Goal: Task Accomplishment & Management: Manage account settings

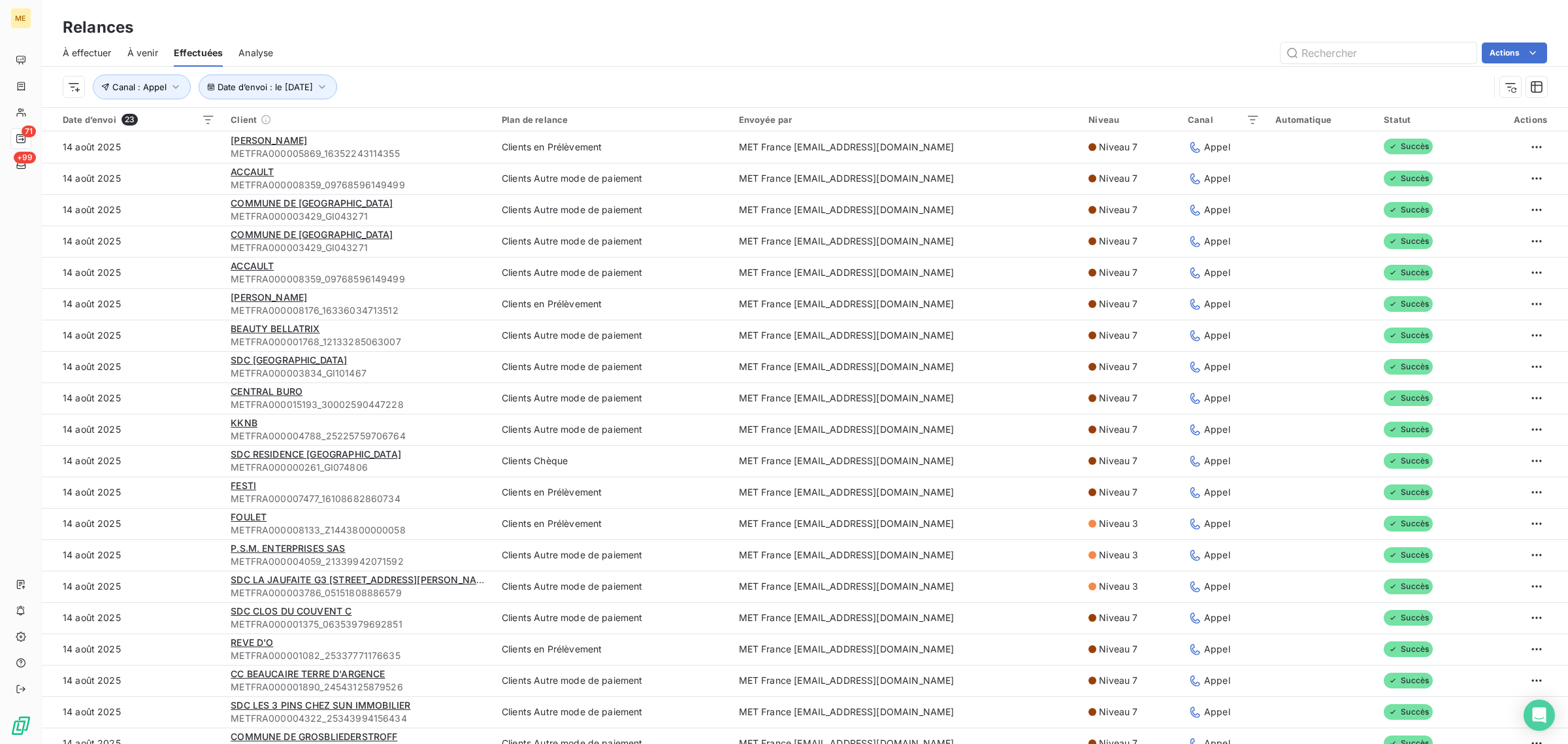
click at [1101, 73] on div "Date d’envoi : le [DATE] Canal : Appel" at bounding box center [804, 87] width 1484 height 41
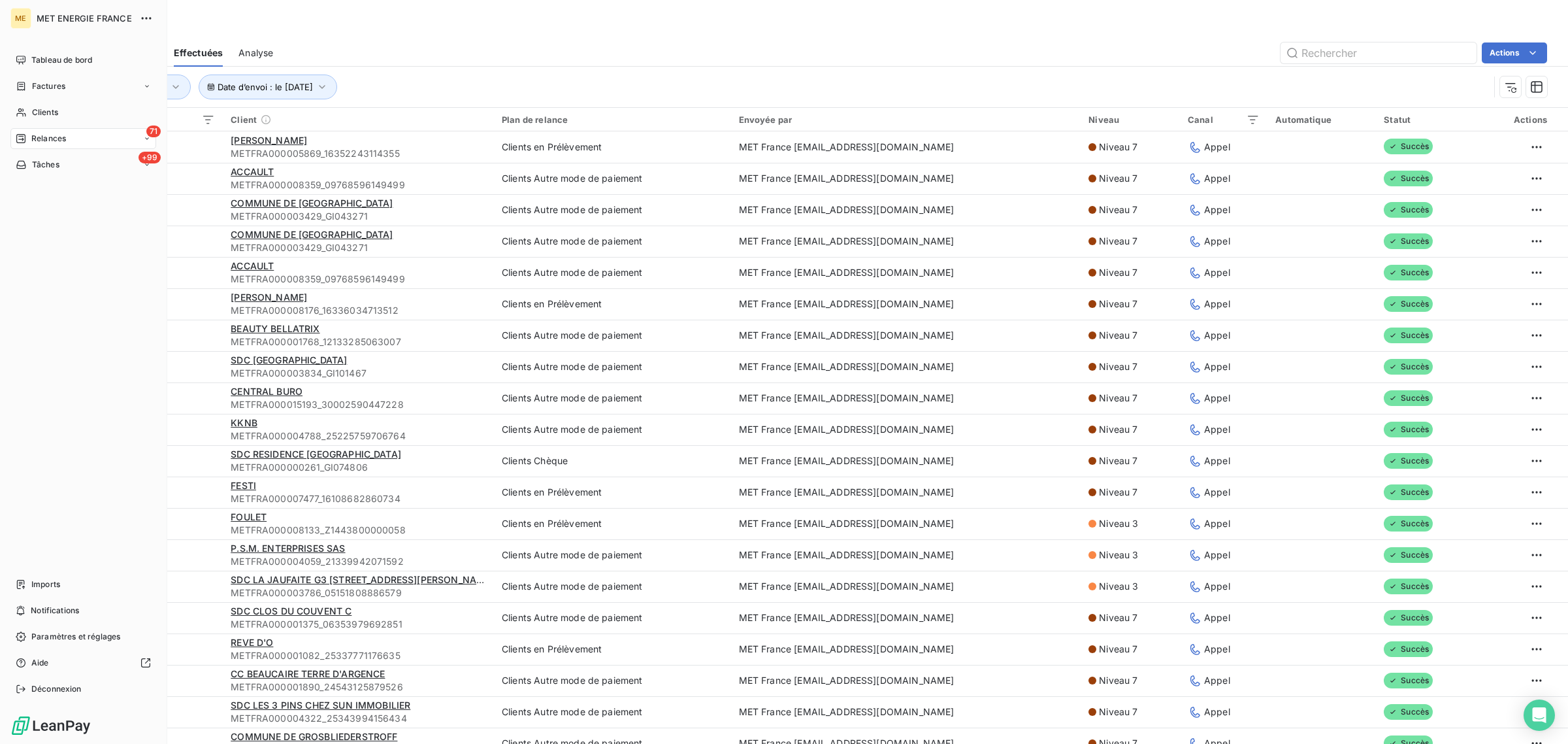
click at [39, 136] on span "Relances" at bounding box center [48, 138] width 35 height 12
click at [33, 138] on span "Relances" at bounding box center [48, 138] width 35 height 12
click at [38, 162] on span "À effectuer" at bounding box center [52, 164] width 43 height 12
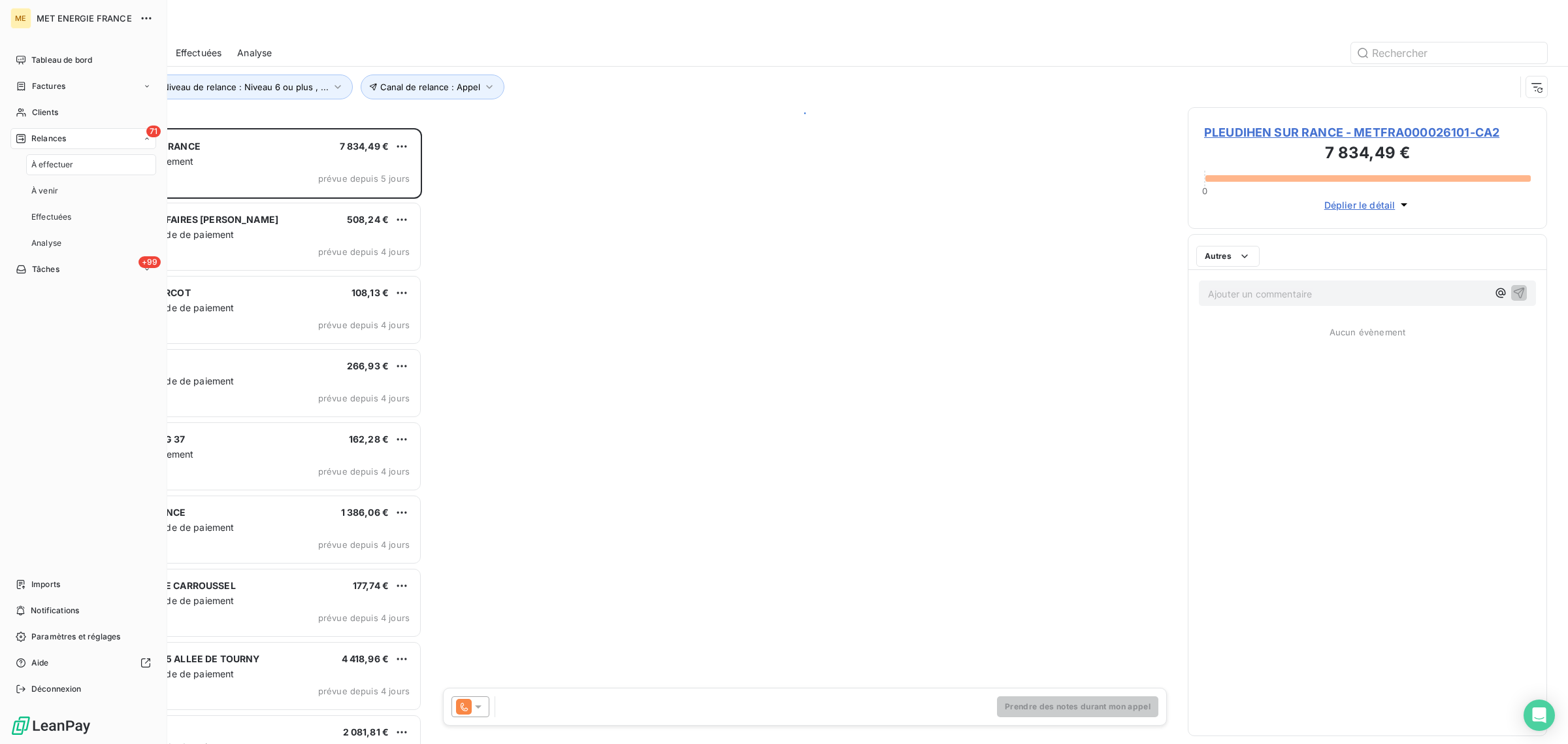
scroll to position [604, 347]
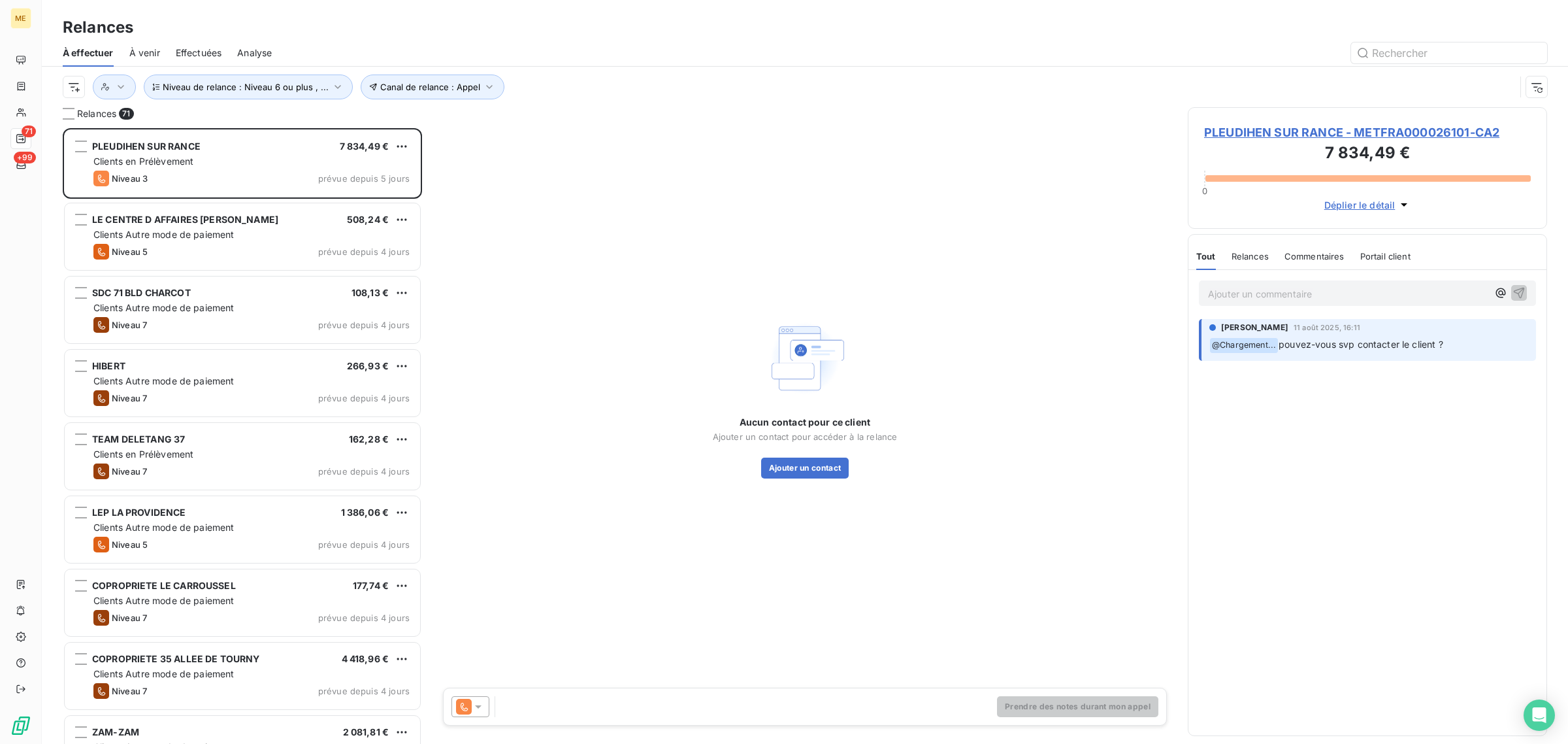
click at [580, 78] on div "Canal de relance : Appel Niveau de relance : Niveau 6 ou plus , ..." at bounding box center [789, 87] width 1452 height 25
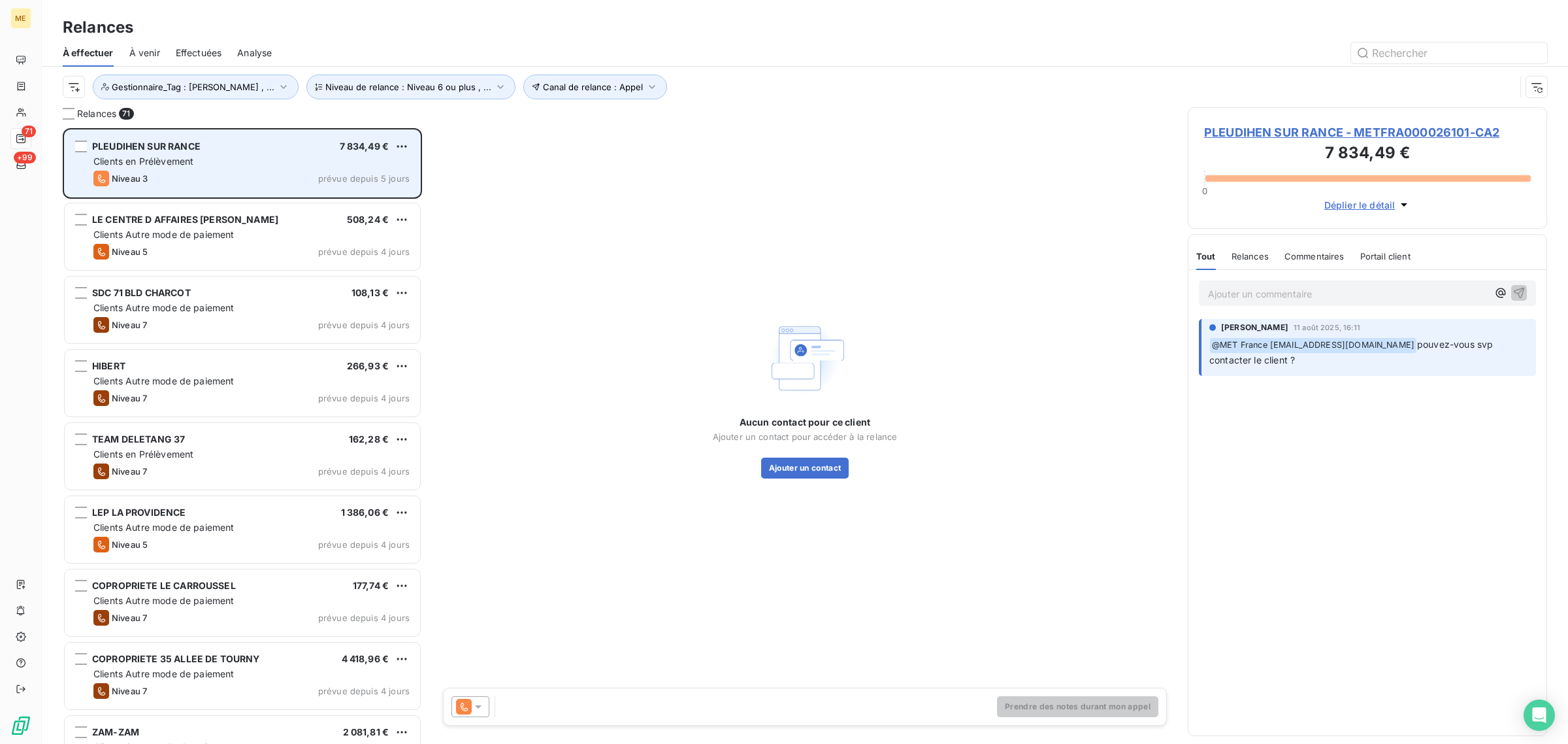
click at [217, 178] on div "Niveau 3 prévue depuis 5 jours" at bounding box center [252, 178] width 317 height 15
click at [238, 170] on div "PLEUDIHEN SUR RANCE 7 834,49 € Clients en Prélèvement Niveau 3 prévue depuis 5 …" at bounding box center [242, 163] width 356 height 66
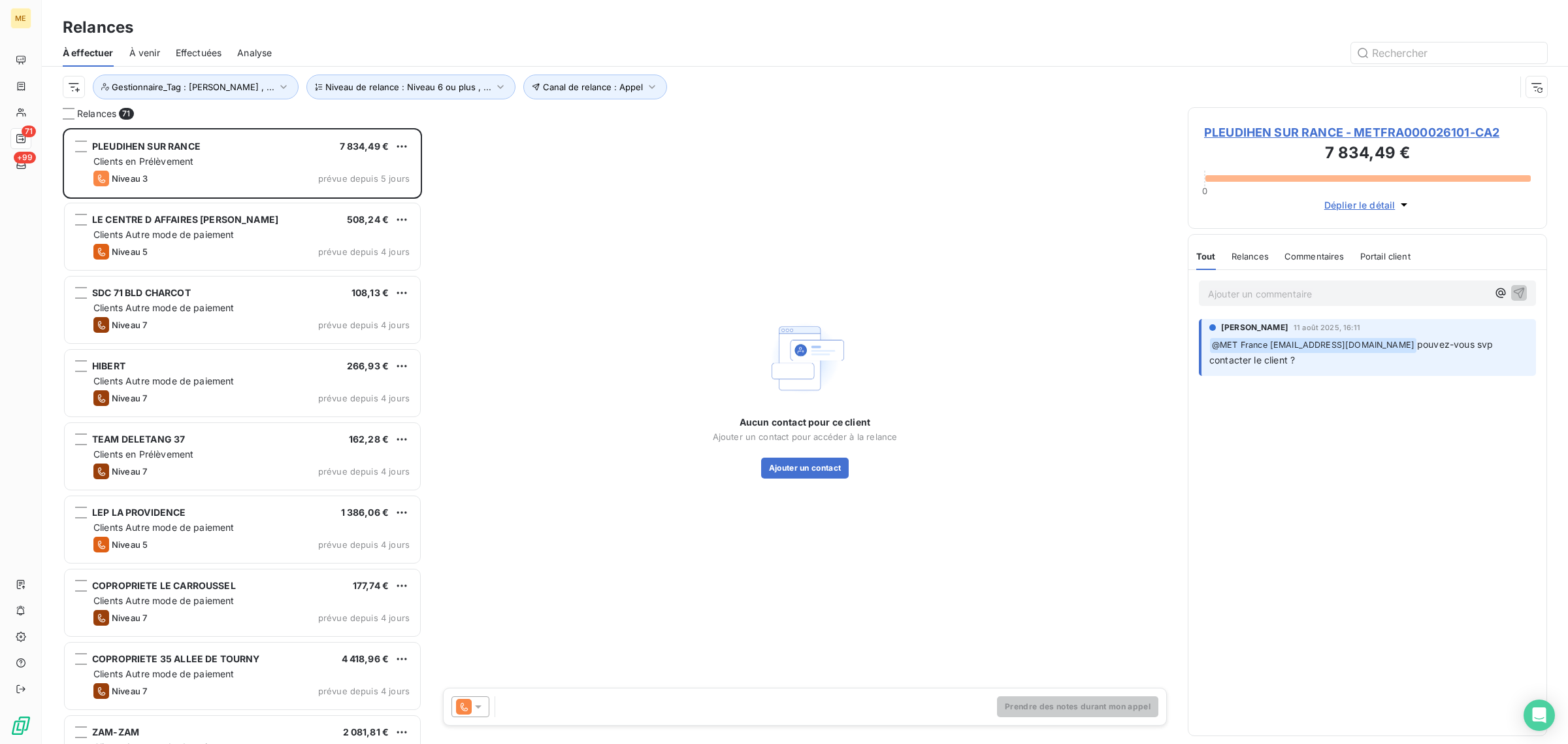
click at [1345, 125] on span "PLEUDIHEN SUR RANCE - METFRA000026101-CA2" at bounding box center [1367, 132] width 327 height 17
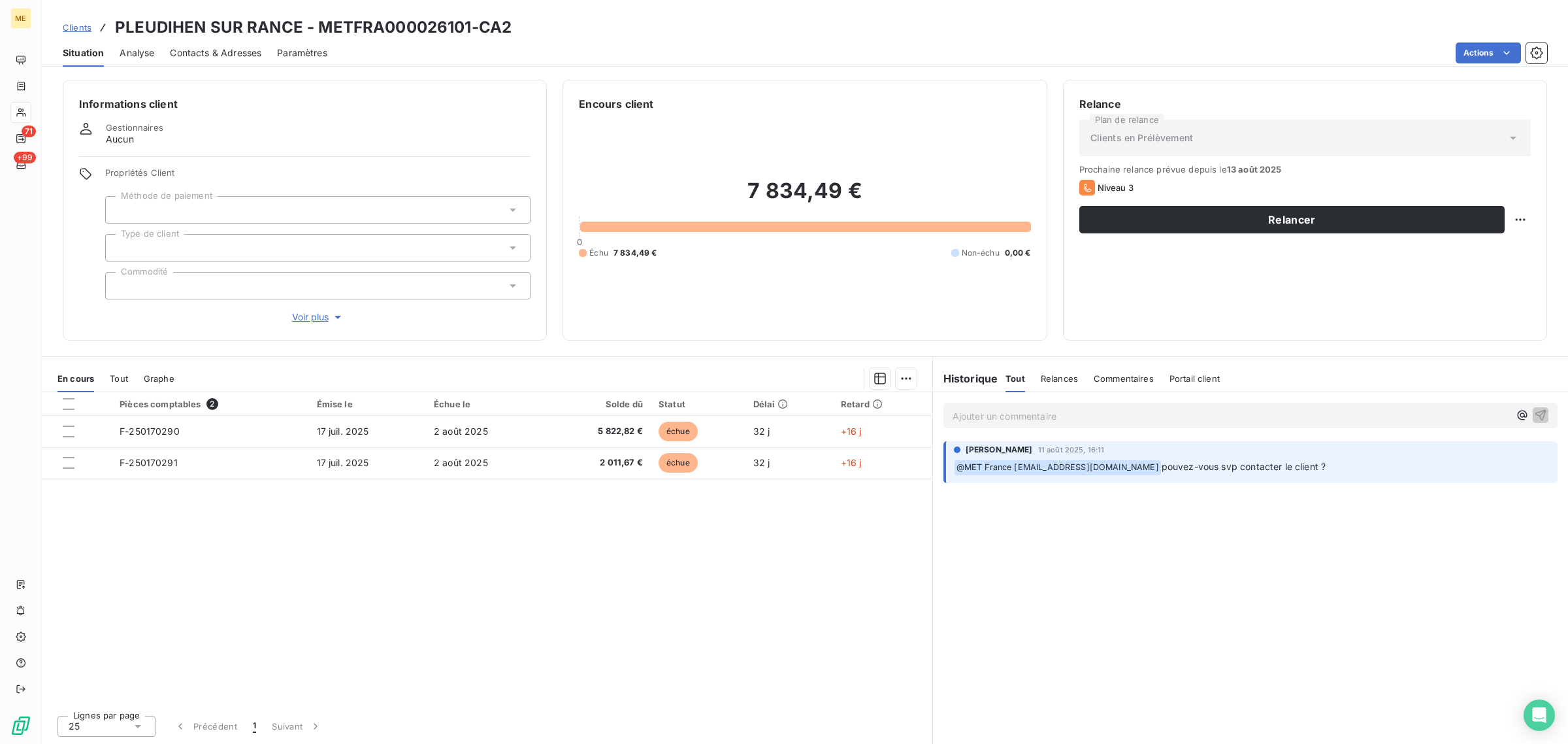
click at [326, 311] on span "Voir plus" at bounding box center [318, 317] width 52 height 13
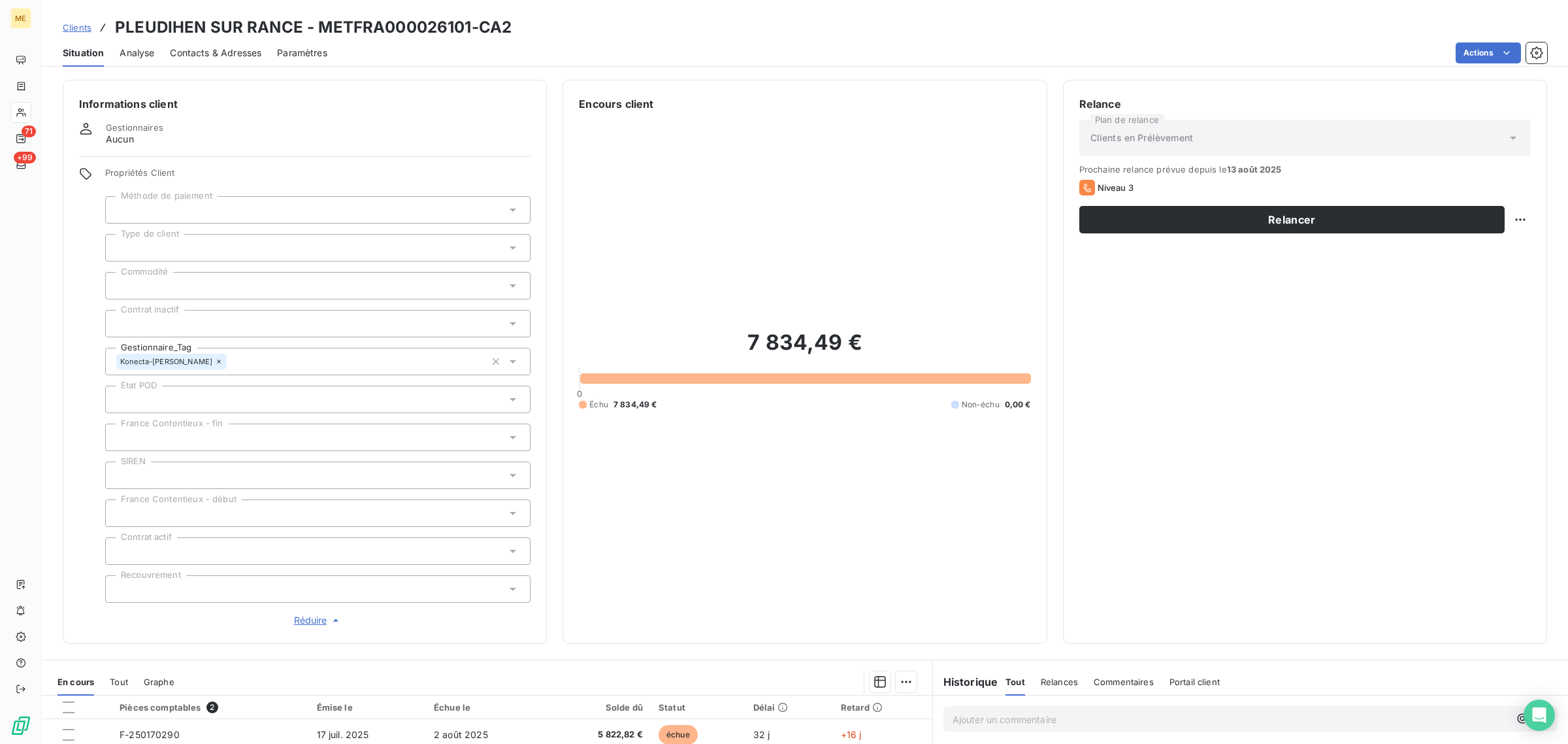
click at [321, 627] on span "Réduire" at bounding box center [318, 620] width 48 height 13
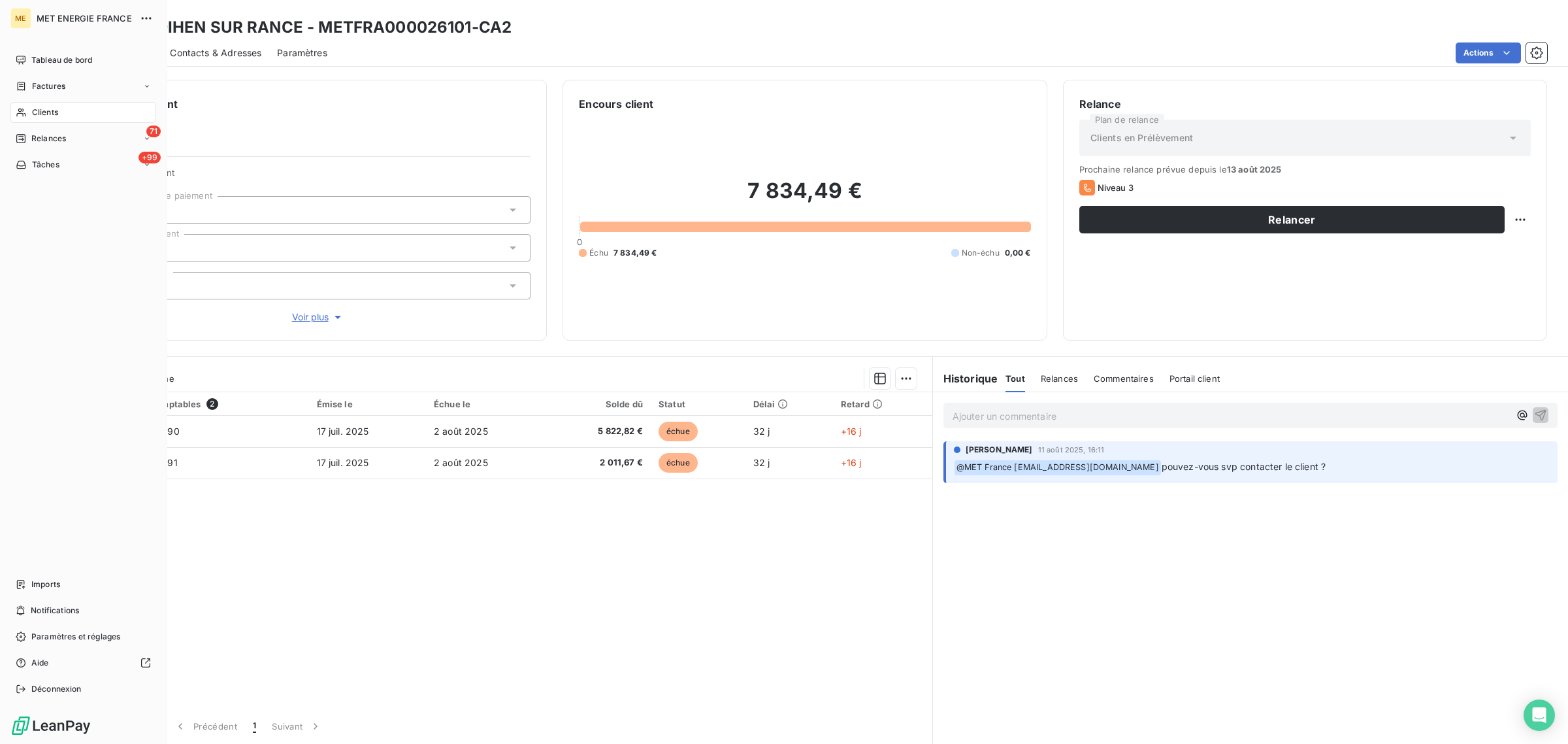
click at [39, 117] on span "Clients" at bounding box center [45, 112] width 26 height 12
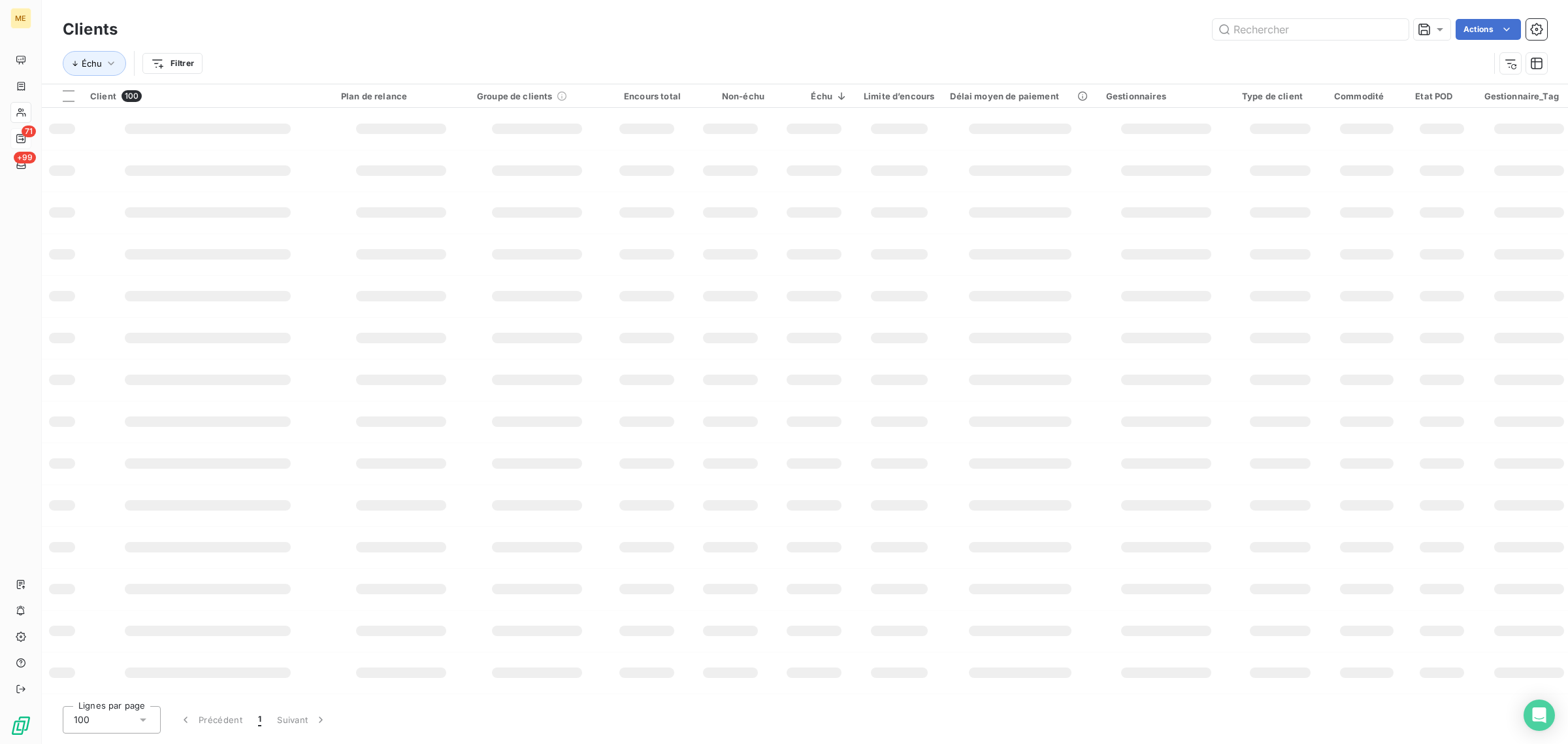
click at [26, 136] on span "71" at bounding box center [29, 131] width 15 height 12
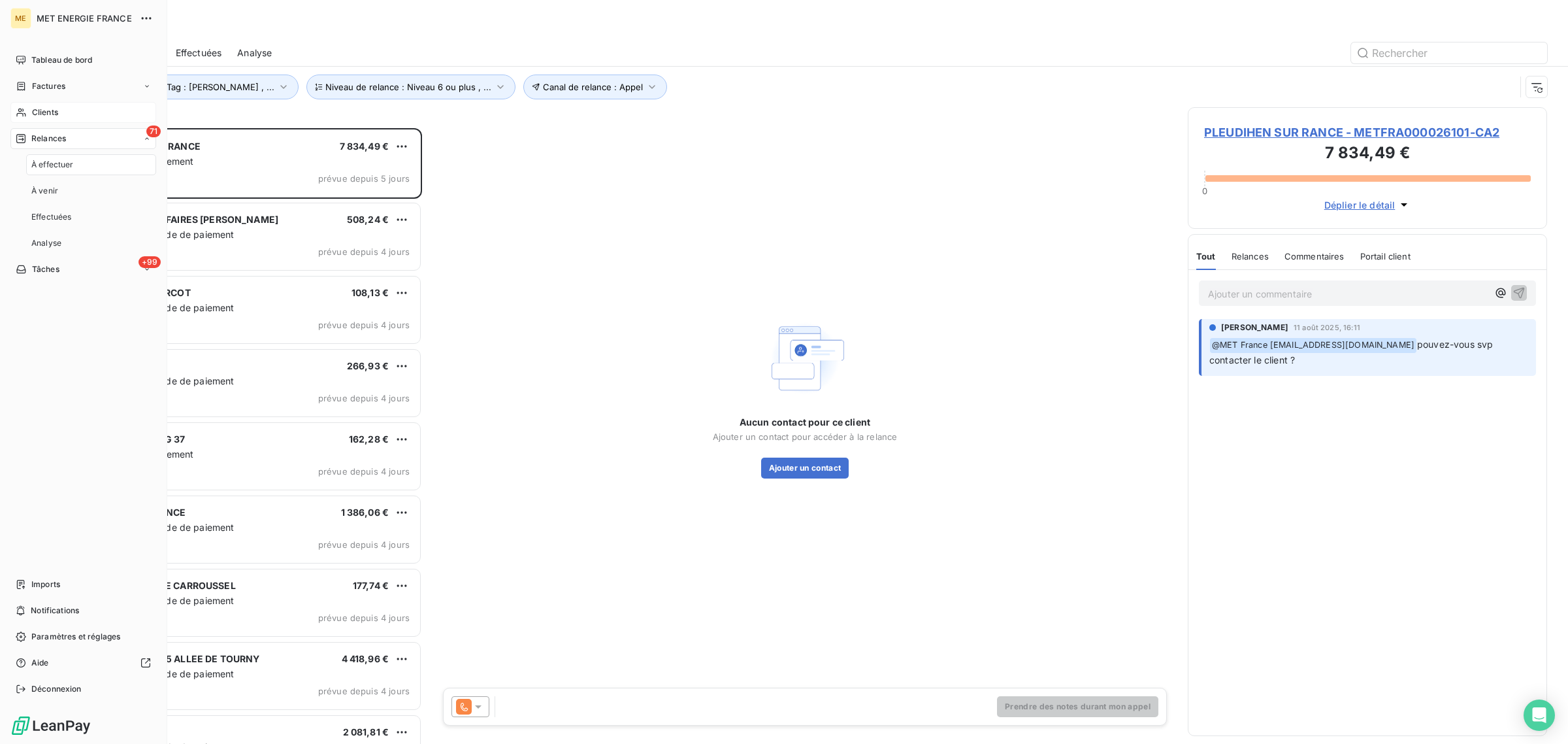
scroll to position [604, 347]
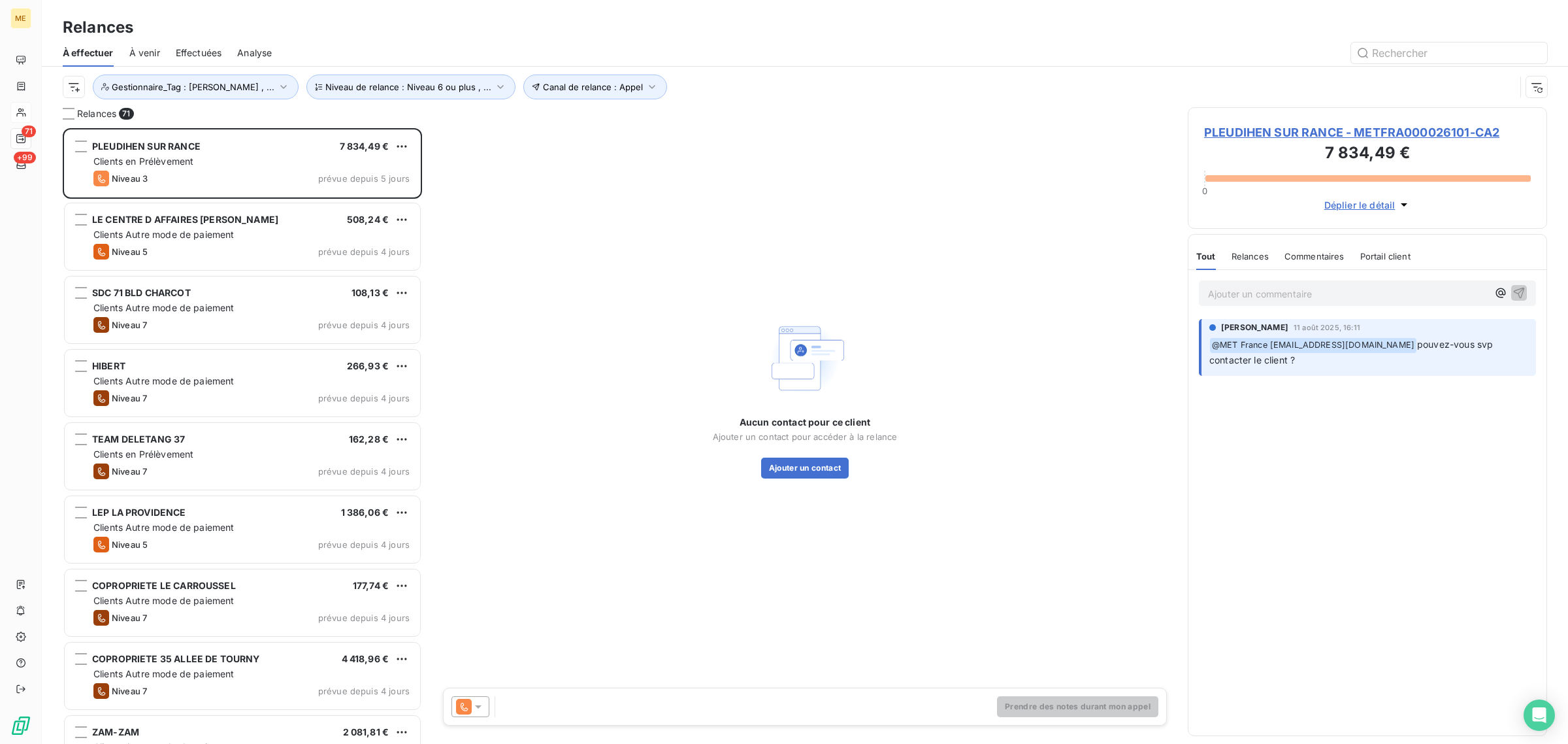
click at [547, 115] on div "Aucun contact pour ce client Ajouter un contact pour accéder à la relance Ajout…" at bounding box center [804, 398] width 734 height 581
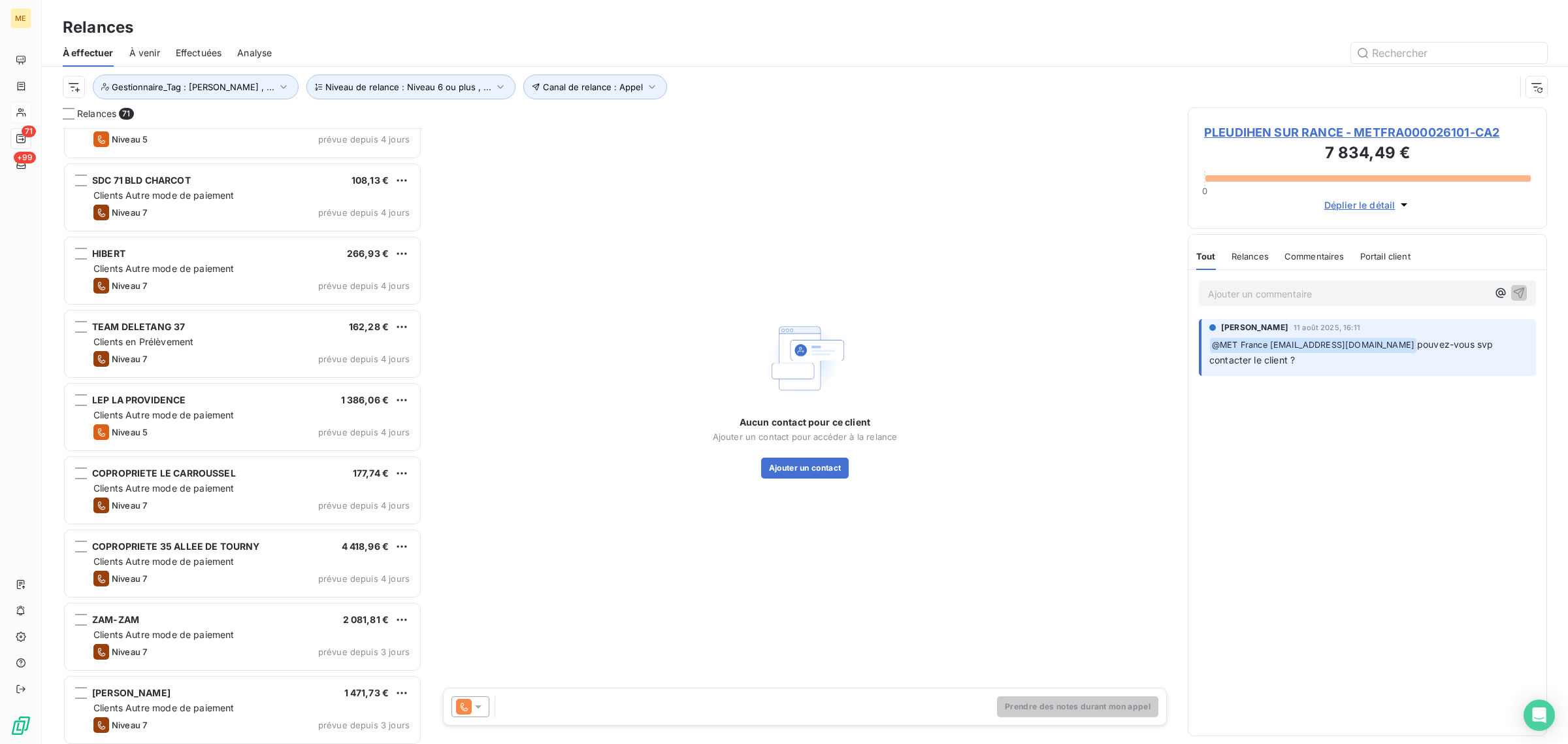
scroll to position [0, 0]
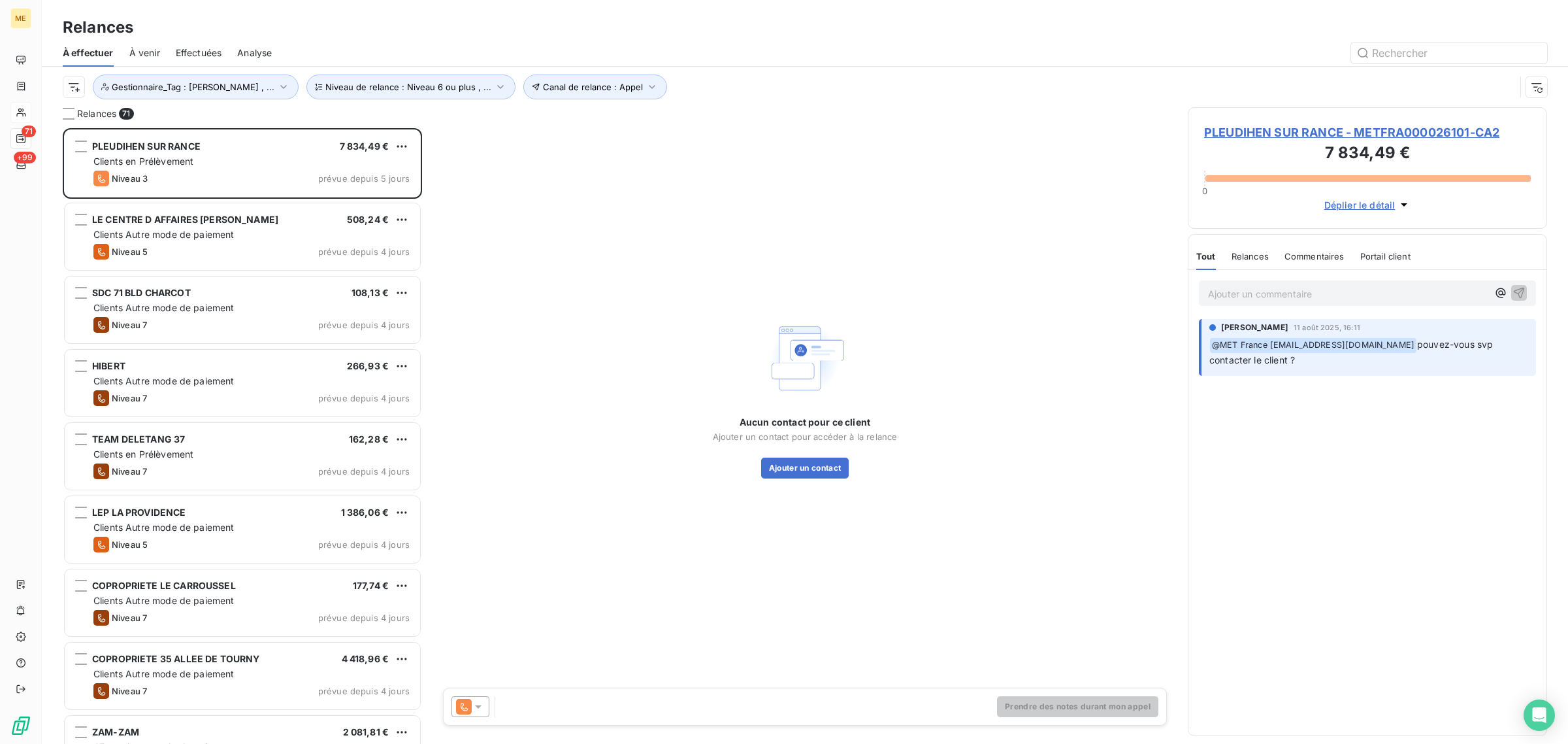
click at [485, 157] on div "Aucun contact pour ce client Ajouter un contact pour accéder à la relance Ajout…" at bounding box center [804, 398] width 734 height 581
click at [714, 59] on div at bounding box center [917, 53] width 1259 height 21
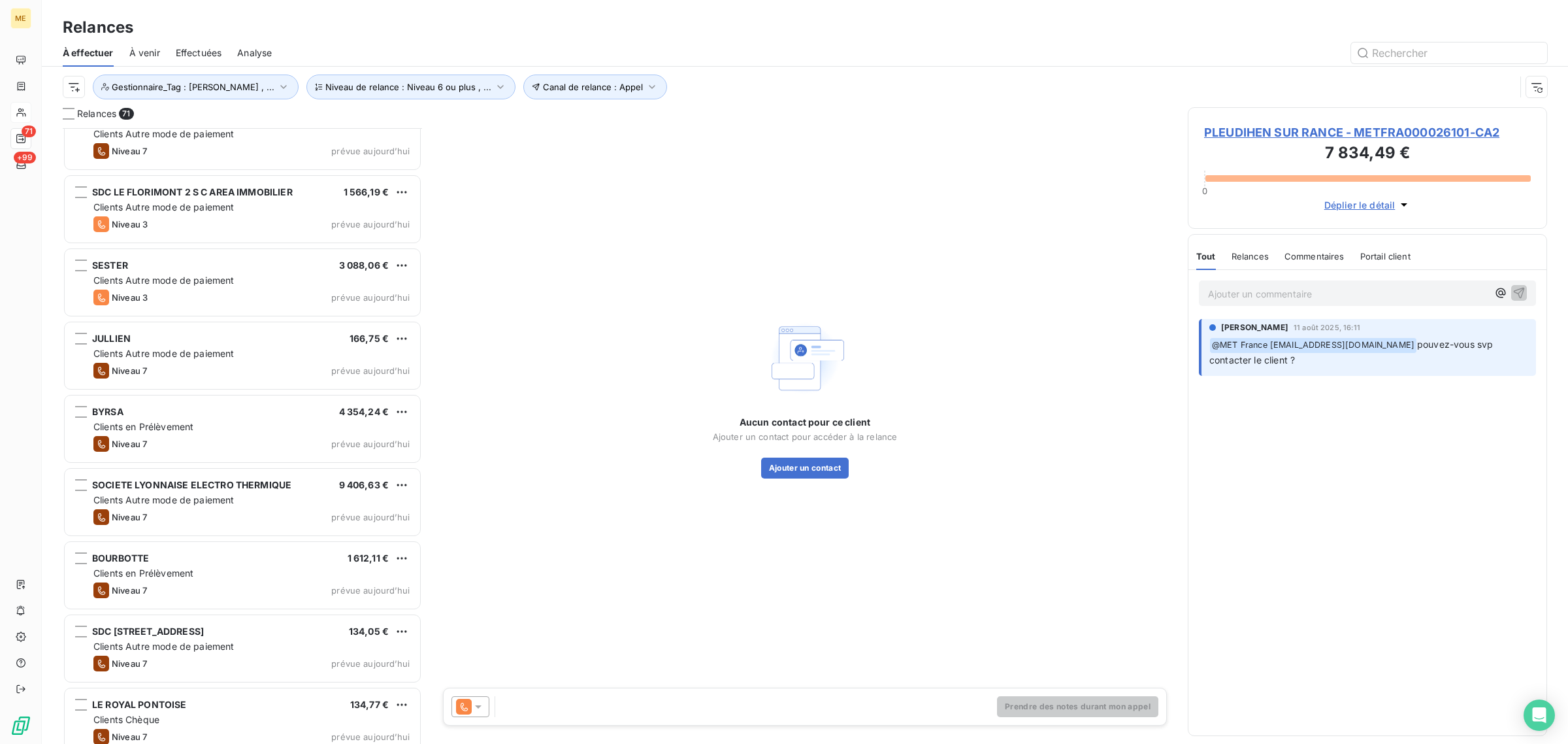
scroll to position [4584, 0]
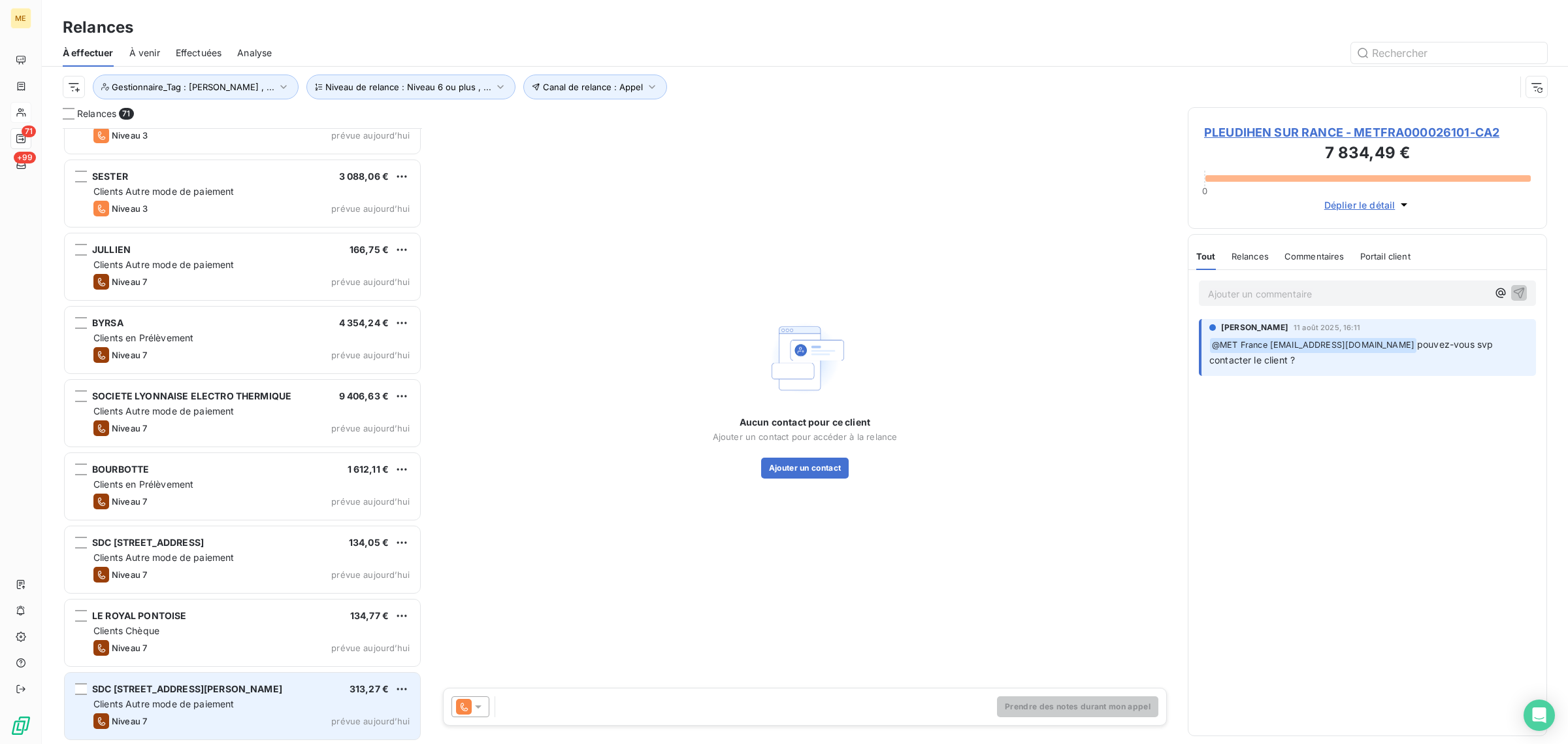
click at [187, 706] on span "Clients Autre mode de paiement" at bounding box center [164, 704] width 141 height 11
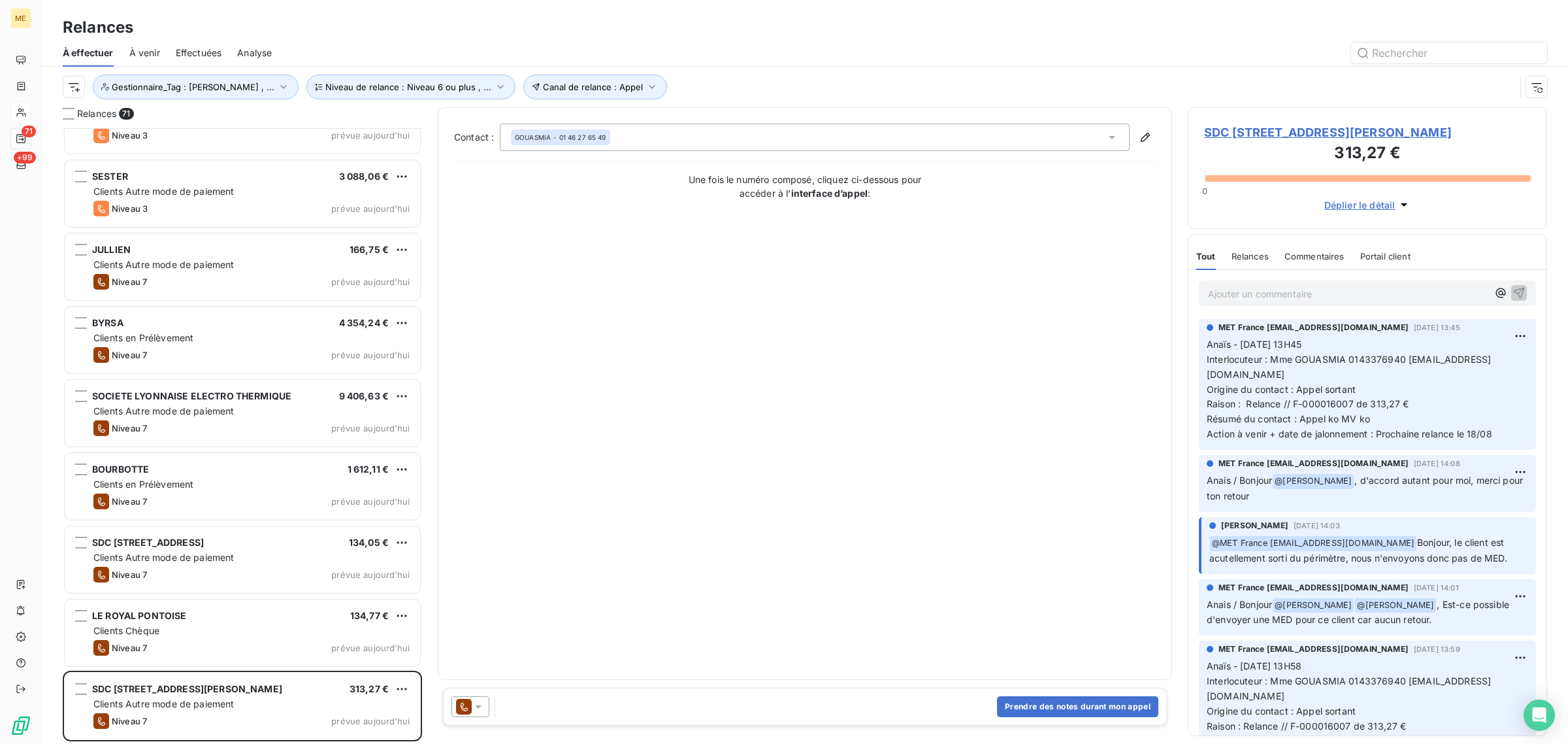
click at [1292, 141] on span "SDC [STREET_ADDRESS][PERSON_NAME]" at bounding box center [1367, 132] width 327 height 17
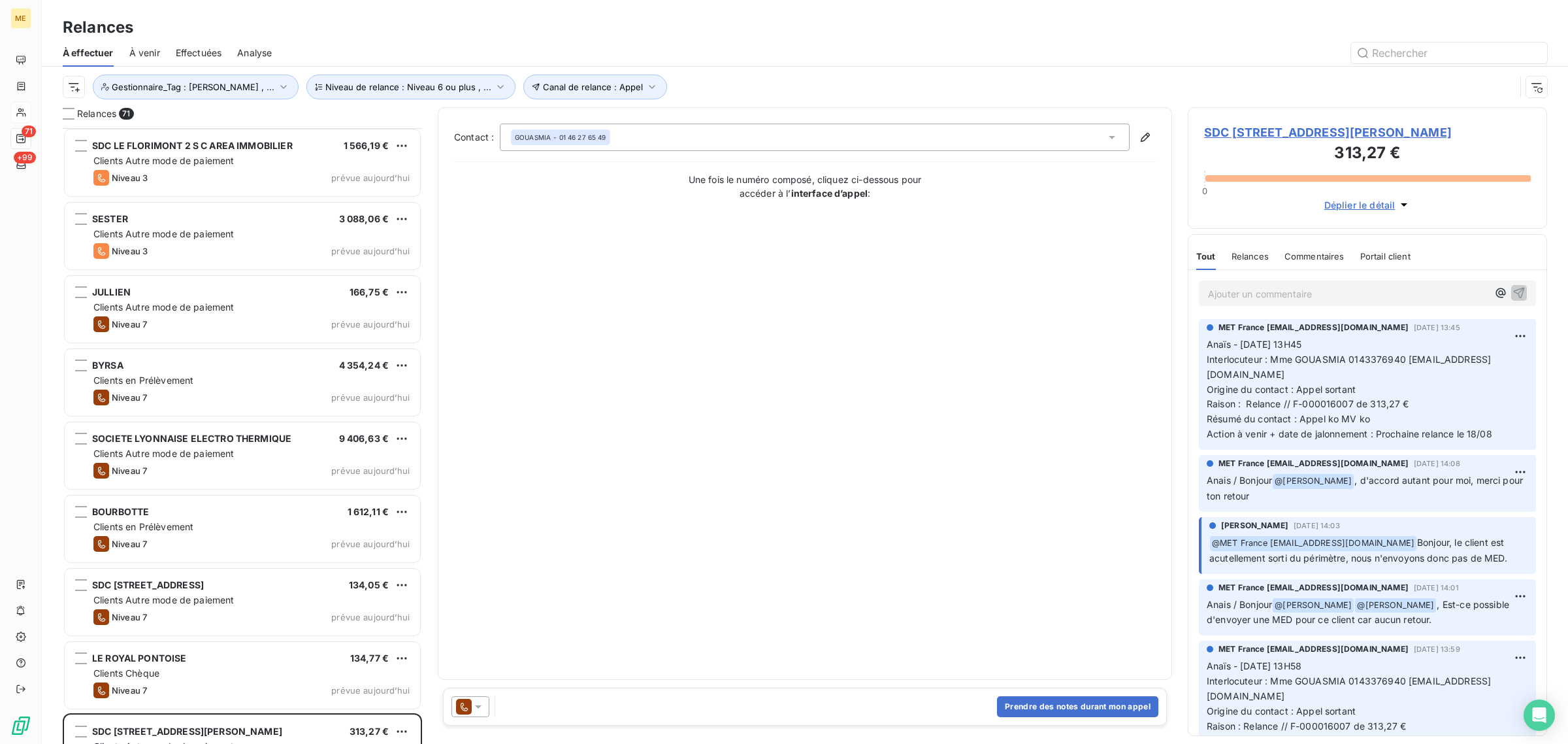
scroll to position [4584, 0]
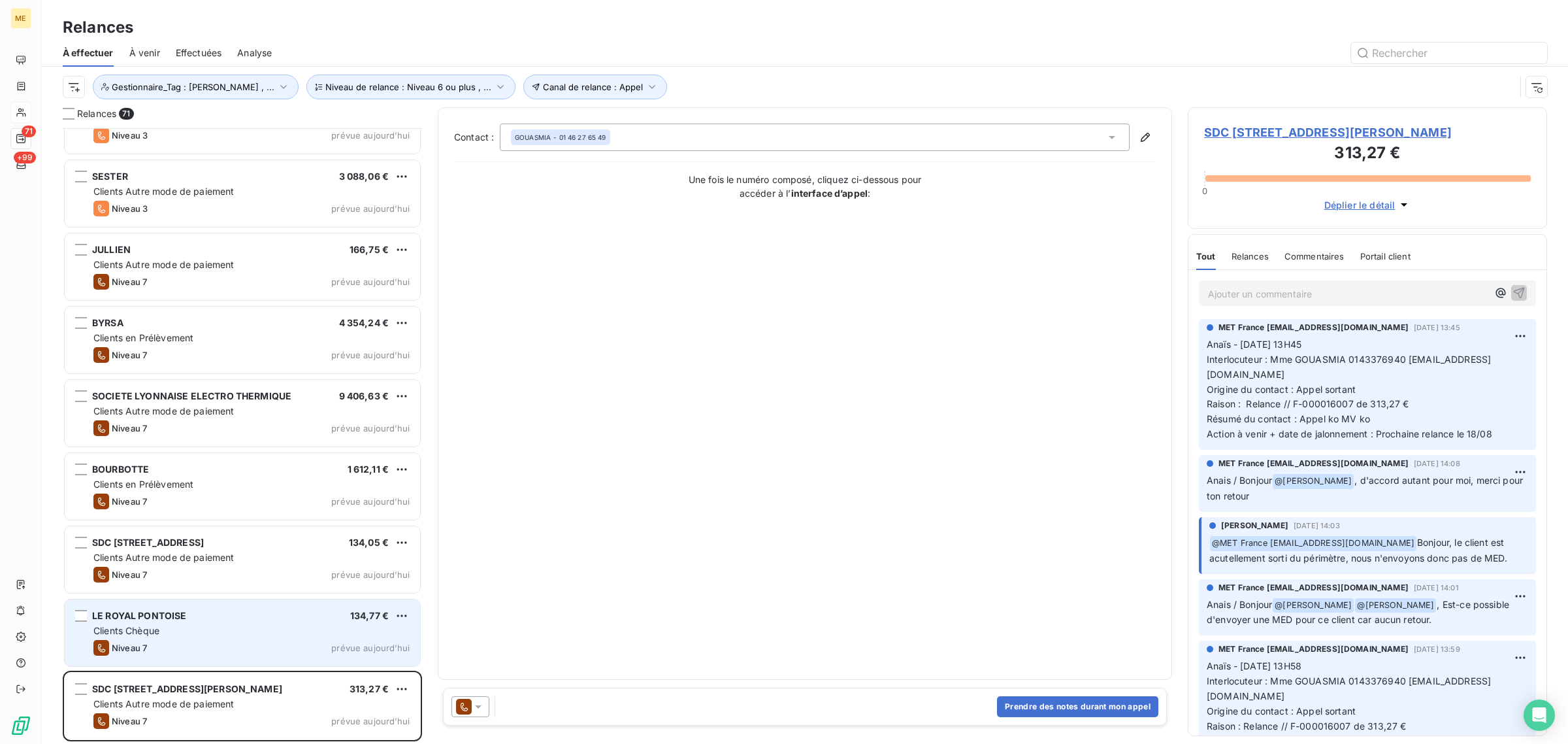
click at [203, 645] on div "Niveau 7 prévue [DATE]" at bounding box center [252, 647] width 317 height 15
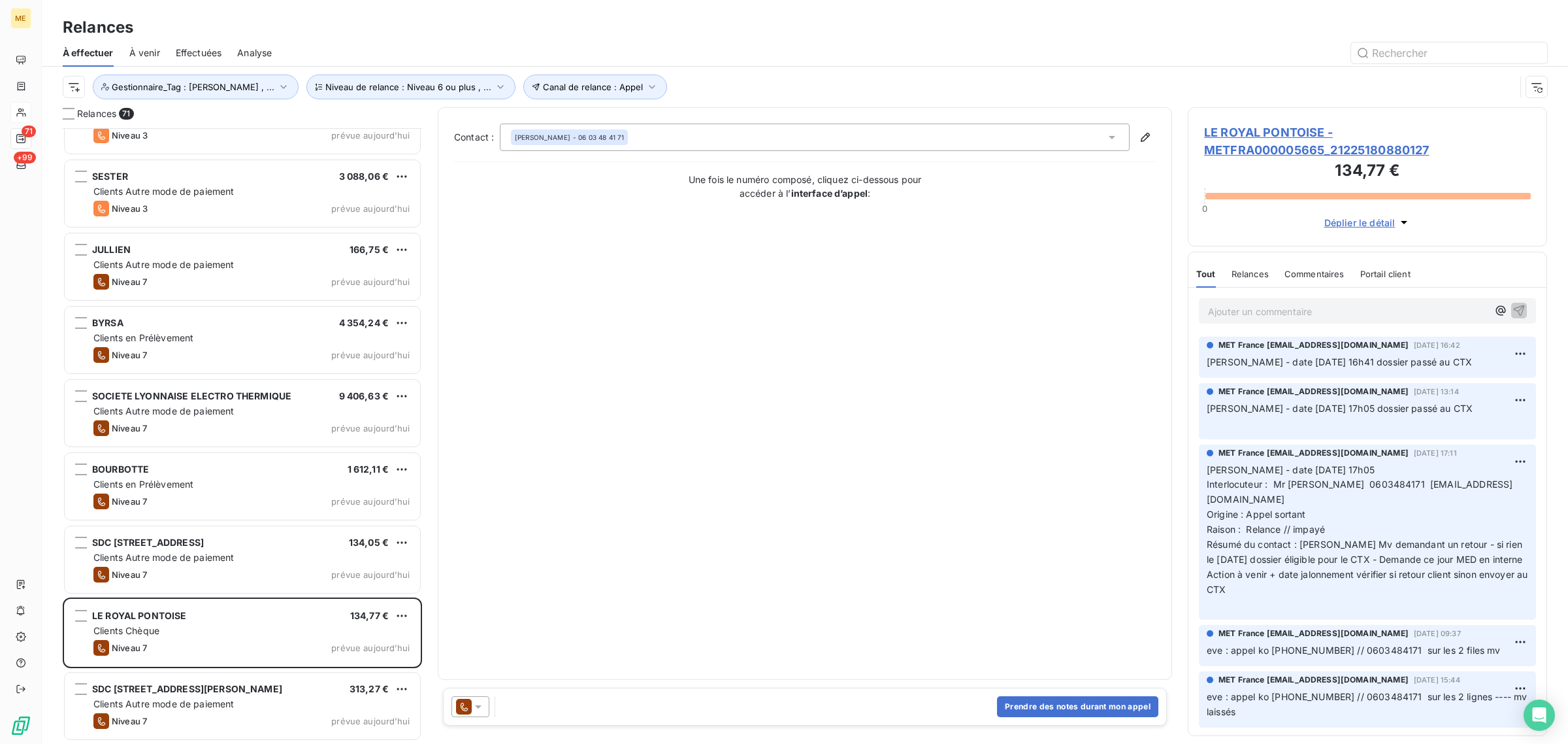
click at [1278, 138] on span "LE ROYAL PONTOISE - METFRA000005665_21225180880127" at bounding box center [1367, 141] width 327 height 36
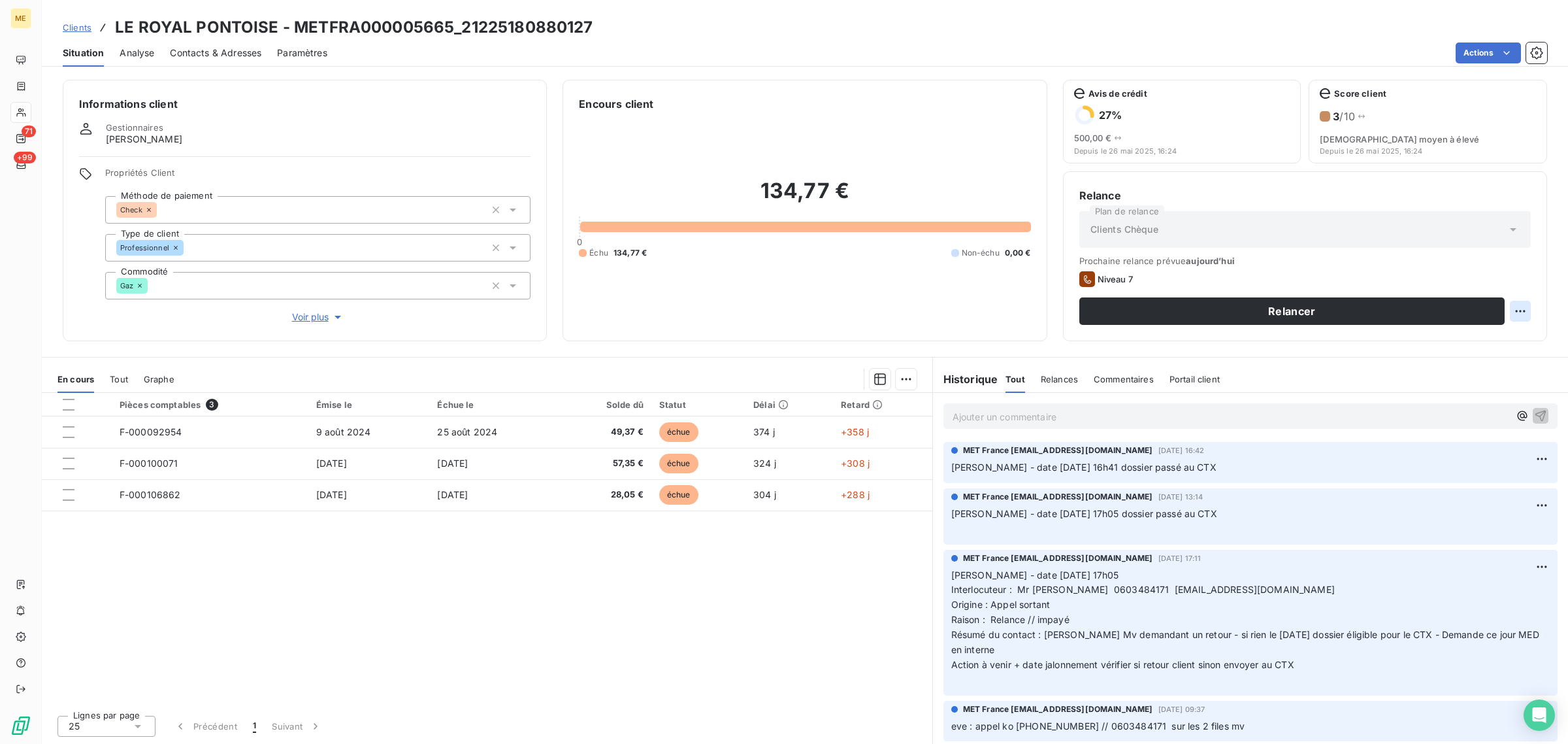
click at [1511, 310] on html "ME 71 +99 Clients LE ROYAL PONTOISE - METFRA000005665_21225180880127 Situation …" at bounding box center [784, 372] width 1568 height 744
click at [1498, 333] on div "Replanifier cette action" at bounding box center [1467, 340] width 117 height 21
select select "7"
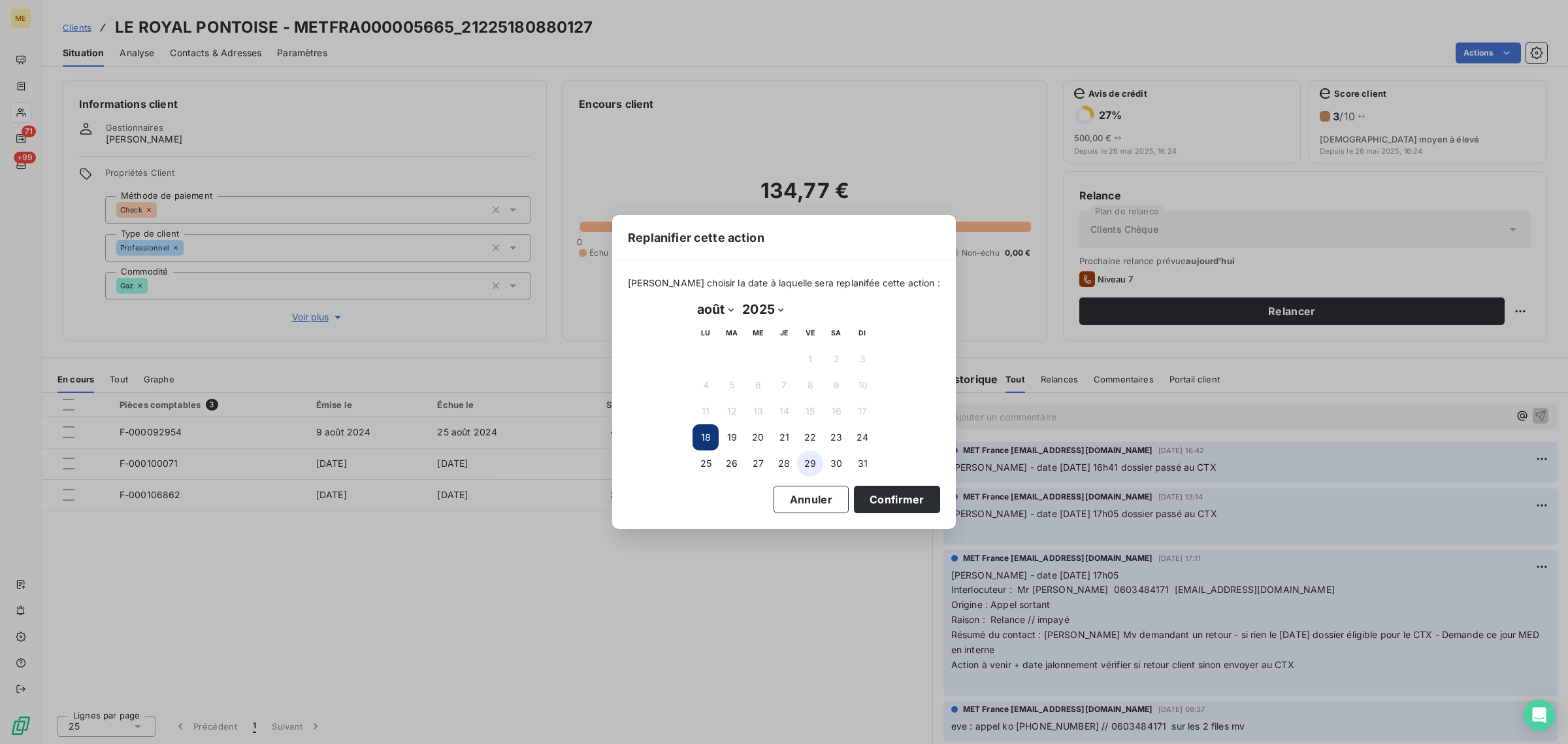
click at [814, 458] on button "29" at bounding box center [810, 464] width 26 height 26
click at [875, 509] on button "Confirmer" at bounding box center [896, 499] width 86 height 27
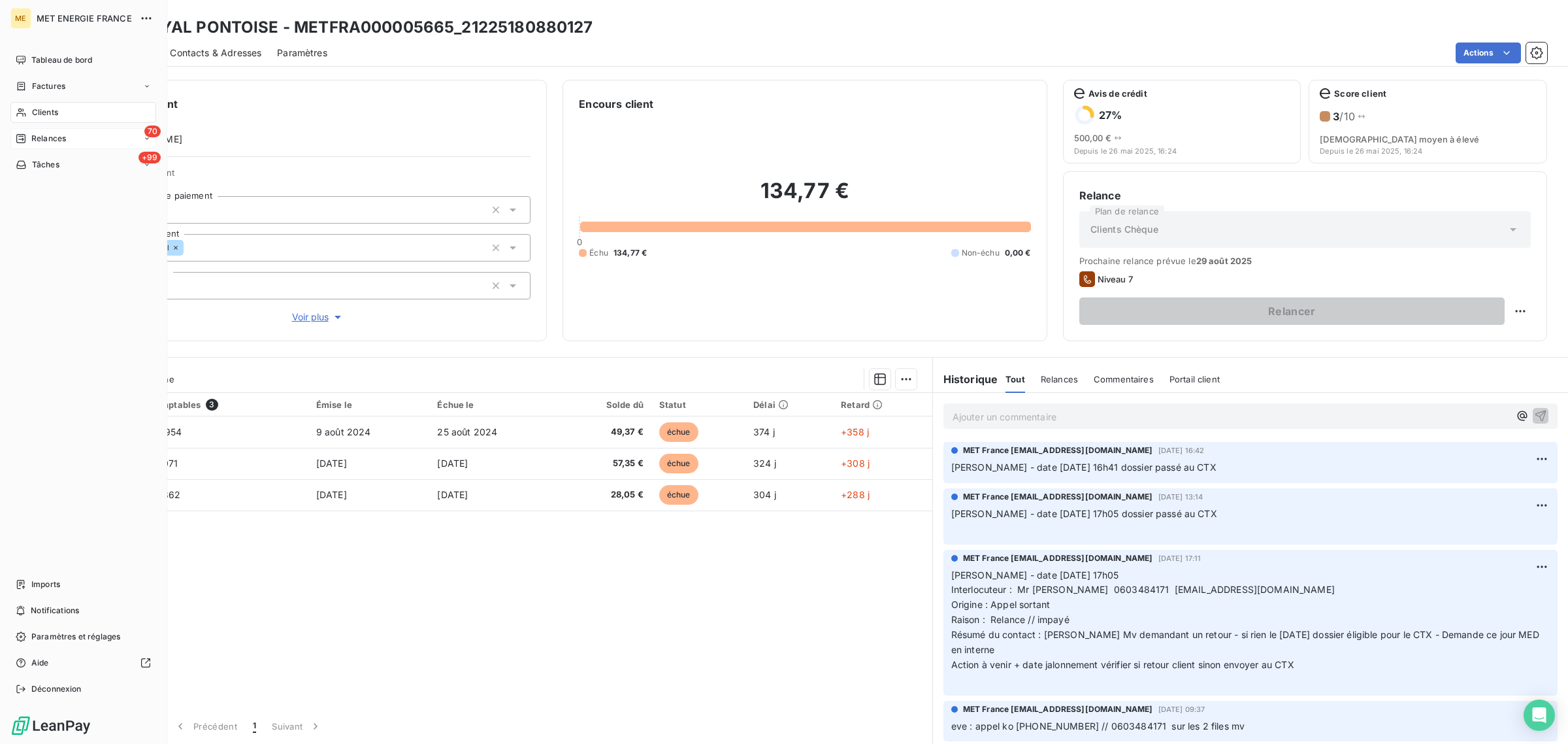
drag, startPoint x: 27, startPoint y: 129, endPoint x: 157, endPoint y: 129, distance: 130.0
click at [27, 129] on div "70 Relances" at bounding box center [83, 138] width 146 height 21
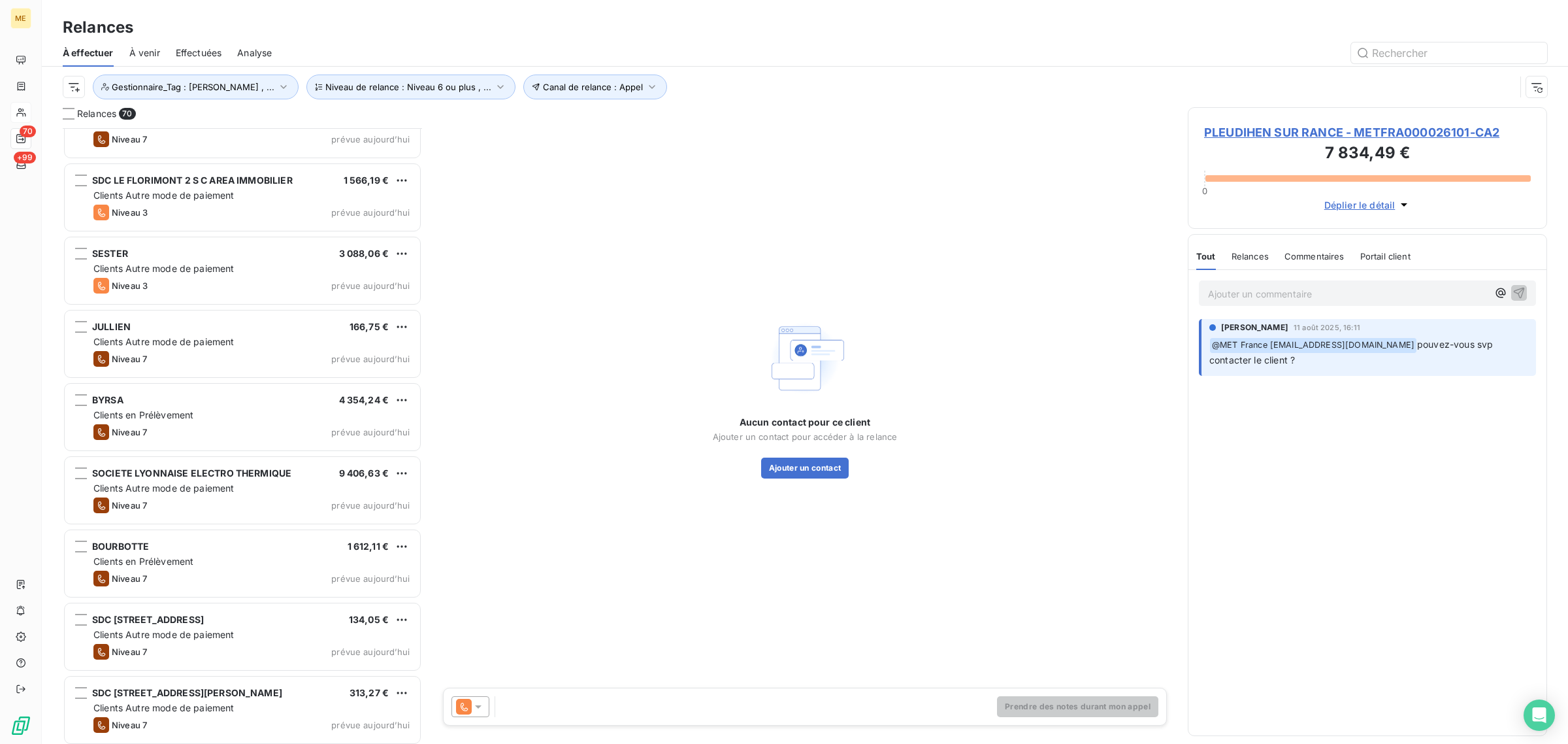
scroll to position [4510, 0]
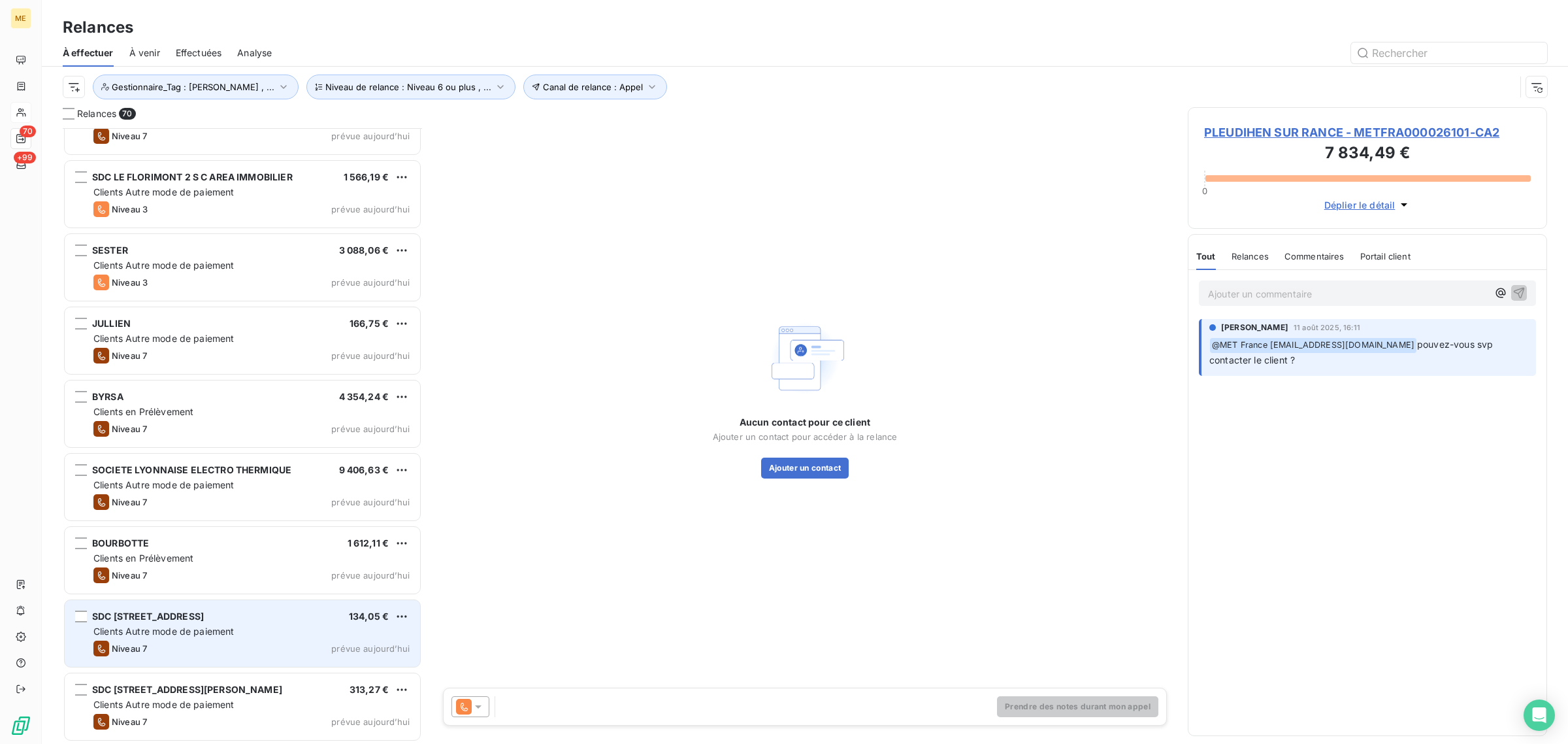
click at [161, 634] on span "Clients Autre mode de paiement" at bounding box center [164, 631] width 141 height 11
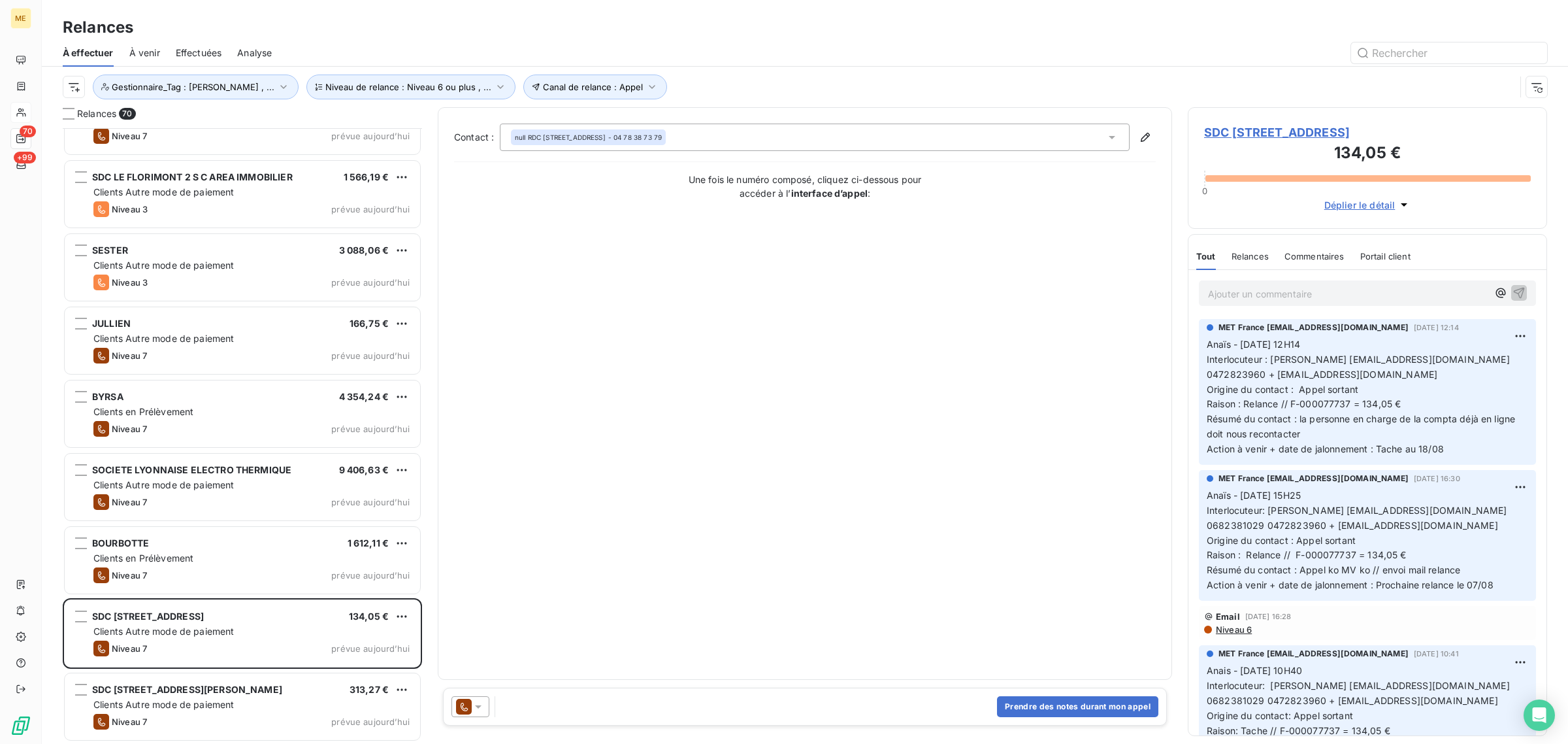
click at [1291, 141] on span "SDC [STREET_ADDRESS]" at bounding box center [1367, 132] width 327 height 17
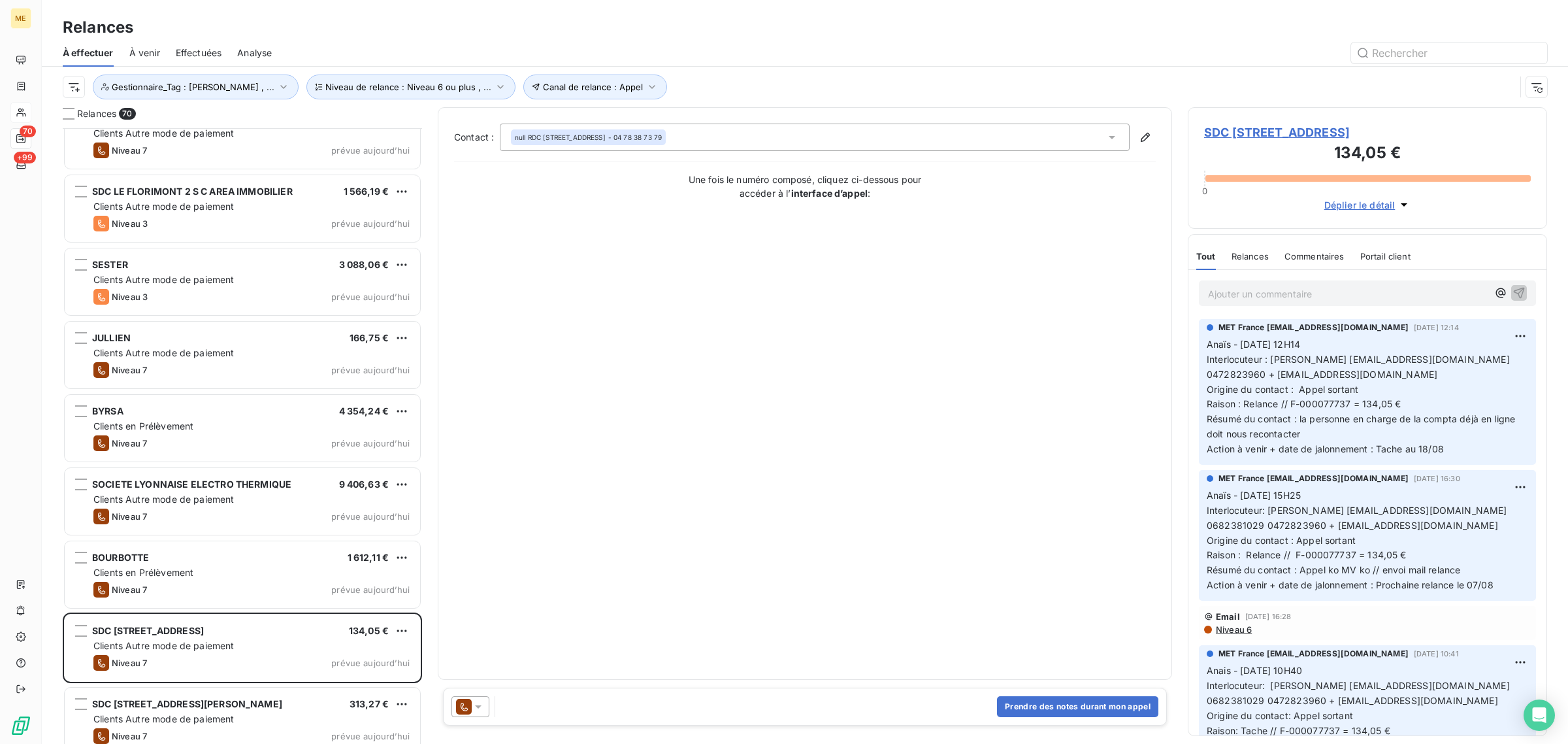
scroll to position [4510, 0]
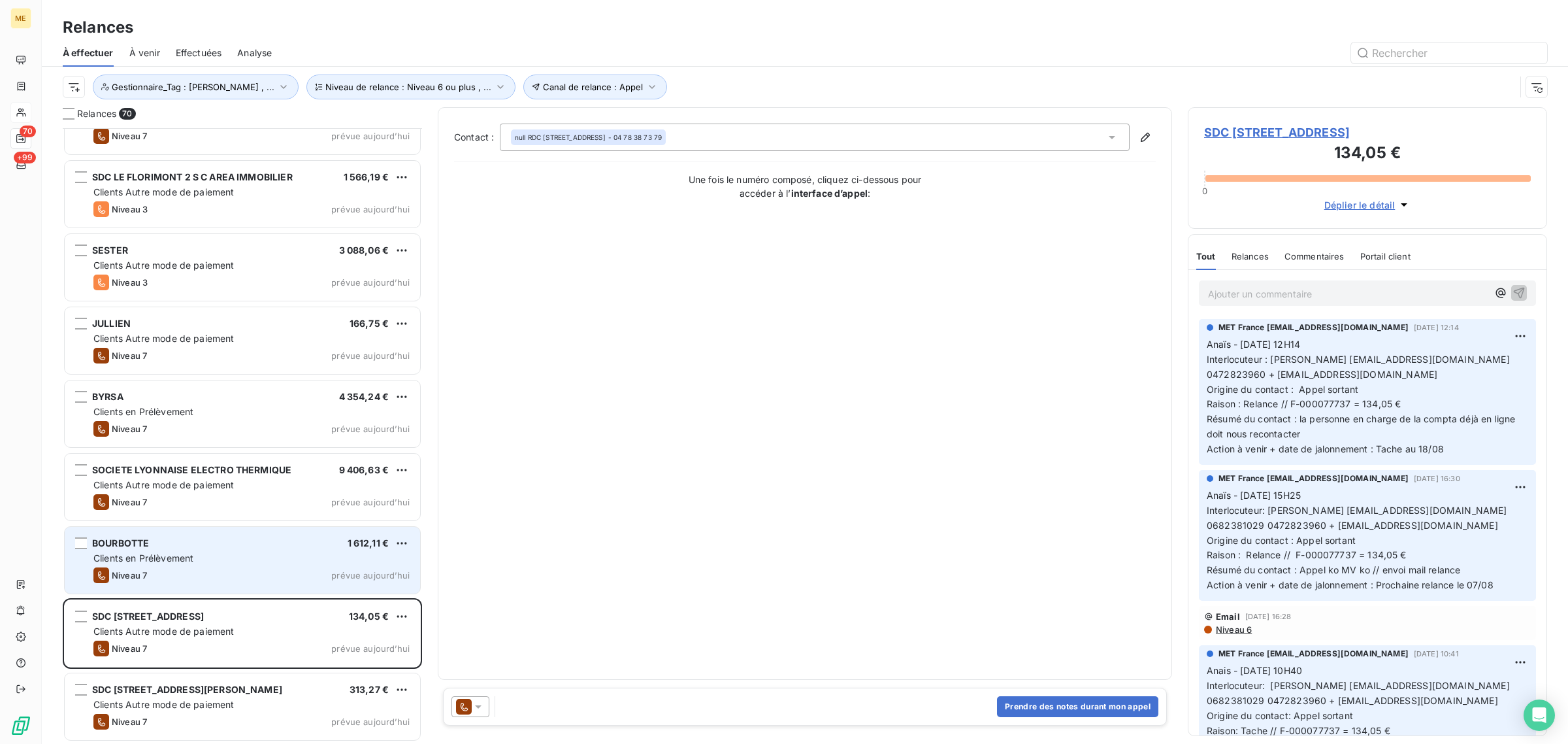
click at [168, 553] on span "Clients en Prélèvement" at bounding box center [144, 558] width 100 height 11
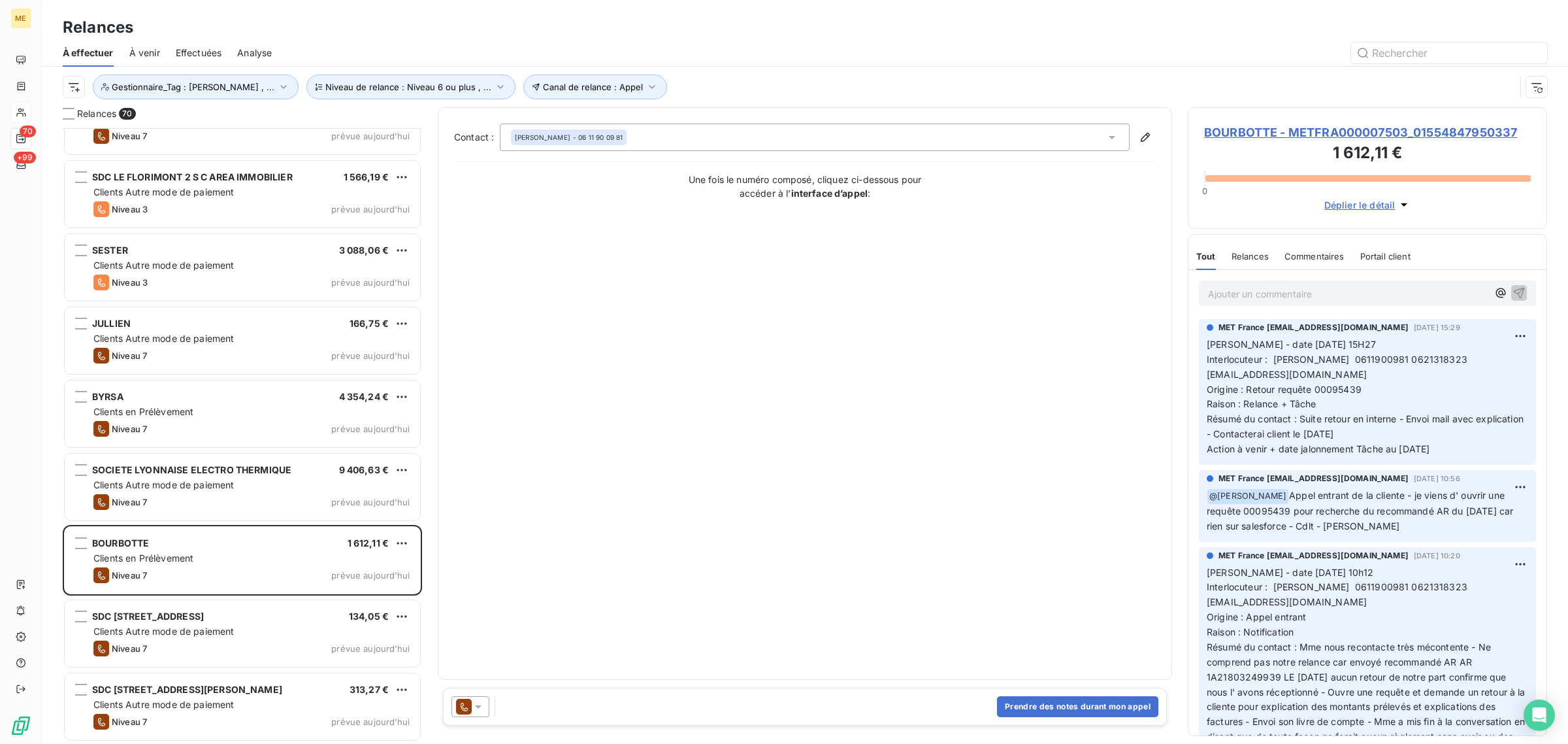
click at [1299, 141] on h3 "1 612,11 €" at bounding box center [1367, 154] width 327 height 26
click at [1290, 127] on span "BOURBOTTE - METFRA000007503_01554847950337" at bounding box center [1367, 132] width 327 height 17
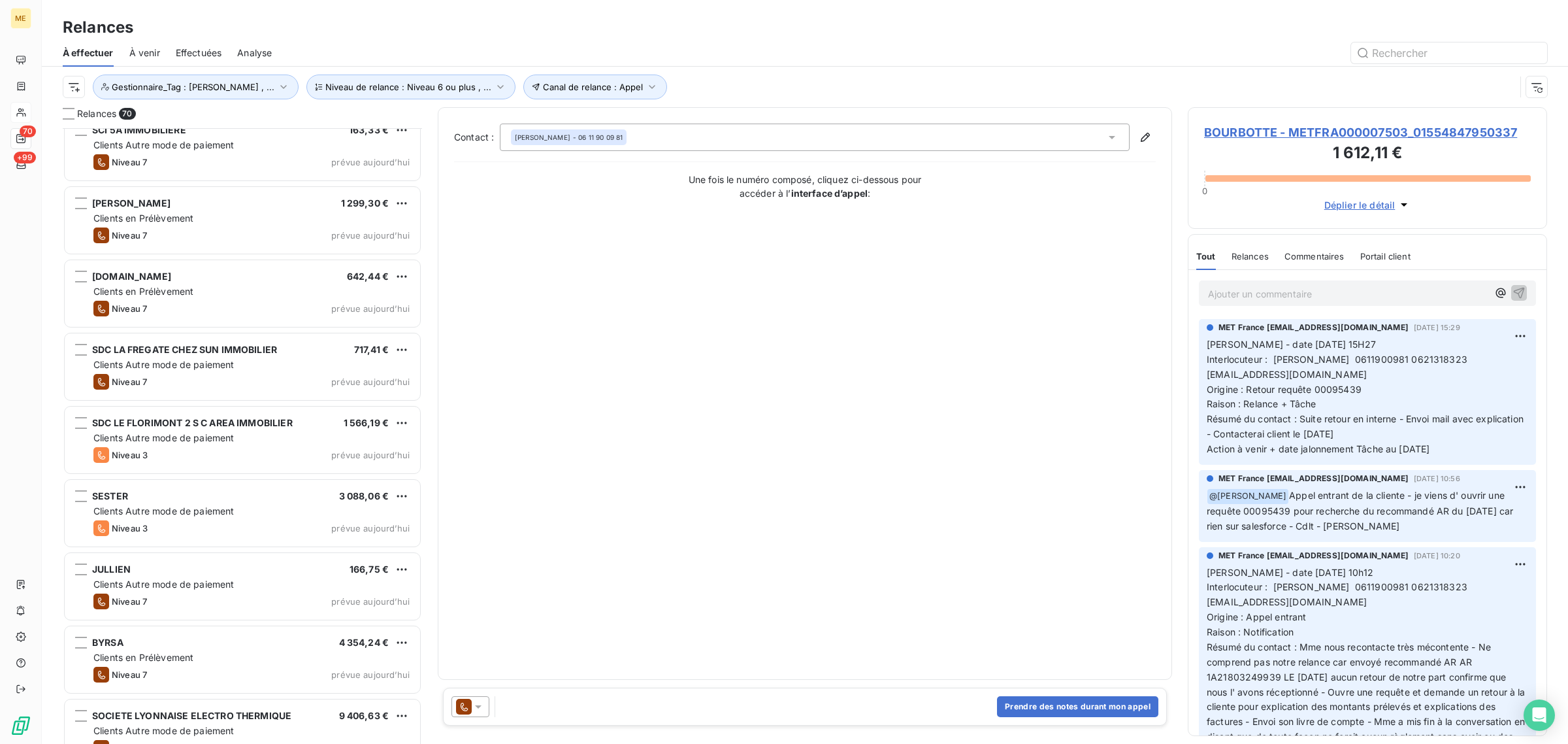
scroll to position [4510, 0]
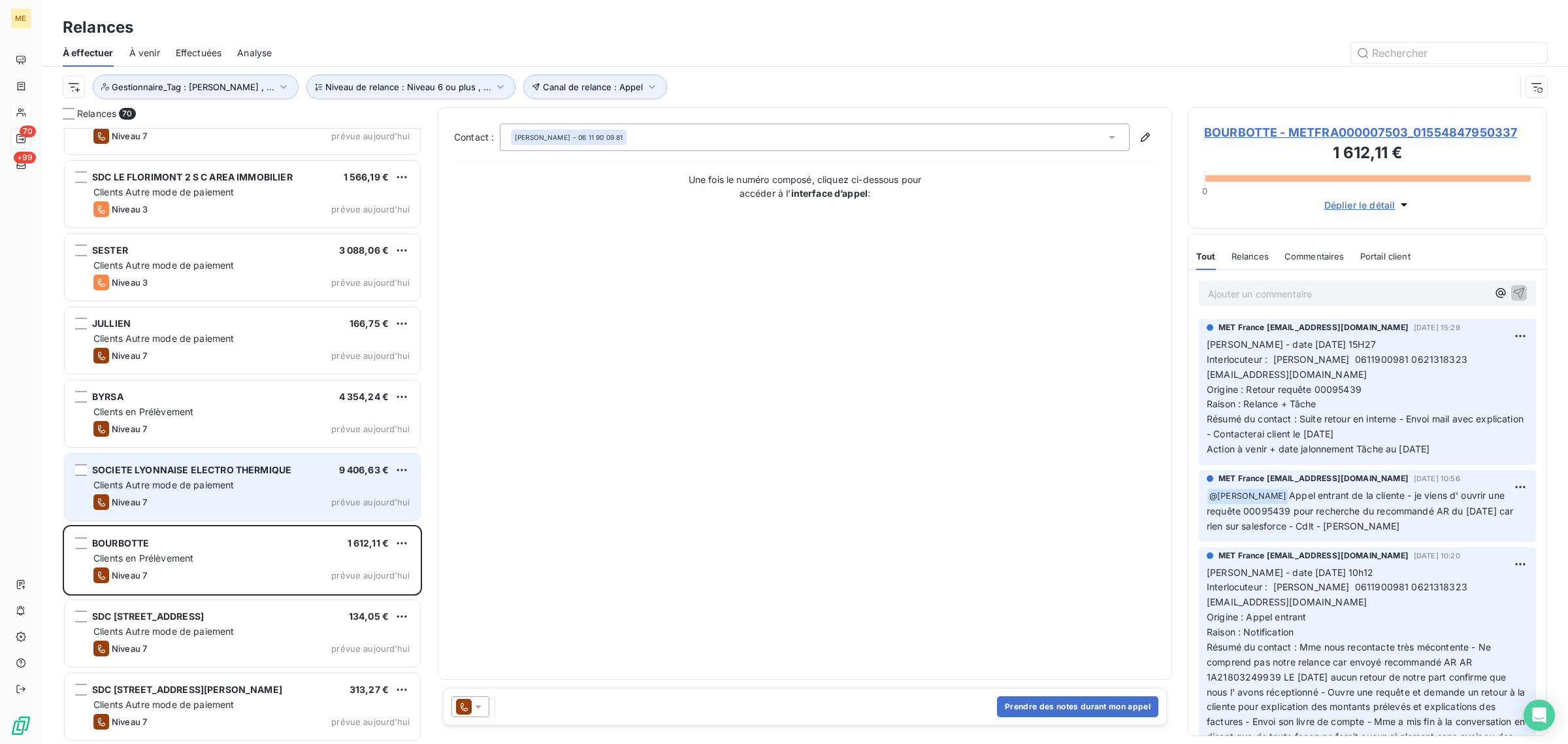
click at [188, 473] on span "SOCIETE LYONNAISE ELECTRO THERMIQUE" at bounding box center [191, 470] width 199 height 11
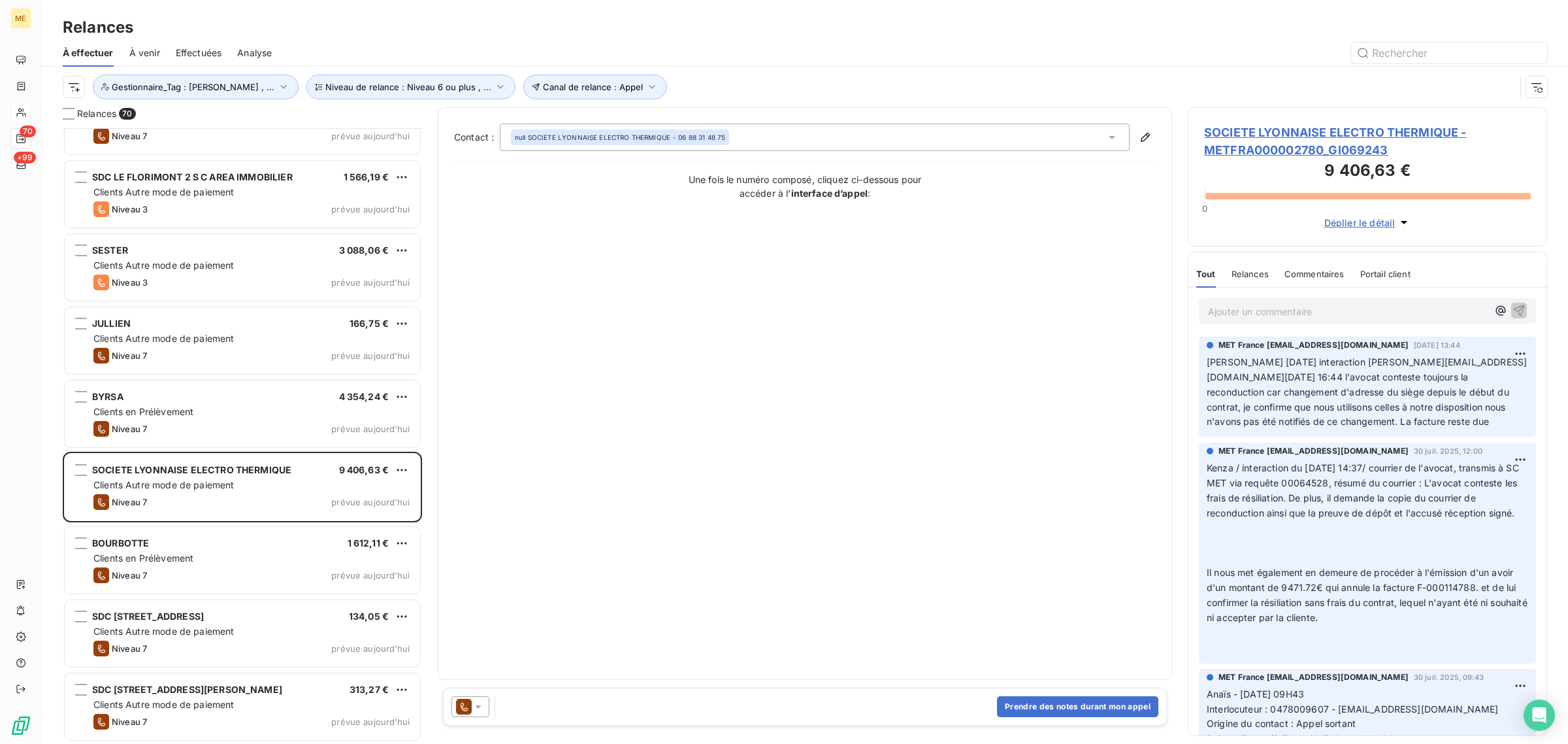
click at [1330, 138] on span "SOCIETE LYONNAISE ELECTRO THERMIQUE - METFRA000002780_GI069243" at bounding box center [1367, 141] width 327 height 36
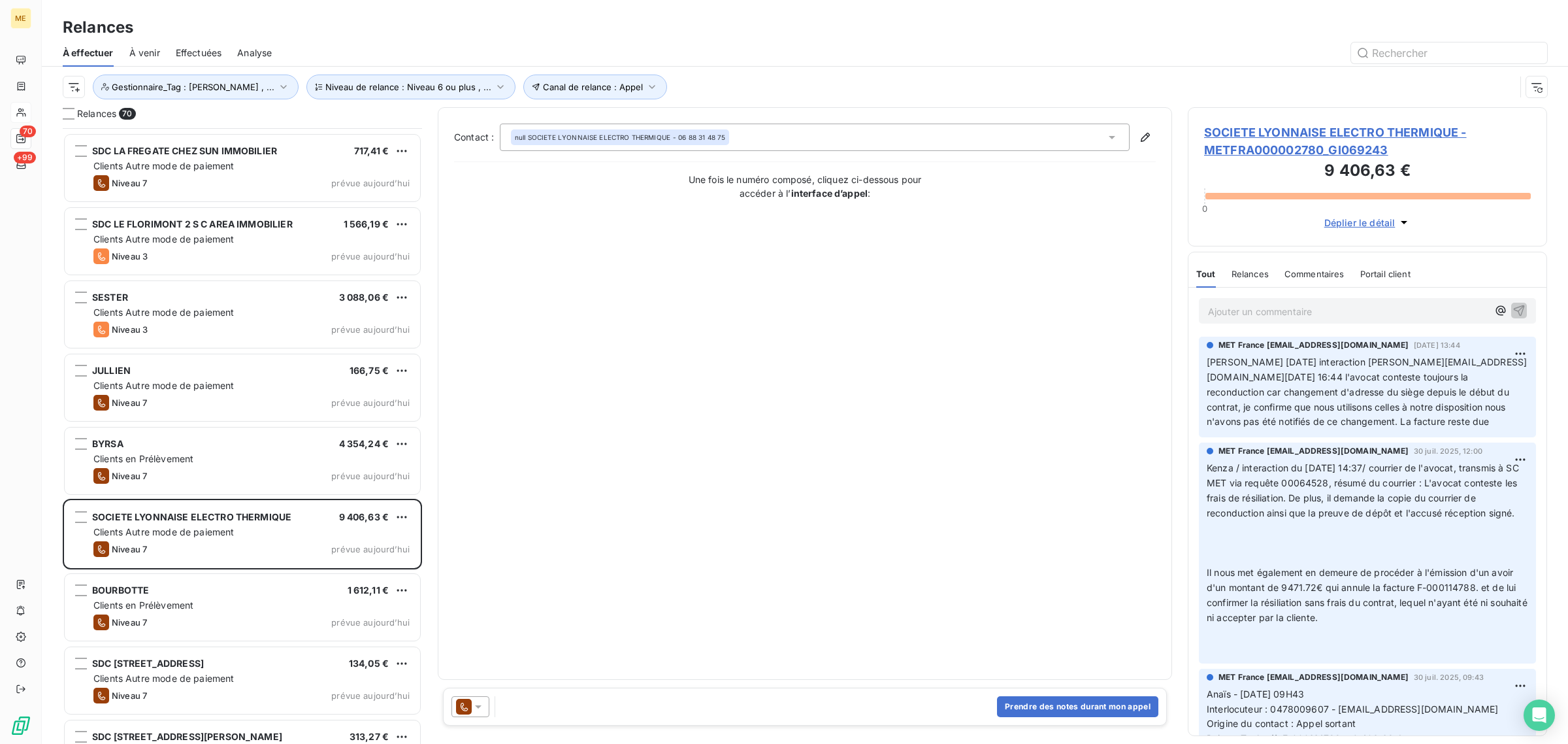
scroll to position [4510, 0]
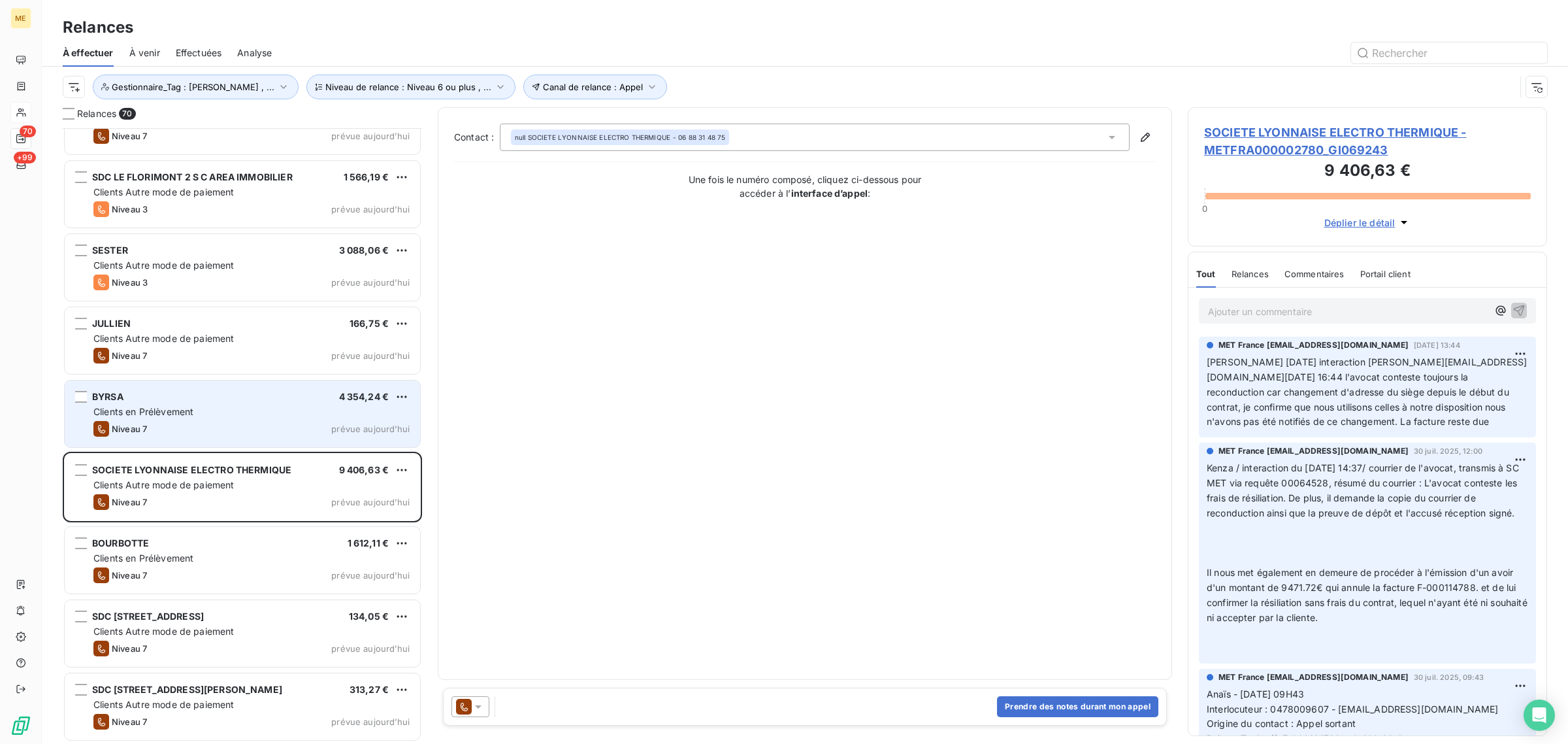
click at [122, 399] on span "BYRSA" at bounding box center [107, 396] width 31 height 11
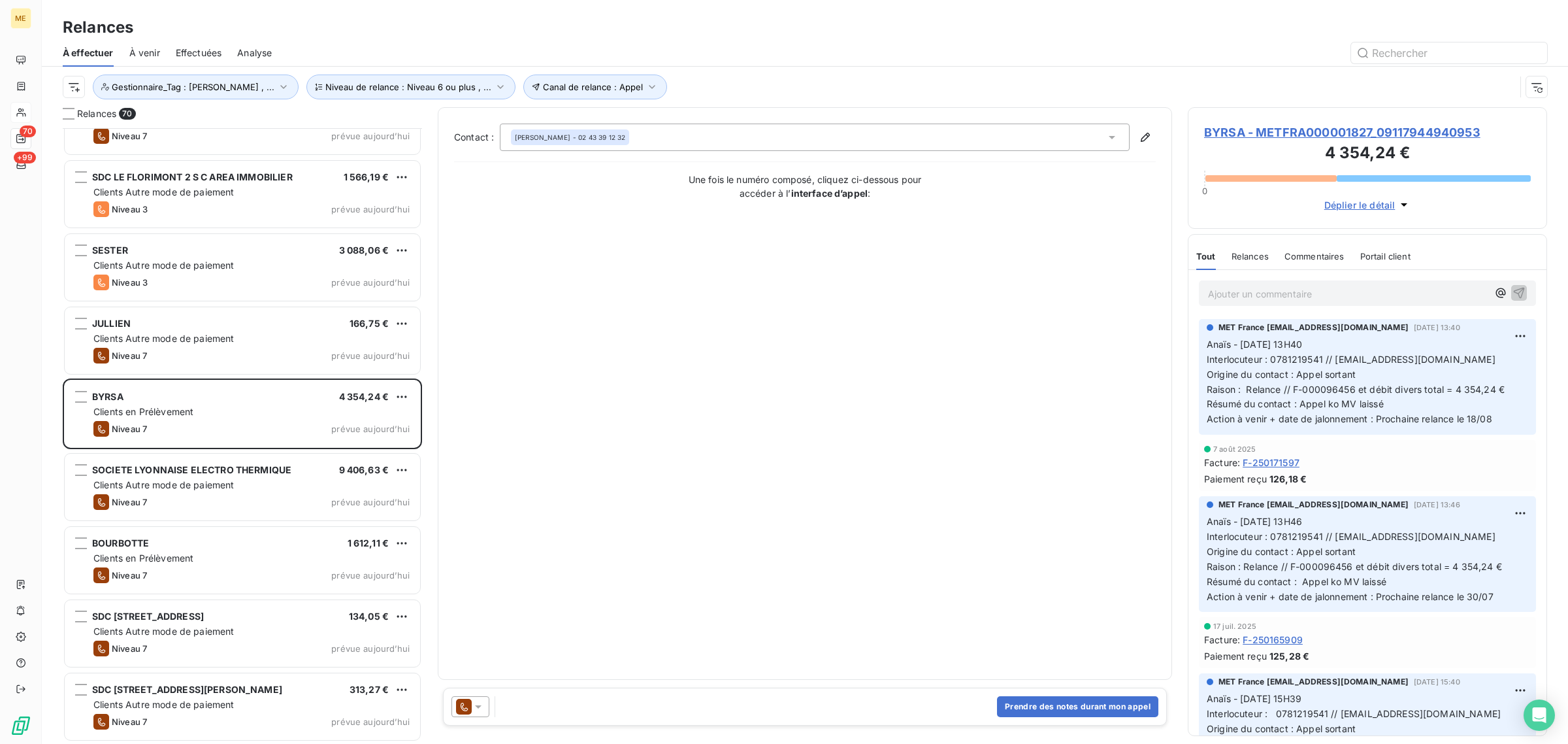
click at [1303, 143] on h3 "4 354,24 €" at bounding box center [1367, 154] width 327 height 26
click at [1290, 128] on span "BYRSA - METFRA000001827_09117944940953" at bounding box center [1367, 132] width 327 height 17
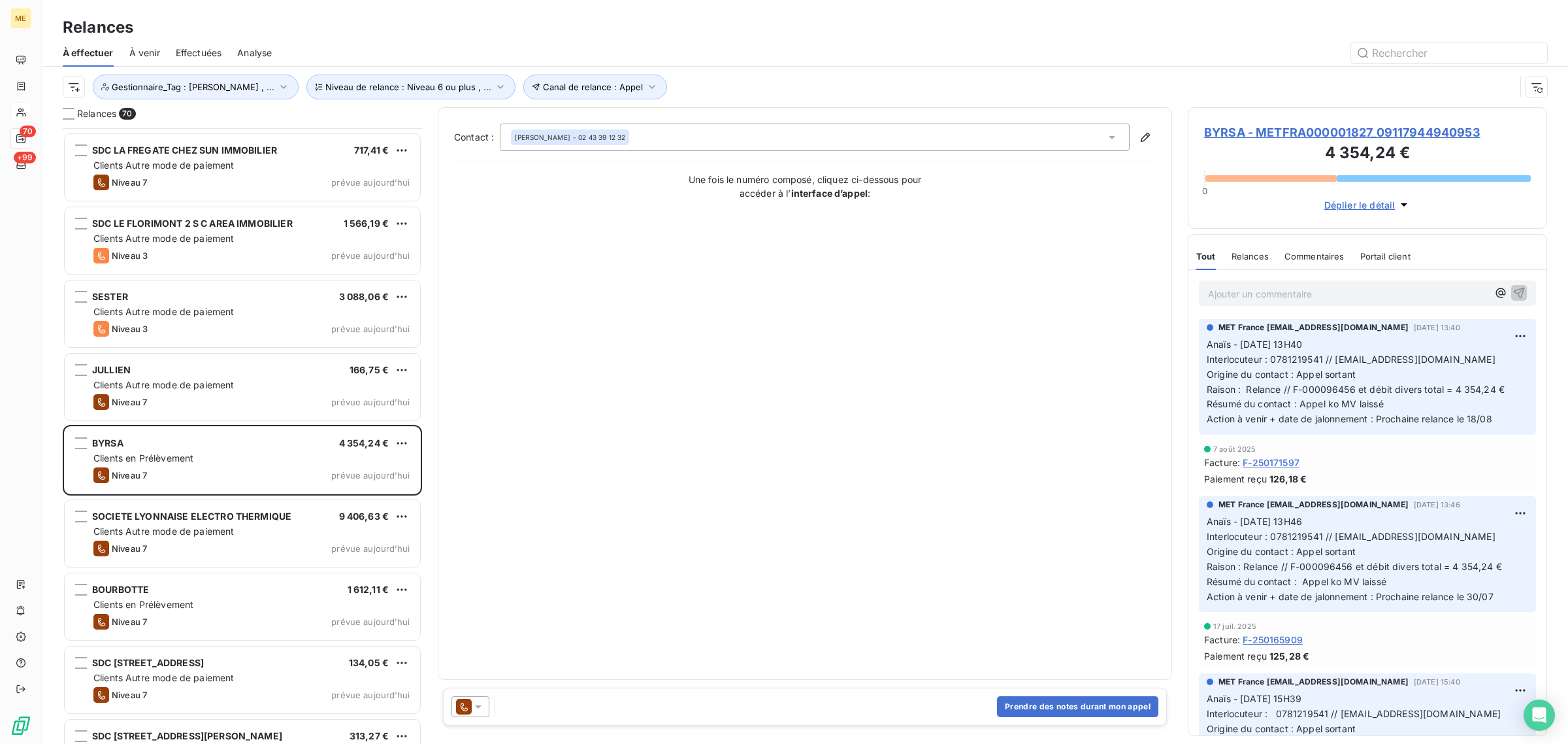
scroll to position [4510, 0]
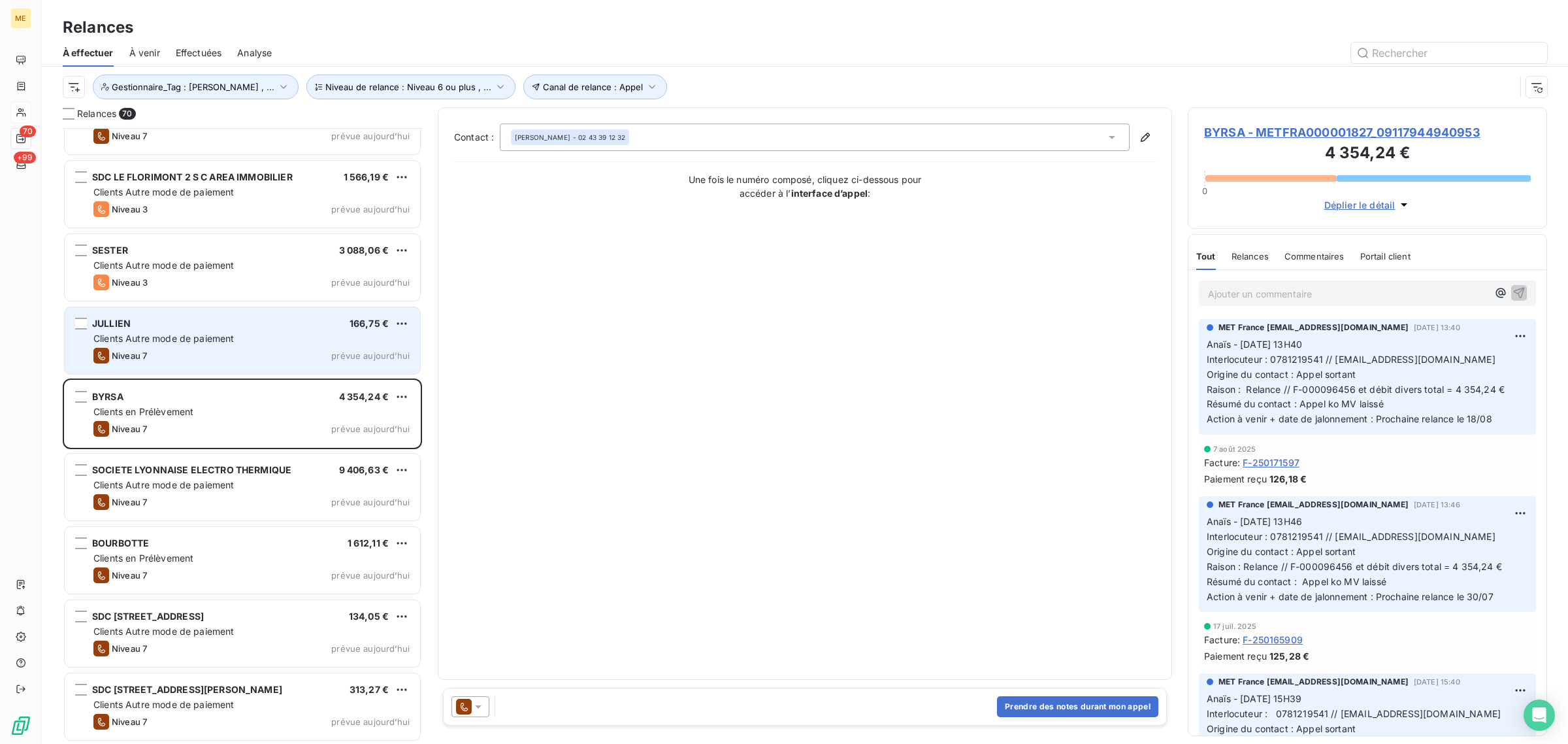
click at [134, 321] on div "JULLIEN 166,75 €" at bounding box center [252, 323] width 317 height 12
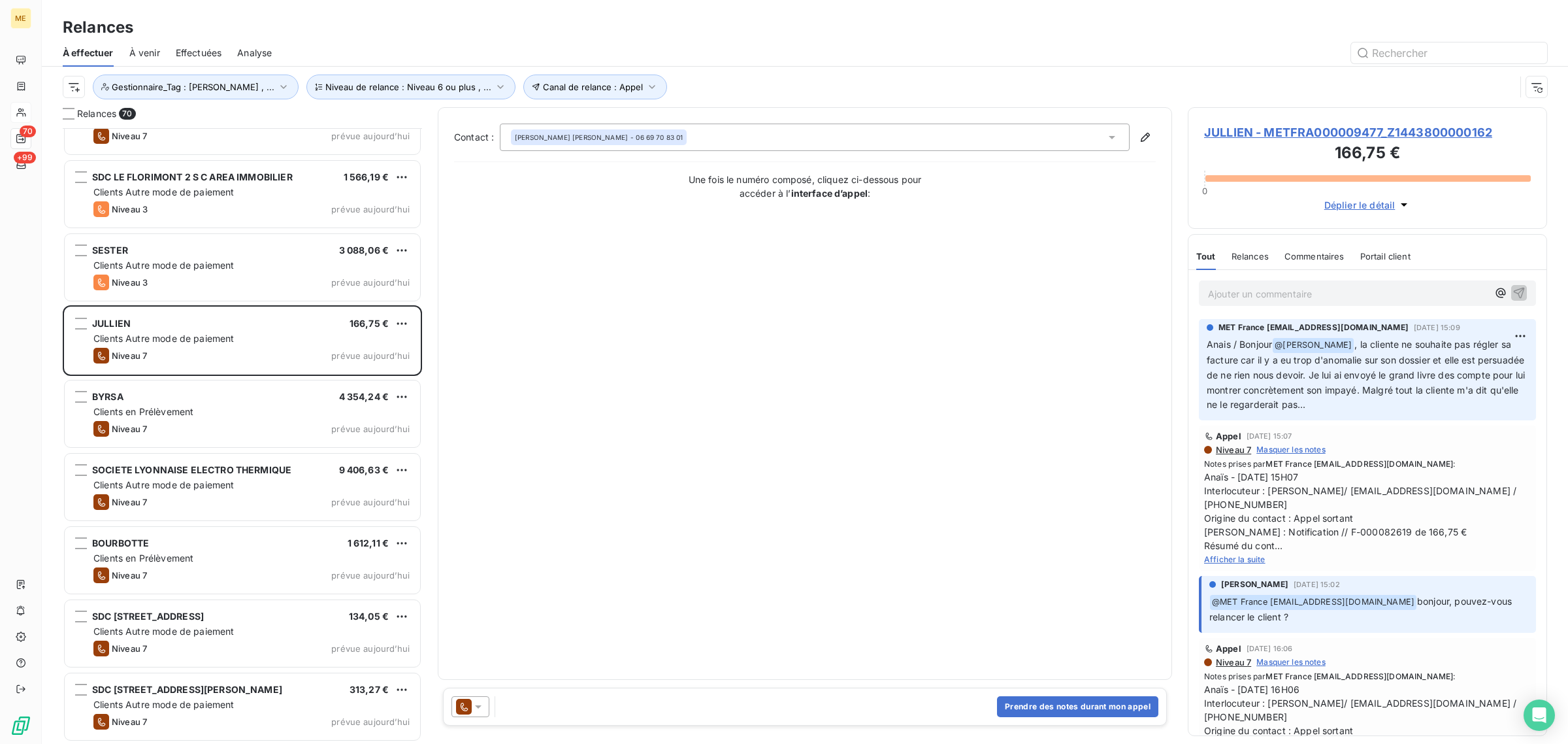
click at [1285, 129] on span "JULLIEN - METFRA000009477_Z1443800000162" at bounding box center [1367, 132] width 327 height 17
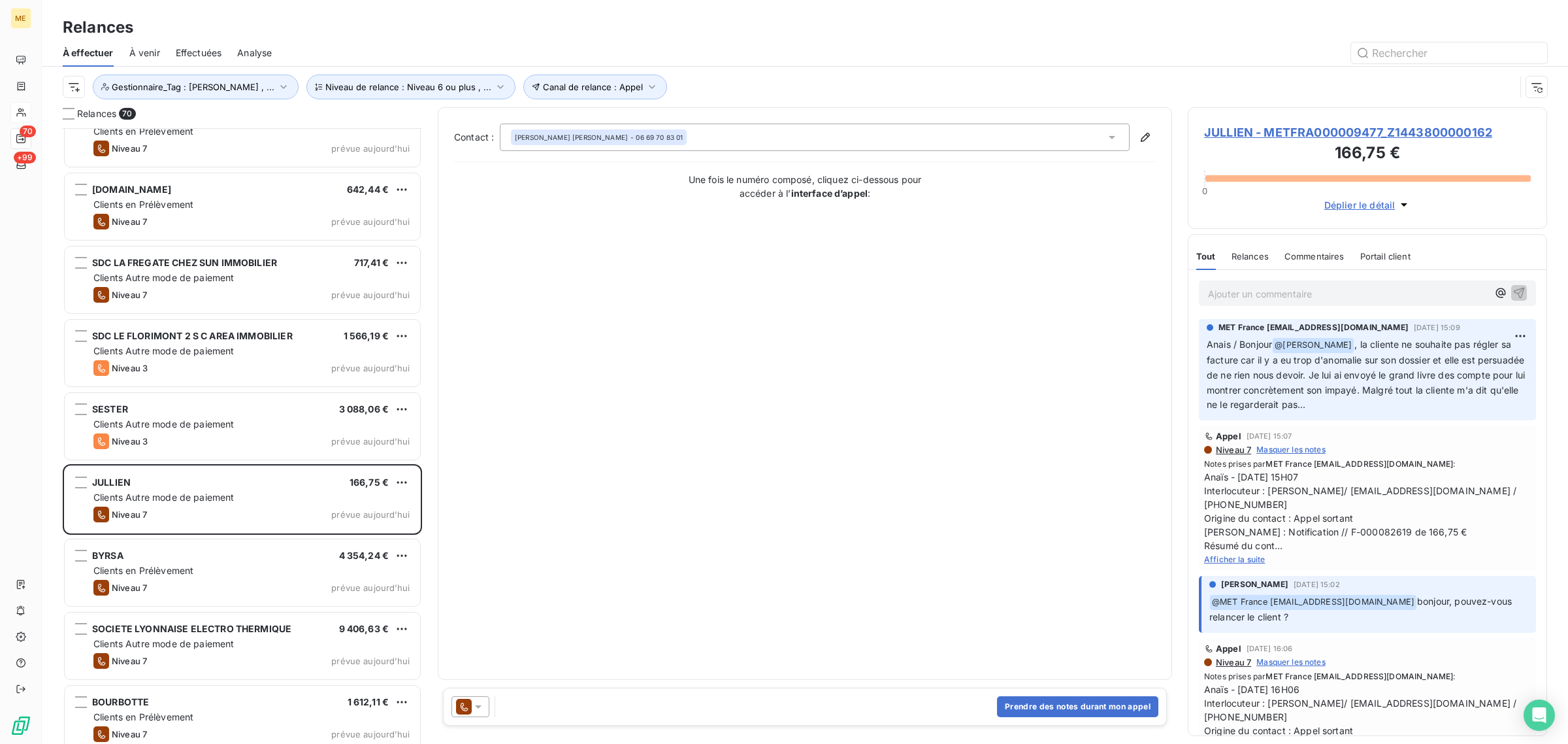
scroll to position [4347, 0]
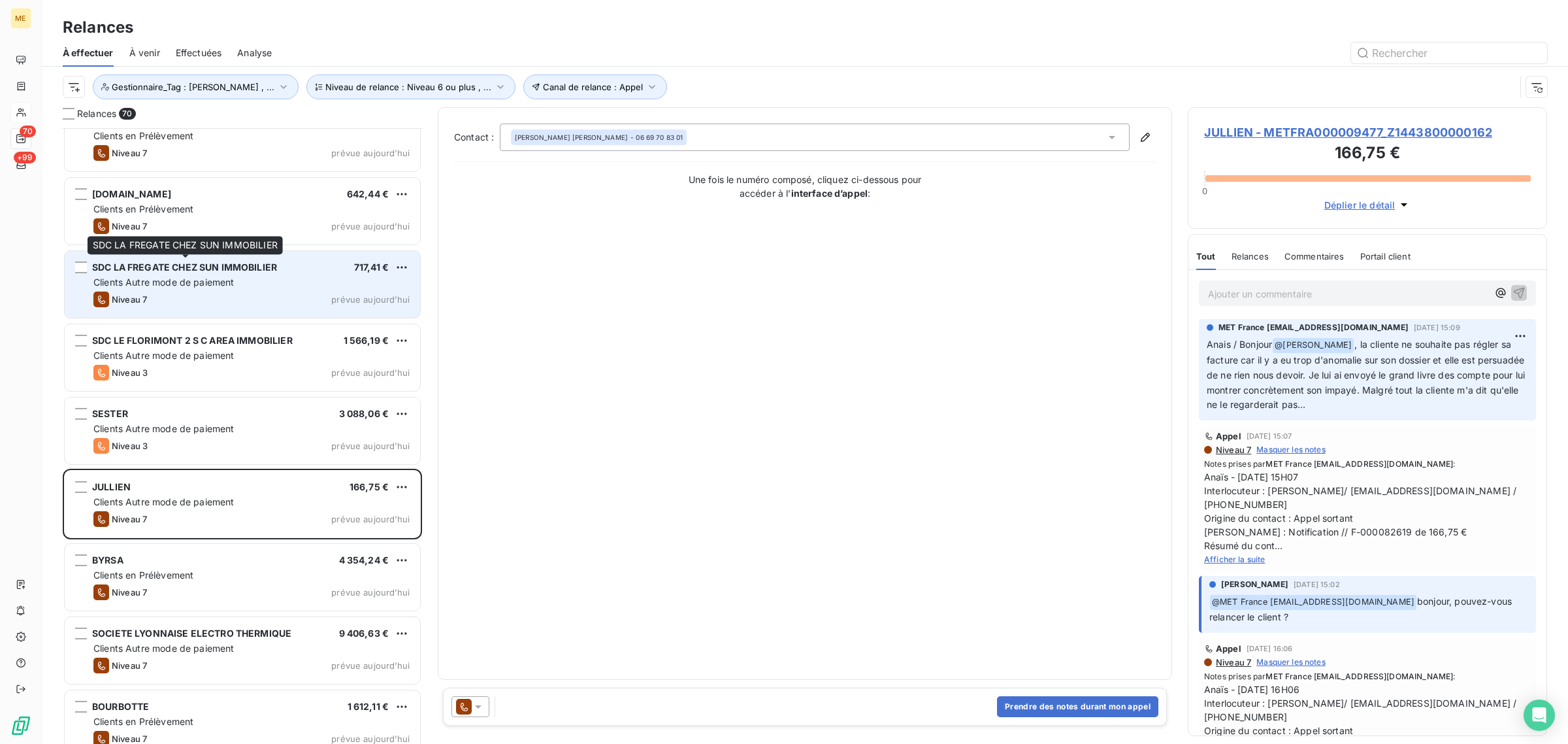
click at [188, 270] on span "SDC LA FREGATE CHEZ SUN IMMOBILIER" at bounding box center [184, 267] width 185 height 11
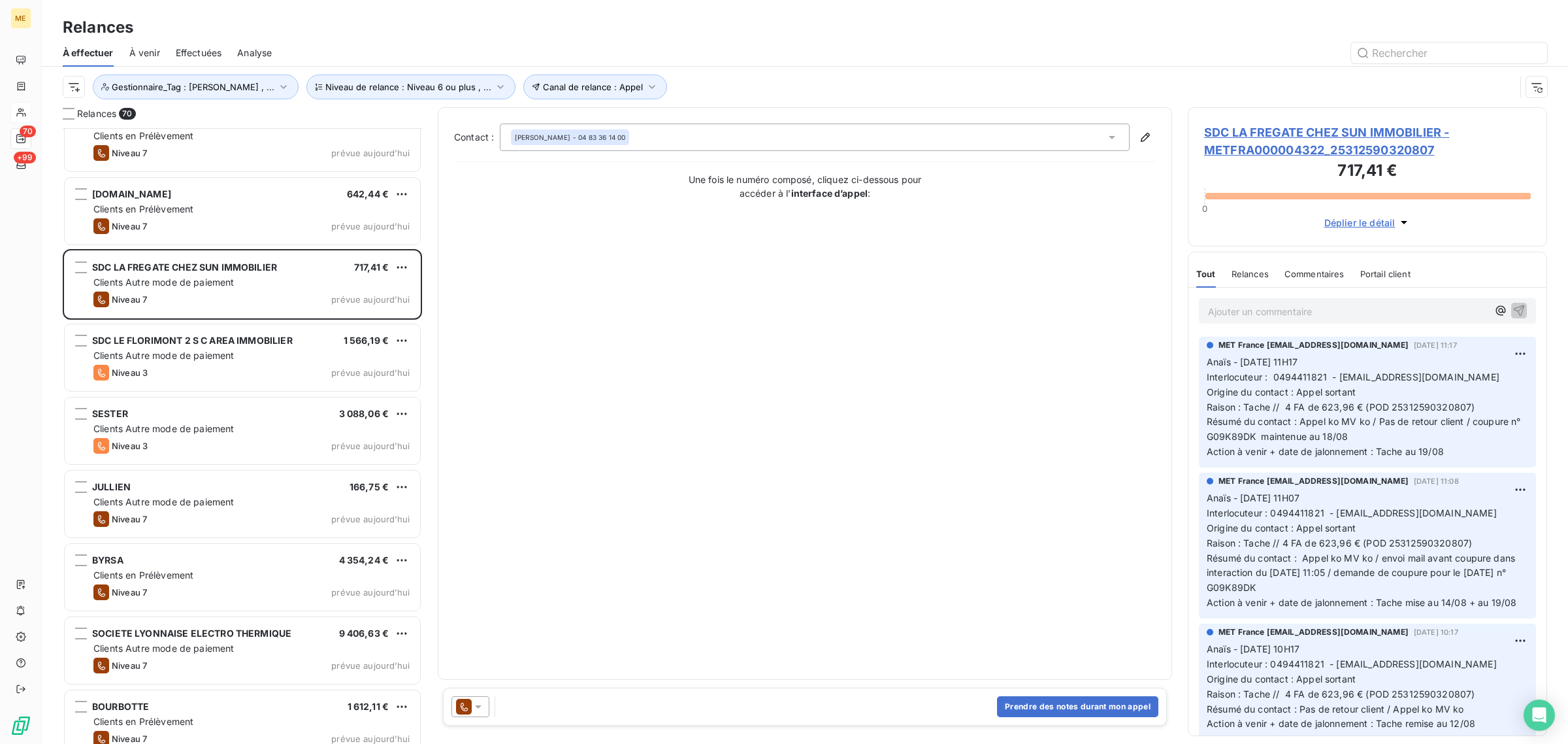
click at [1290, 154] on span "SDC LA FREGATE CHEZ SUN IMMOBILIER - METFRA000004322_25312590320807" at bounding box center [1367, 141] width 327 height 36
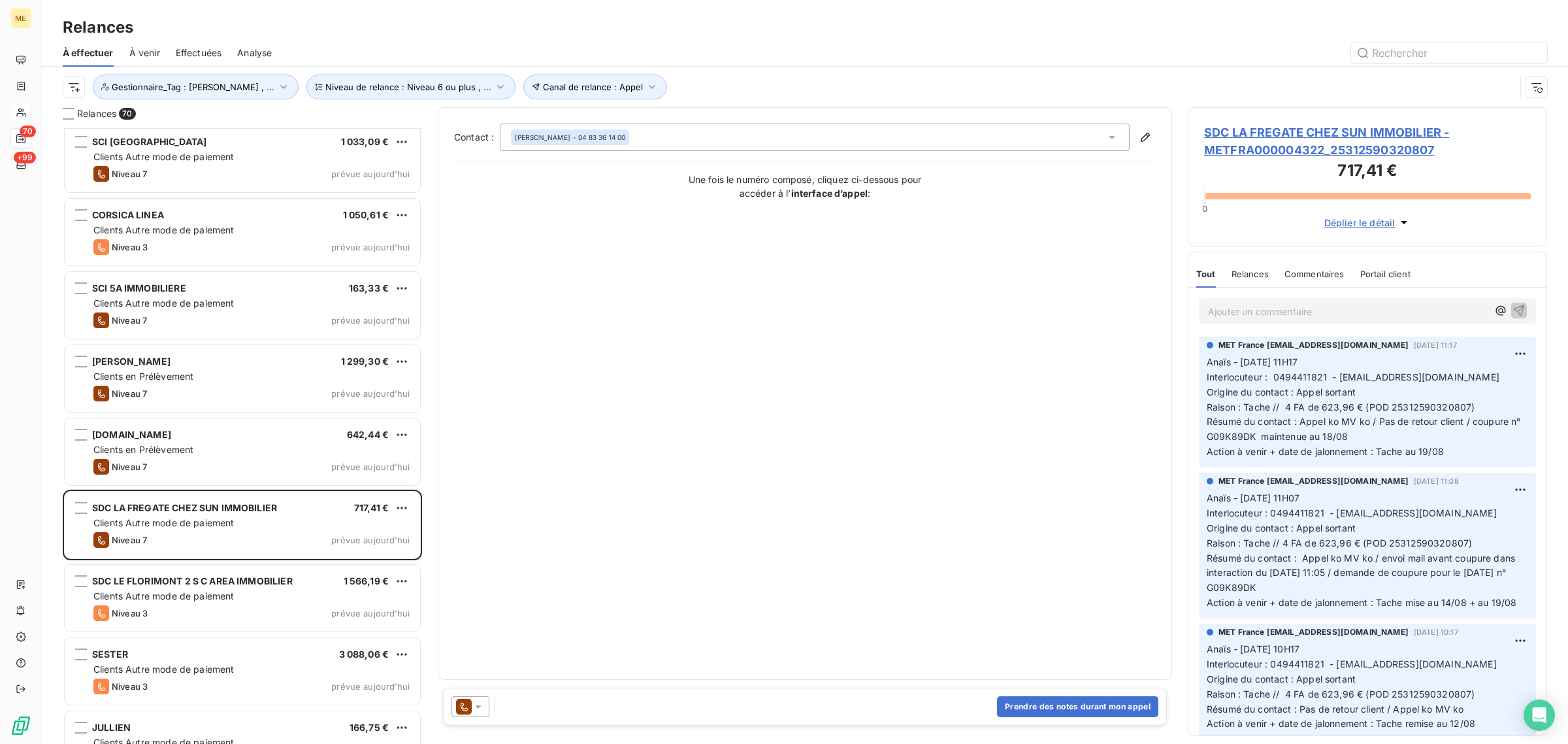
scroll to position [4020, 0]
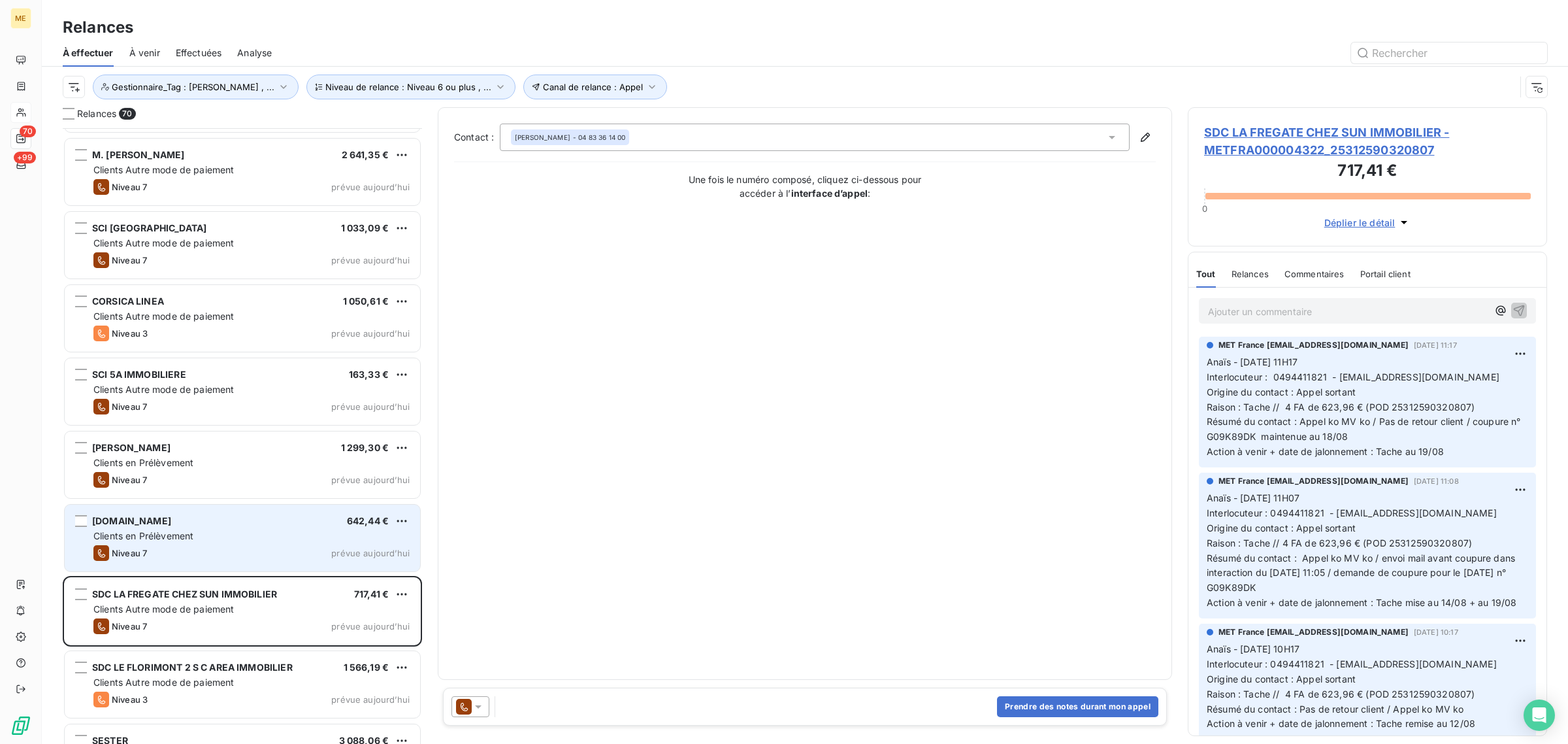
click at [160, 530] on span "Clients en Prélèvement" at bounding box center [144, 535] width 100 height 11
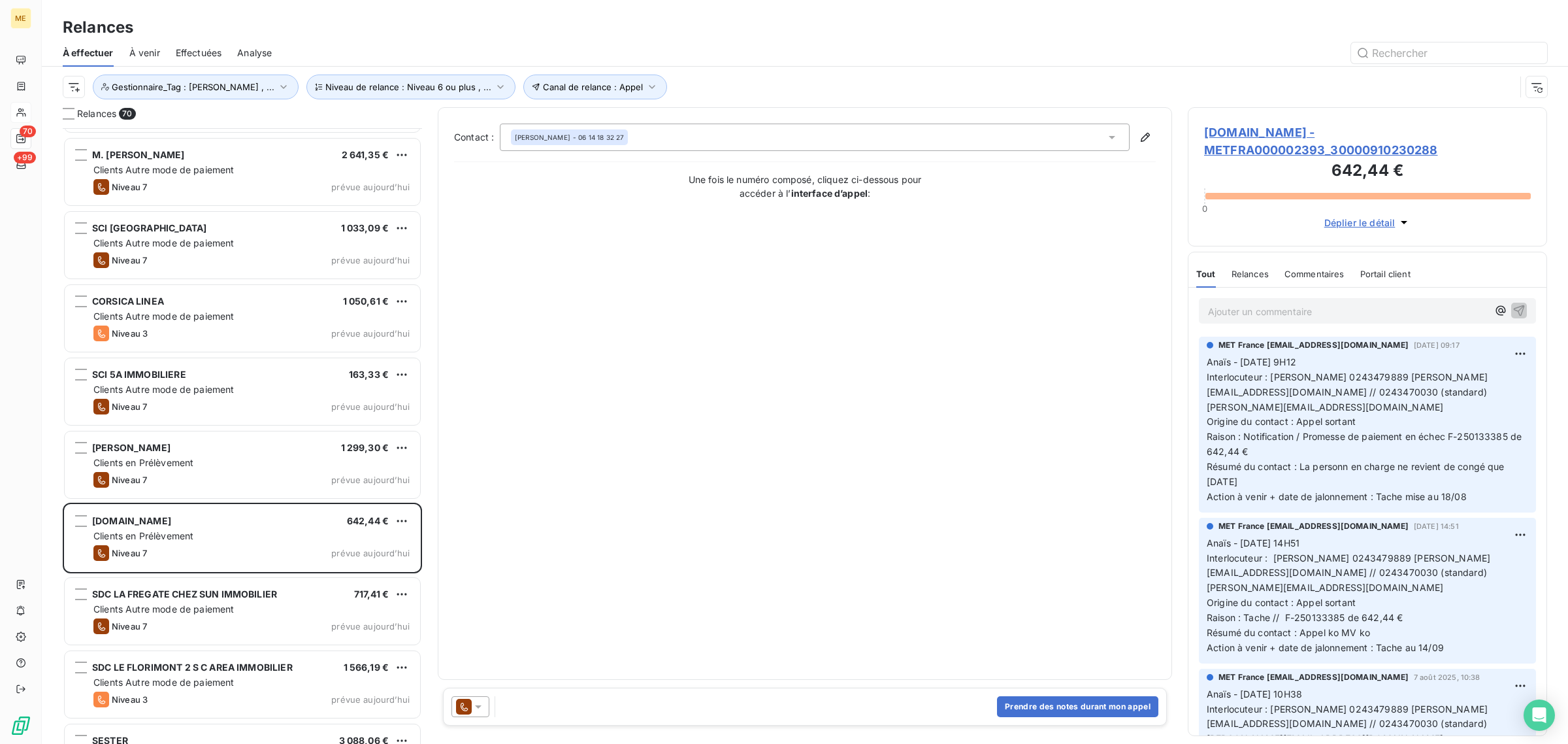
click at [1243, 152] on span "[DOMAIN_NAME] - METFRA000002393_30000910230288" at bounding box center [1367, 141] width 327 height 36
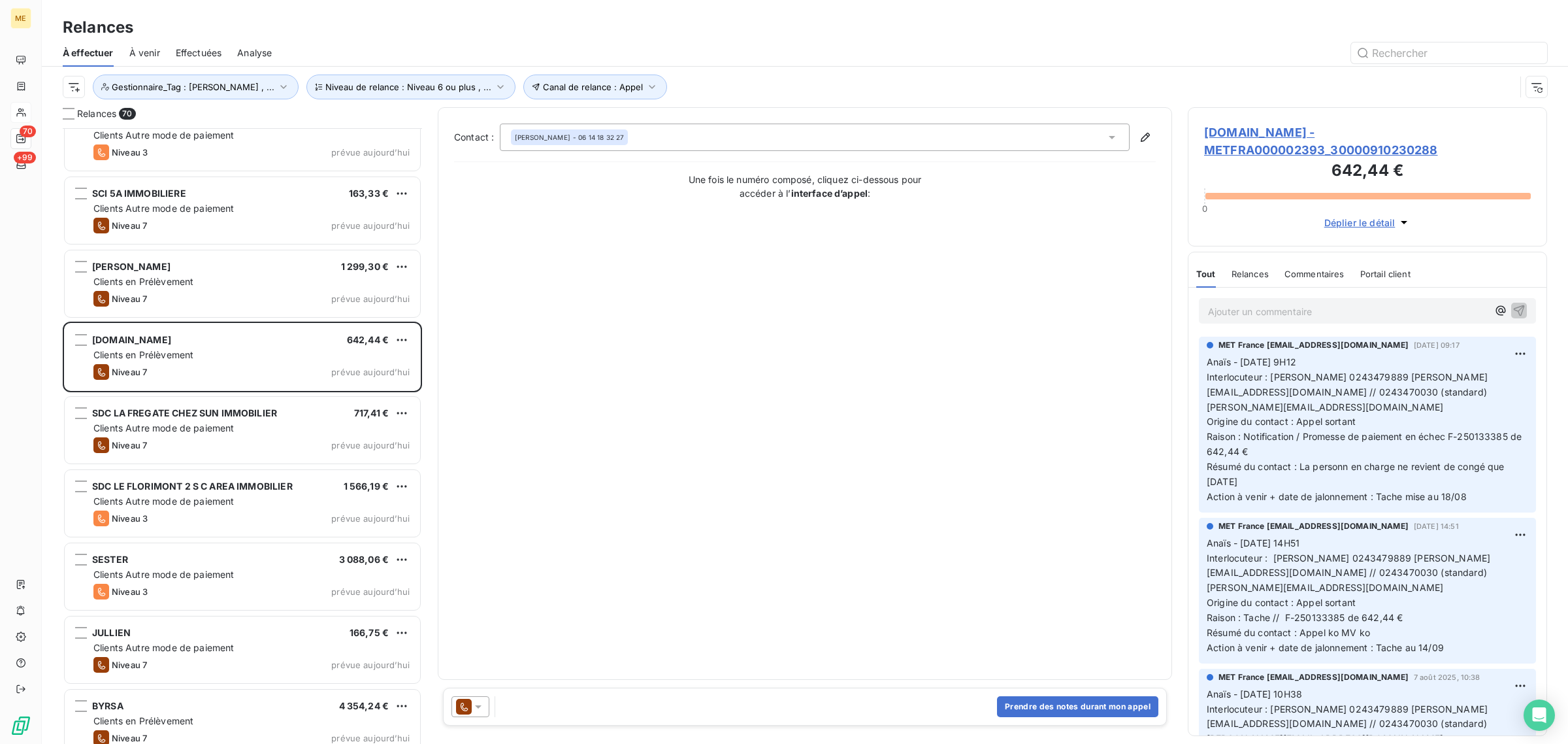
scroll to position [4184, 0]
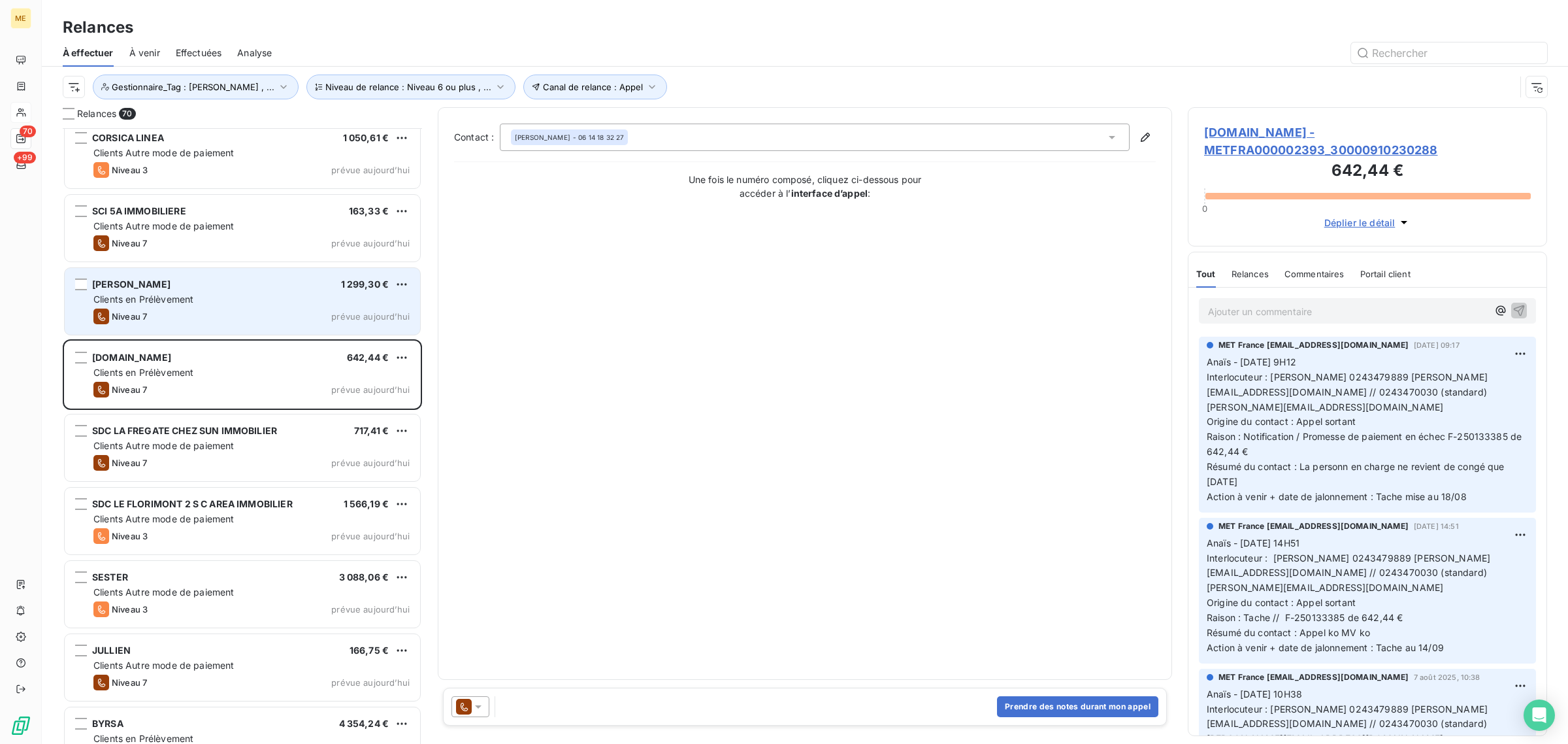
click at [167, 301] on span "Clients en Prélèvement" at bounding box center [144, 299] width 100 height 11
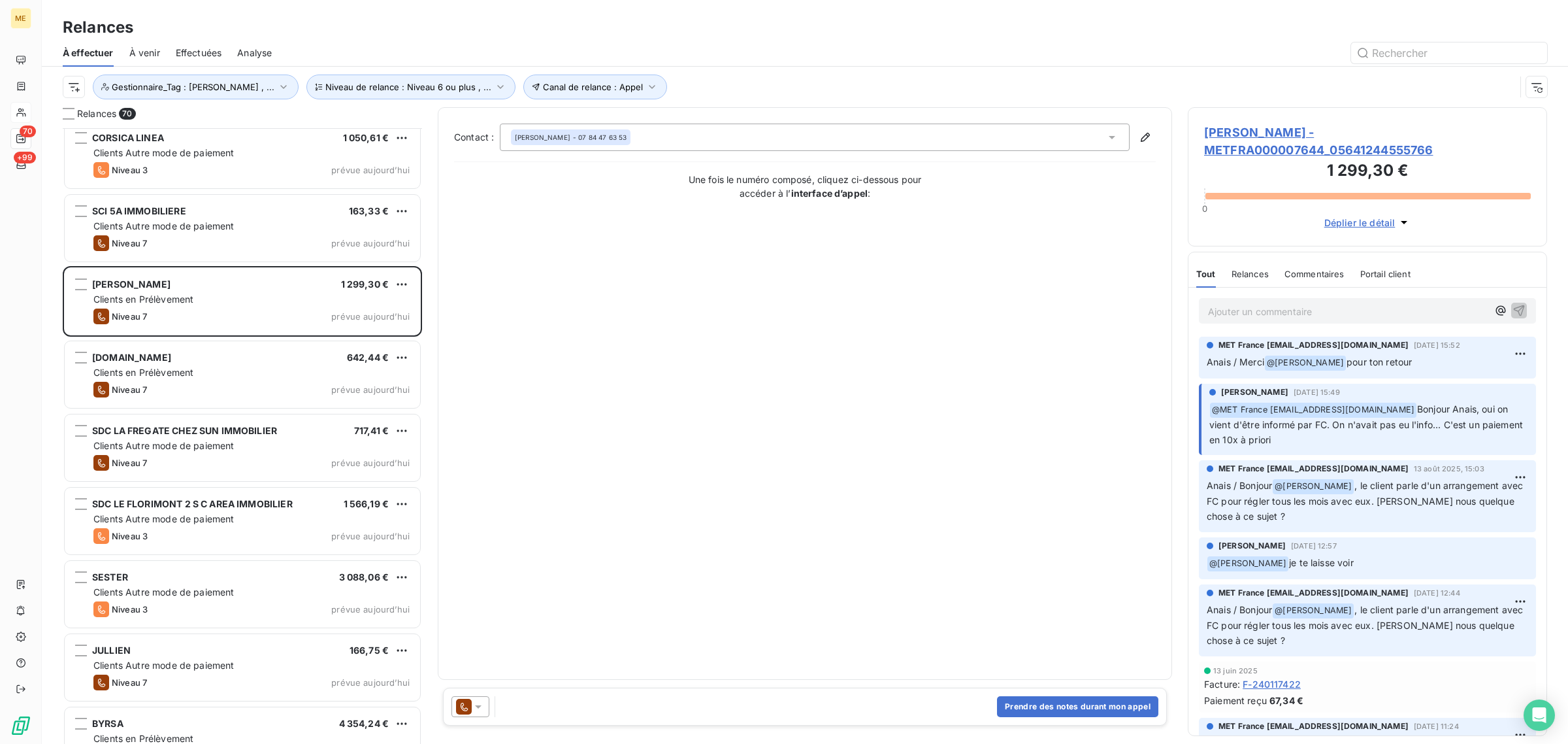
click at [1276, 135] on span "[PERSON_NAME] - METFRA000007644_05641244555766" at bounding box center [1367, 141] width 327 height 36
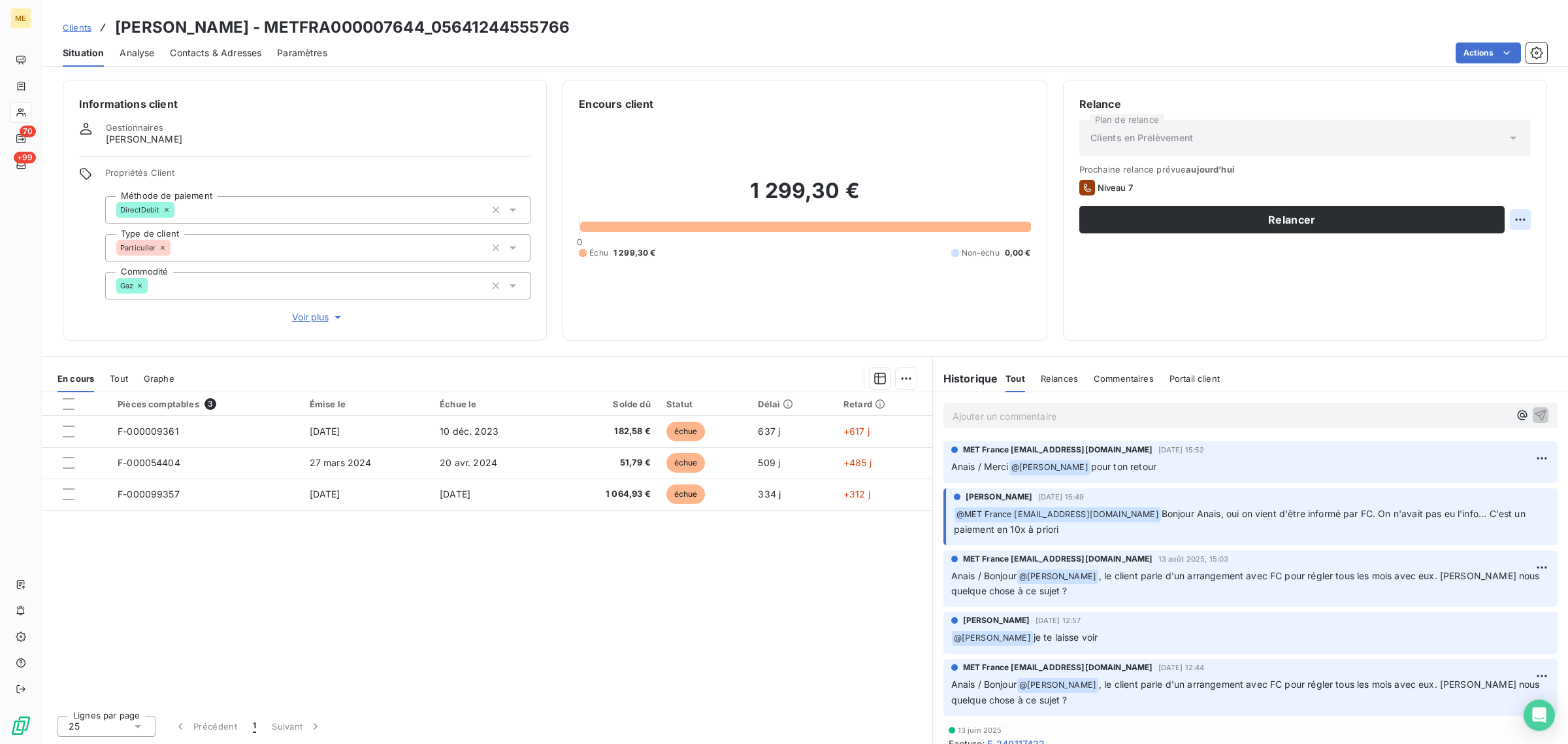
click at [1516, 216] on html "ME 70 +99 Clients [PERSON_NAME] - METFRA000007644_05641244555766 Situation Anal…" at bounding box center [784, 372] width 1568 height 744
click at [1504, 255] on div "Replanifier cette action" at bounding box center [1467, 248] width 117 height 21
select select "7"
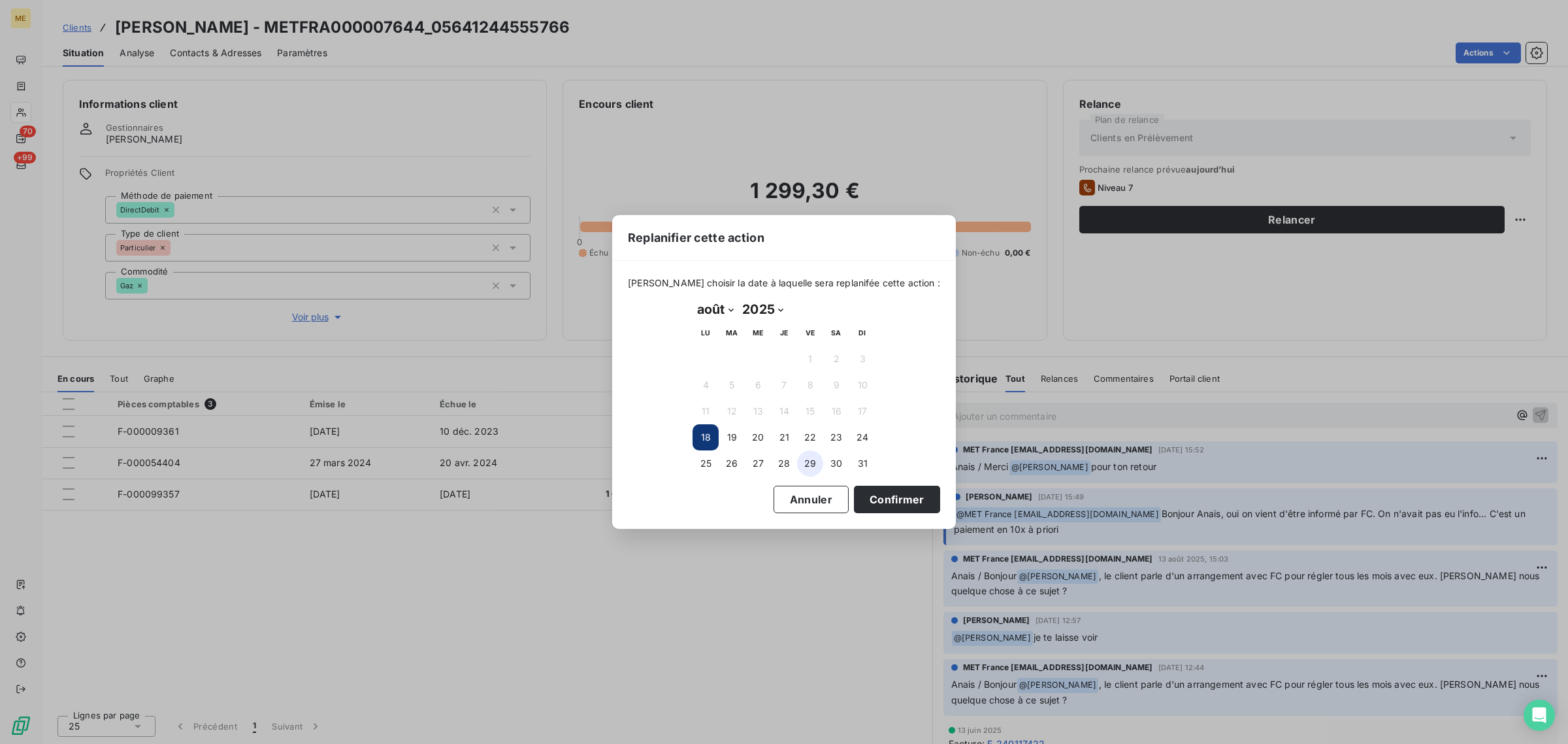
click at [816, 463] on button "29" at bounding box center [810, 464] width 26 height 26
click at [877, 497] on button "Confirmer" at bounding box center [896, 499] width 86 height 27
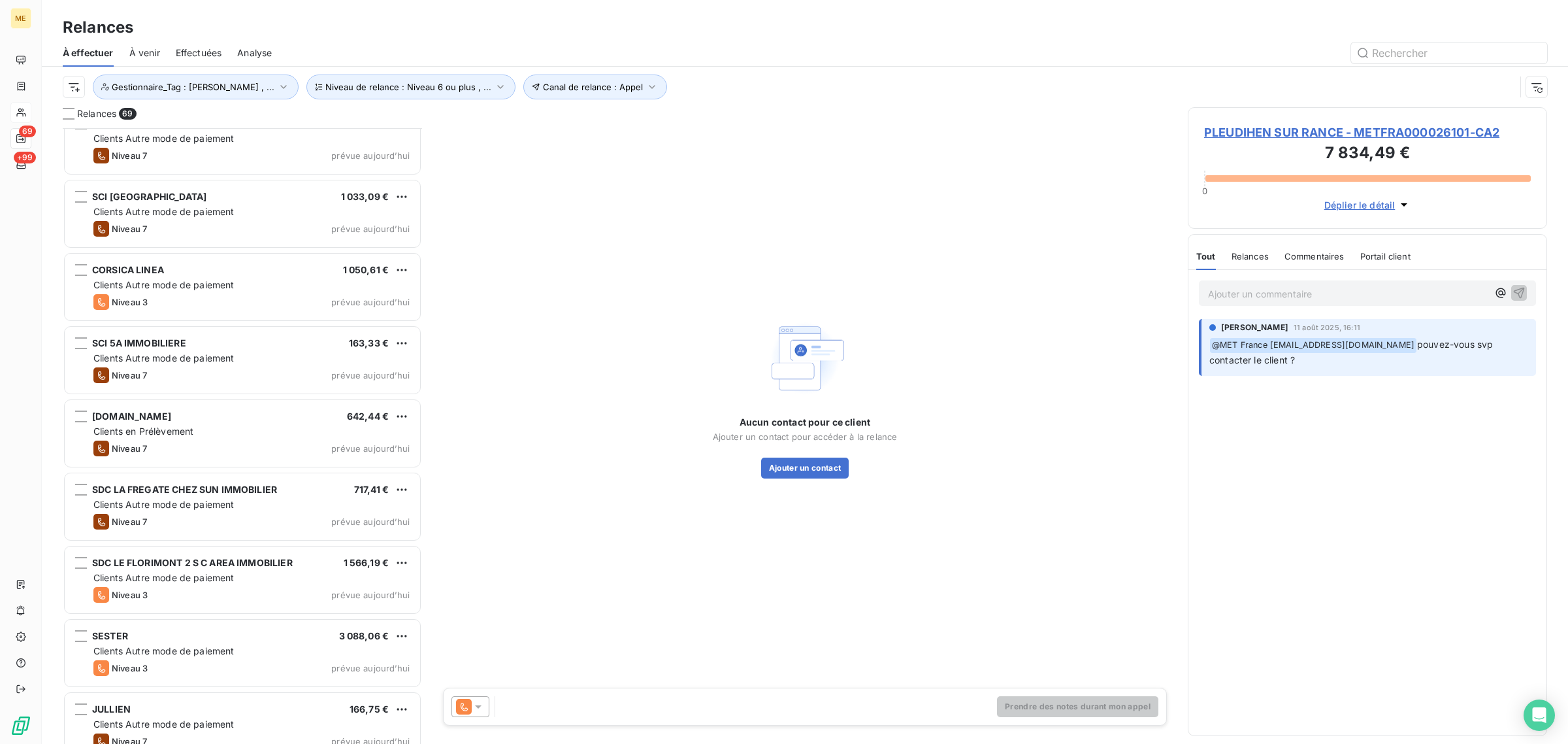
scroll to position [4029, 0]
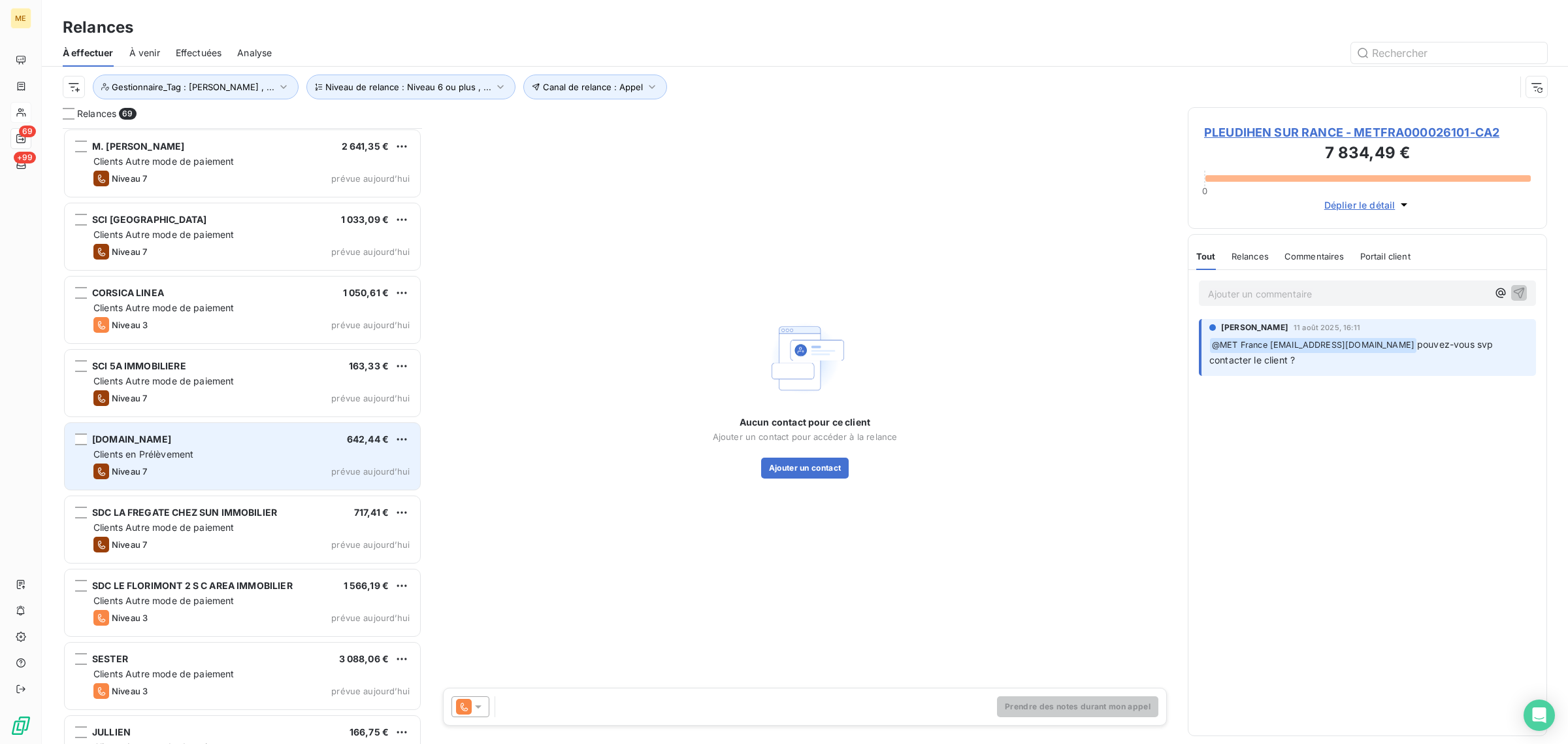
click at [157, 439] on span "[DOMAIN_NAME]" at bounding box center [131, 439] width 79 height 11
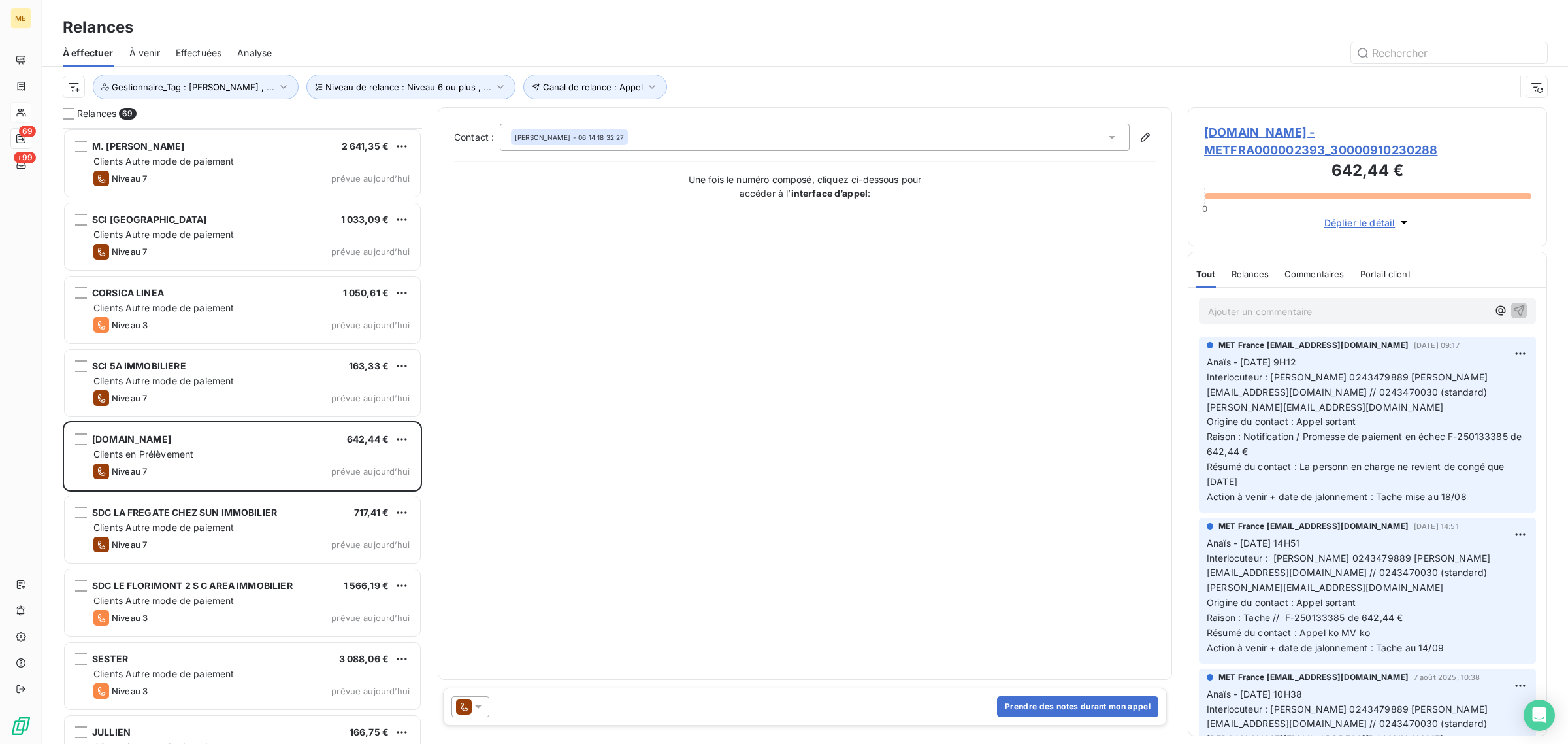
click at [1269, 162] on h3 "642,44 €" at bounding box center [1367, 171] width 327 height 26
click at [1265, 148] on span "[DOMAIN_NAME] - METFRA000002393_30000910230288" at bounding box center [1367, 141] width 327 height 36
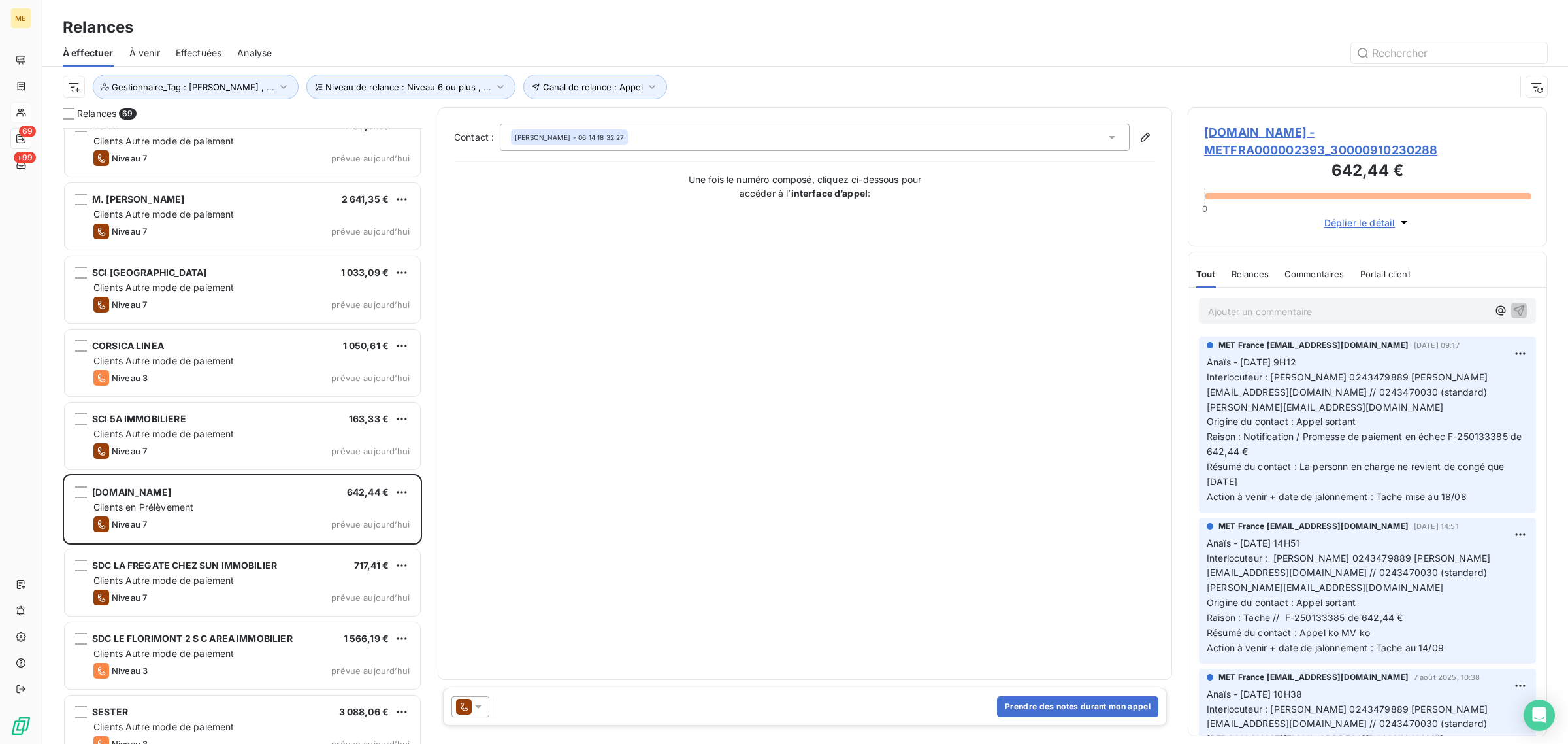
scroll to position [3947, 0]
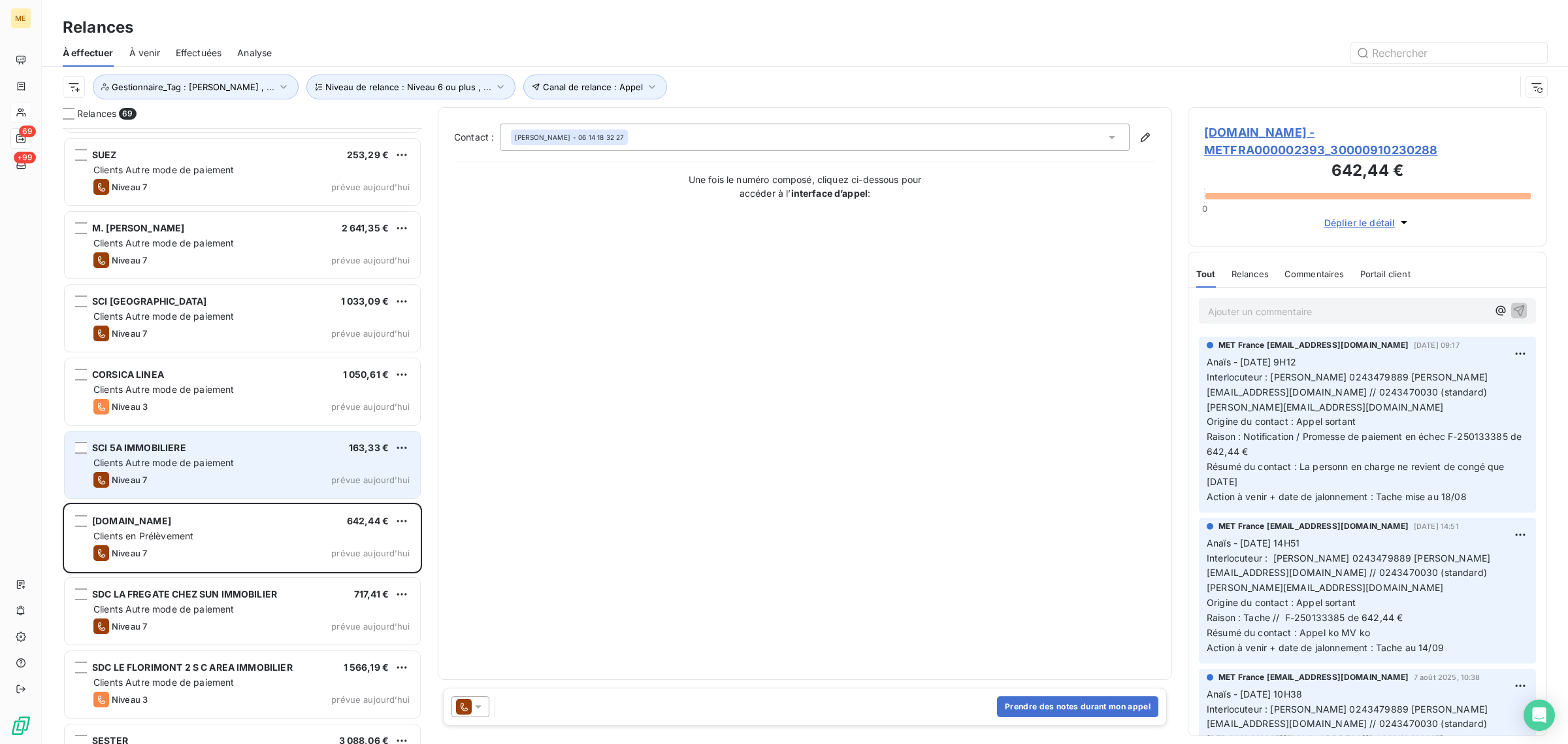
click at [161, 445] on span "SCI 5A IMMOBILIERE" at bounding box center [138, 447] width 94 height 11
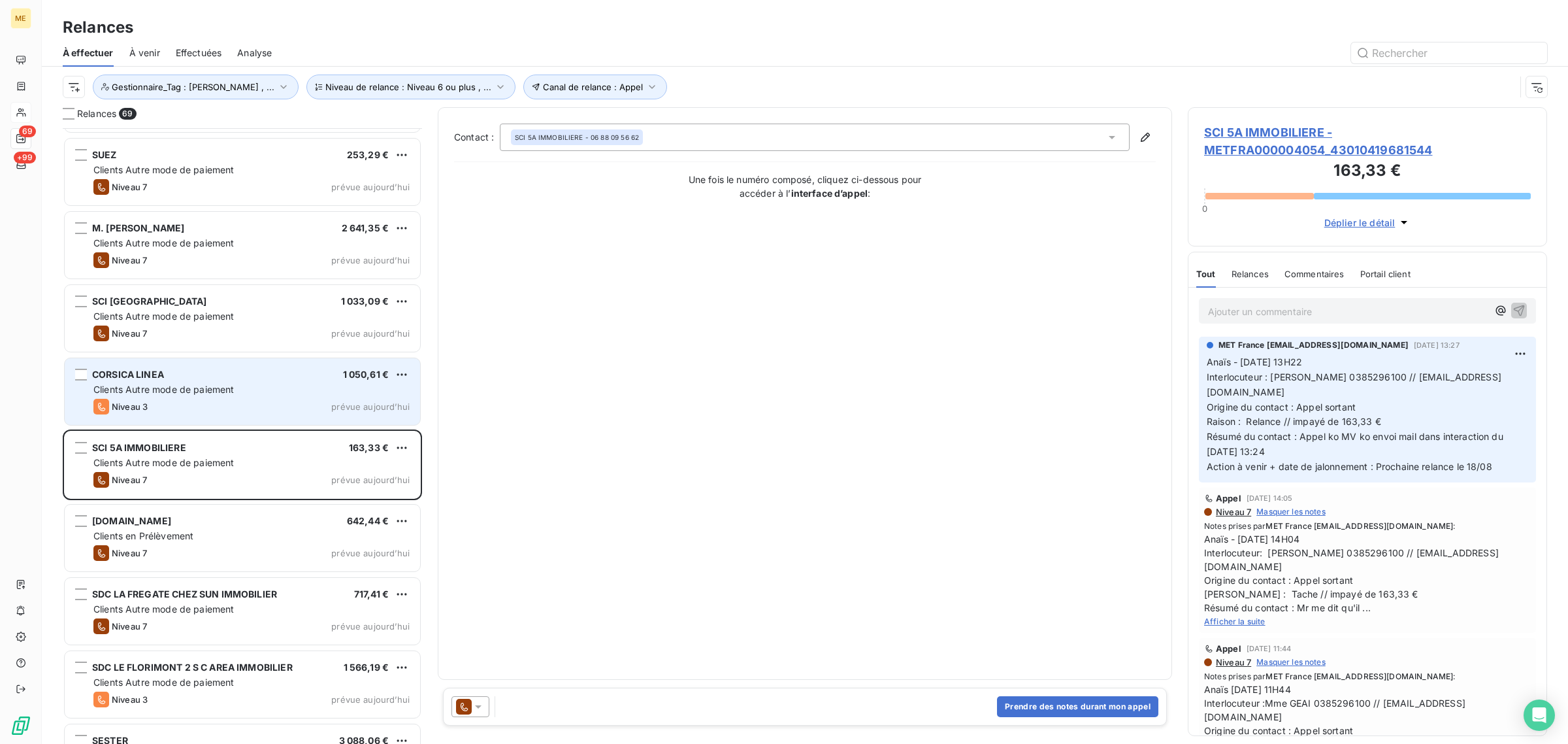
click at [187, 389] on span "Clients Autre mode de paiement" at bounding box center [164, 389] width 141 height 11
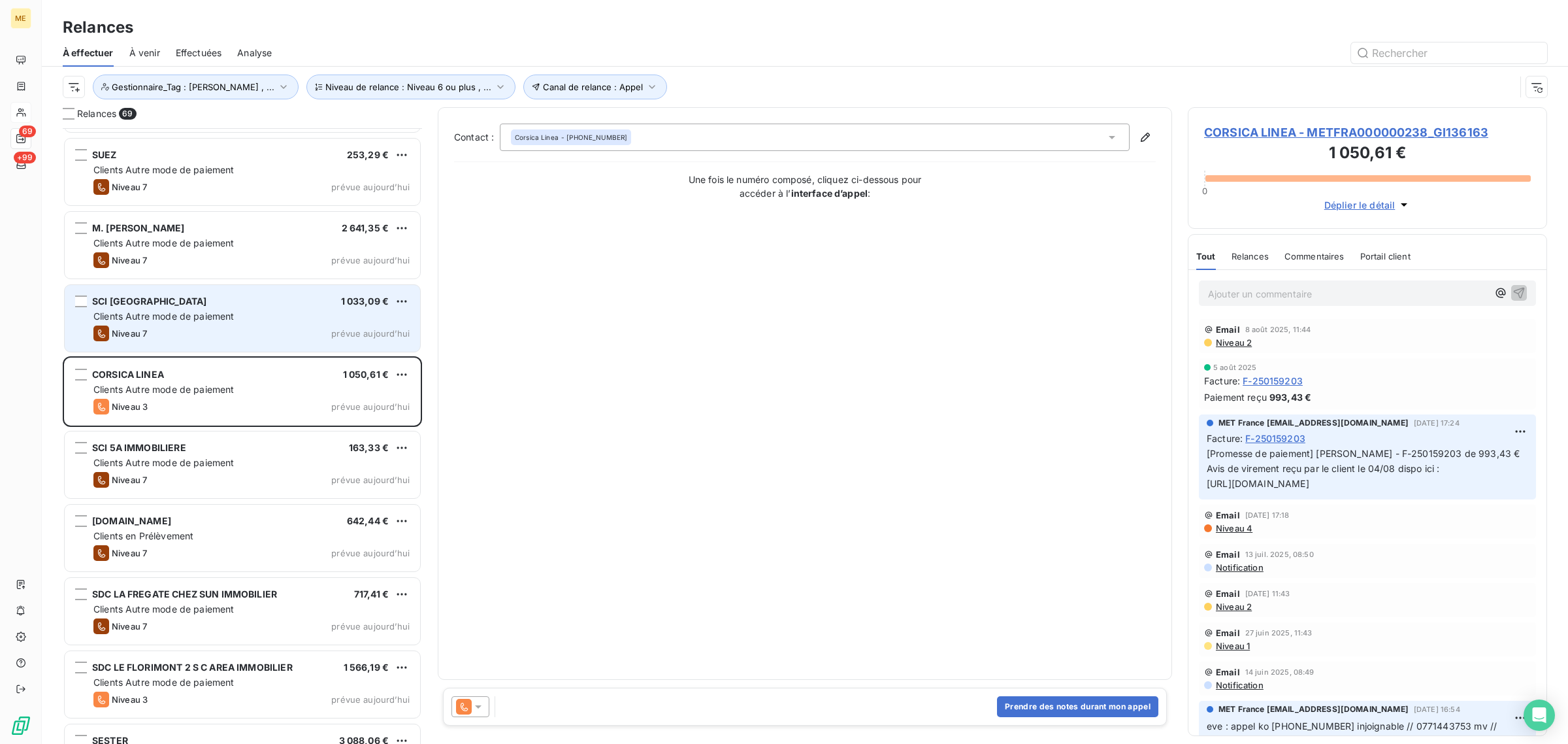
click at [179, 334] on div "Niveau 7 prévue [DATE]" at bounding box center [252, 333] width 317 height 15
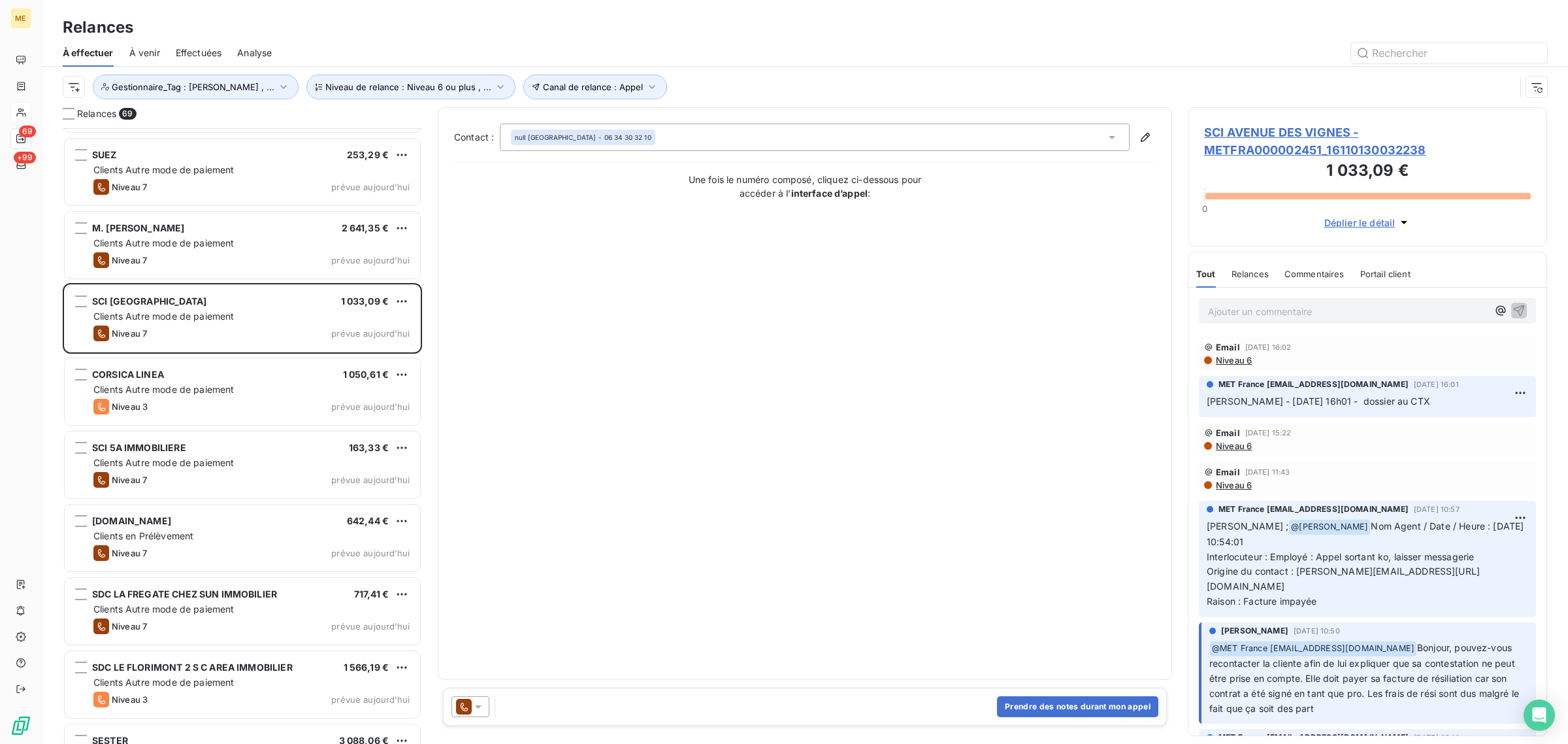
click at [1275, 149] on span "SCI AVENUE DES VIGNES - METFRA000002451_16110130032238" at bounding box center [1367, 141] width 327 height 36
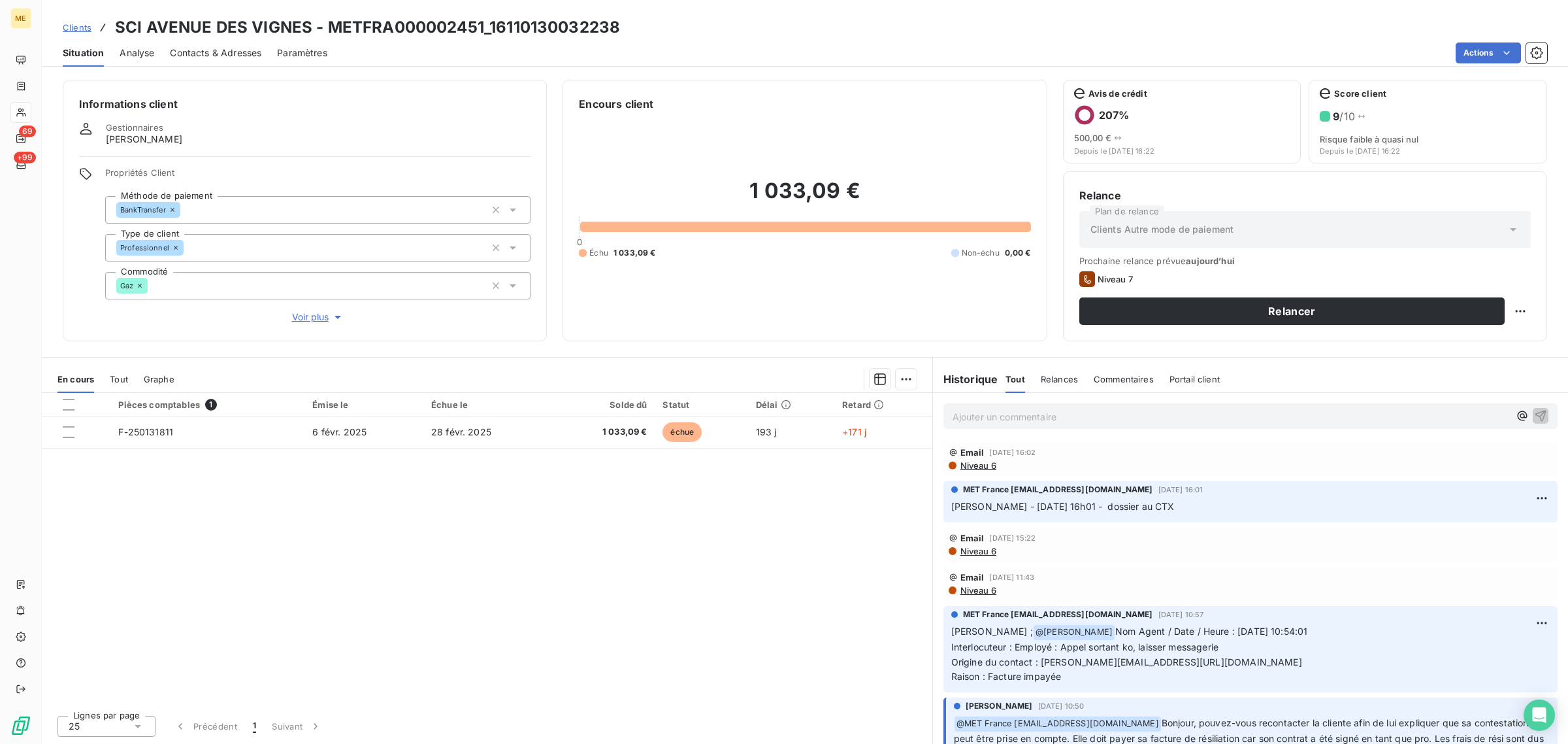
click at [1507, 304] on div "Relancer" at bounding box center [1305, 311] width 451 height 27
click at [1514, 308] on html "ME 69 +99 Clients SCI AVENUE DES VIGNES - METFRA000002451_16110130032238 Situat…" at bounding box center [784, 372] width 1568 height 744
click at [1491, 348] on div "Replanifier cette action" at bounding box center [1467, 340] width 117 height 21
select select "7"
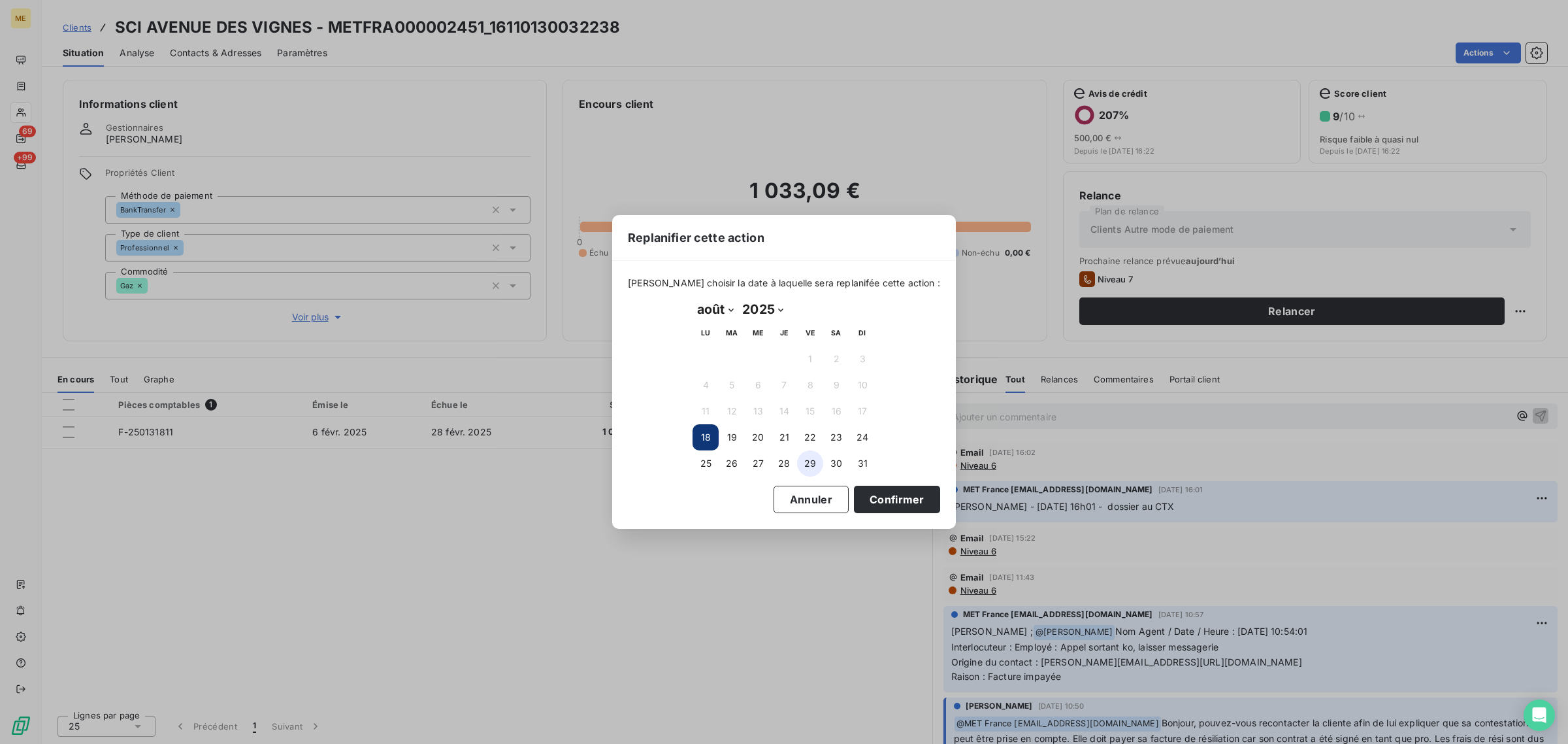
click at [816, 464] on button "29" at bounding box center [810, 464] width 26 height 26
click at [888, 520] on div "[PERSON_NAME] choisir la date à laquelle sera replanifée cette action : [DATE] …" at bounding box center [784, 394] width 344 height 268
click at [882, 508] on button "Confirmer" at bounding box center [896, 499] width 86 height 27
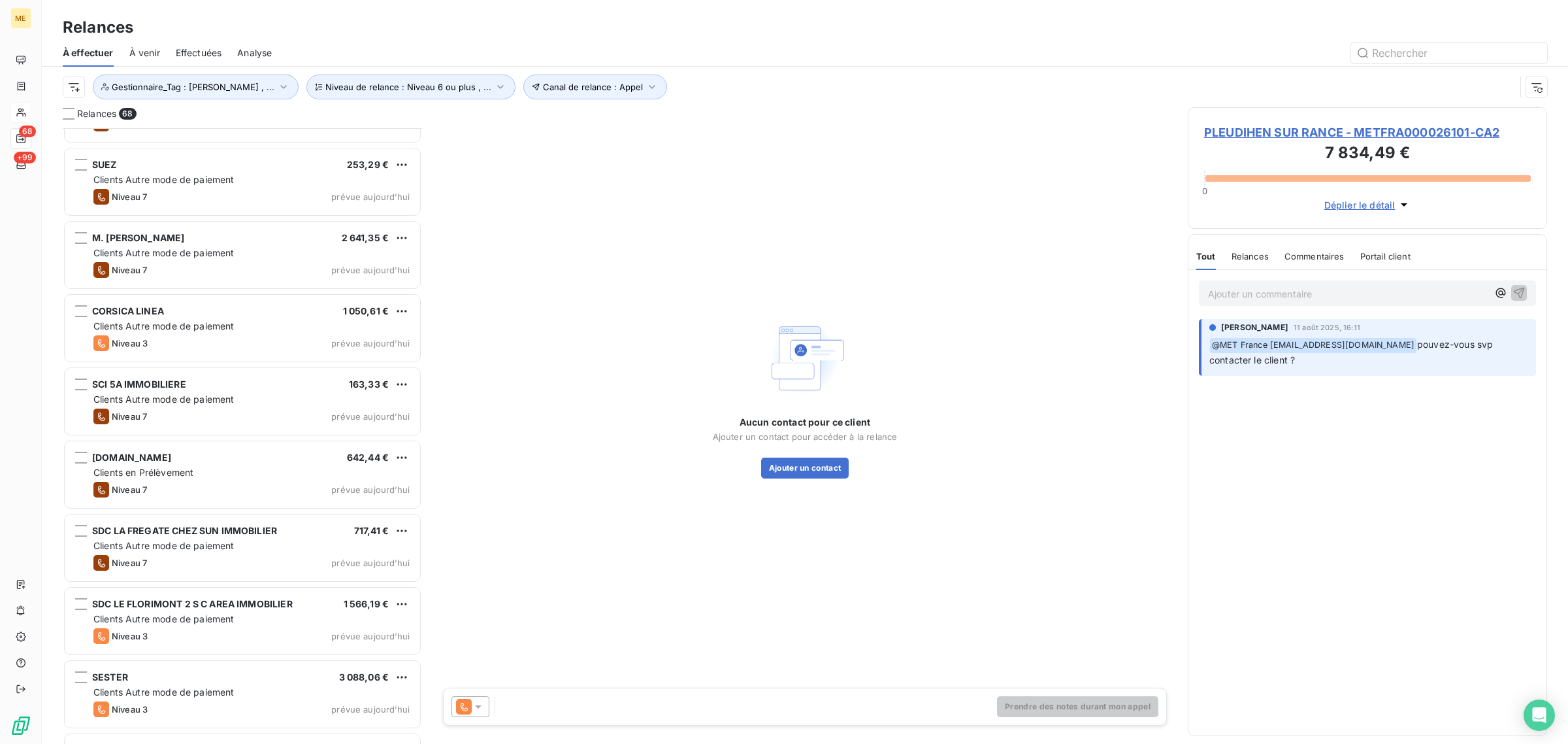
scroll to position [3874, 0]
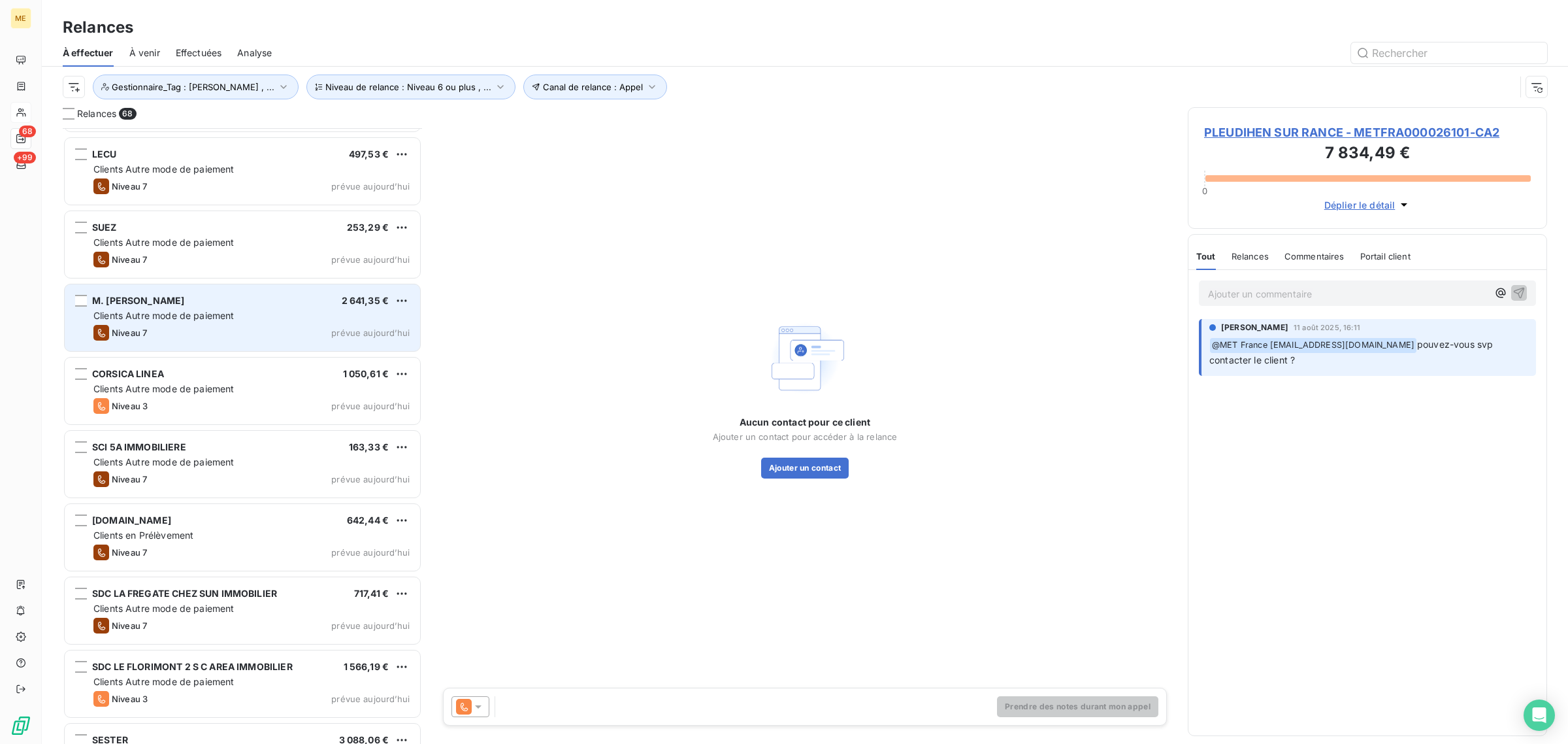
click at [157, 308] on div "M. [PERSON_NAME] 2 641,35 € Clients Autre mode de paiement Niveau 7 prévue [DAT…" at bounding box center [242, 317] width 356 height 66
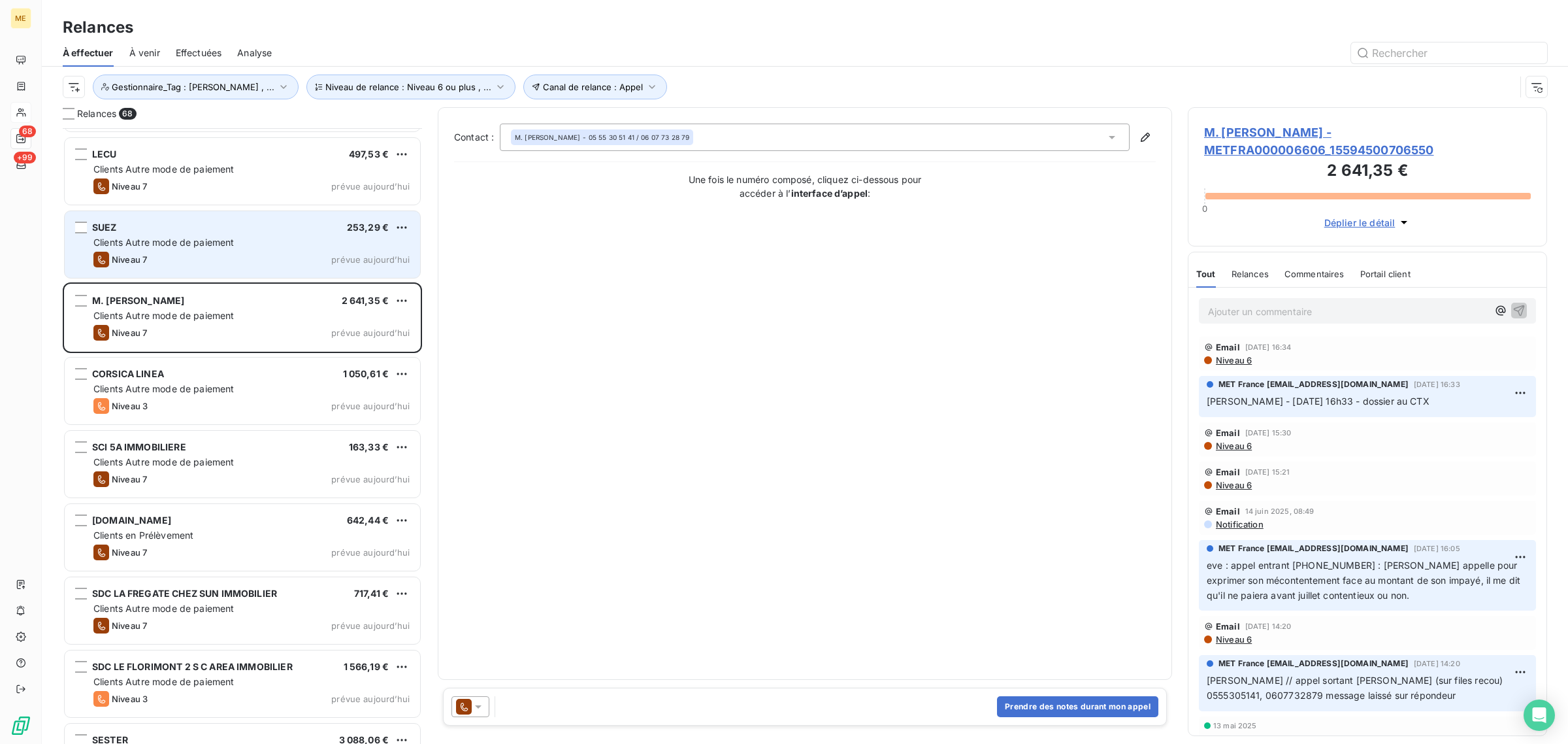
click at [279, 251] on div "Niveau 7 prévue [DATE]" at bounding box center [252, 259] width 317 height 15
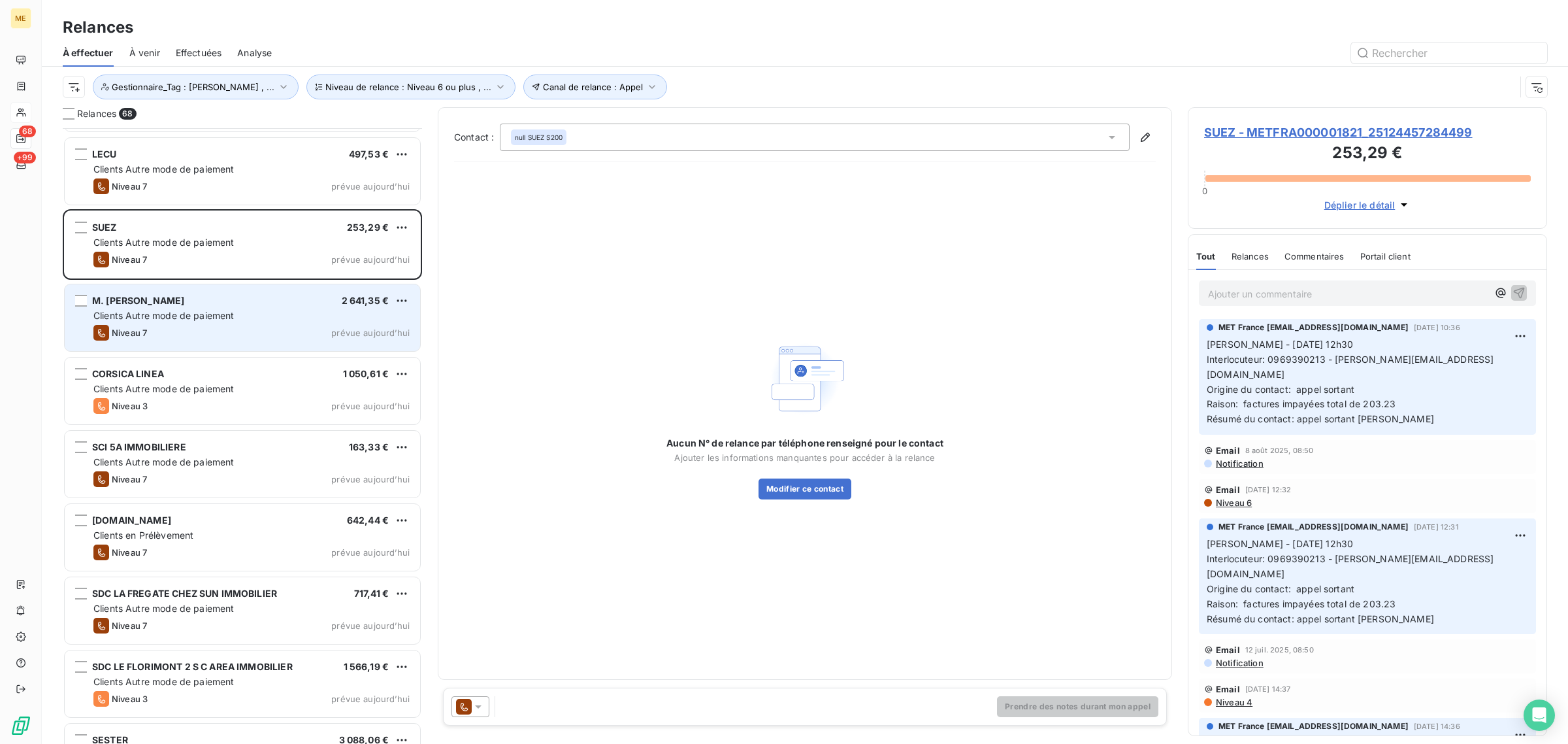
click at [256, 335] on div "Niveau 7 prévue [DATE]" at bounding box center [252, 332] width 317 height 15
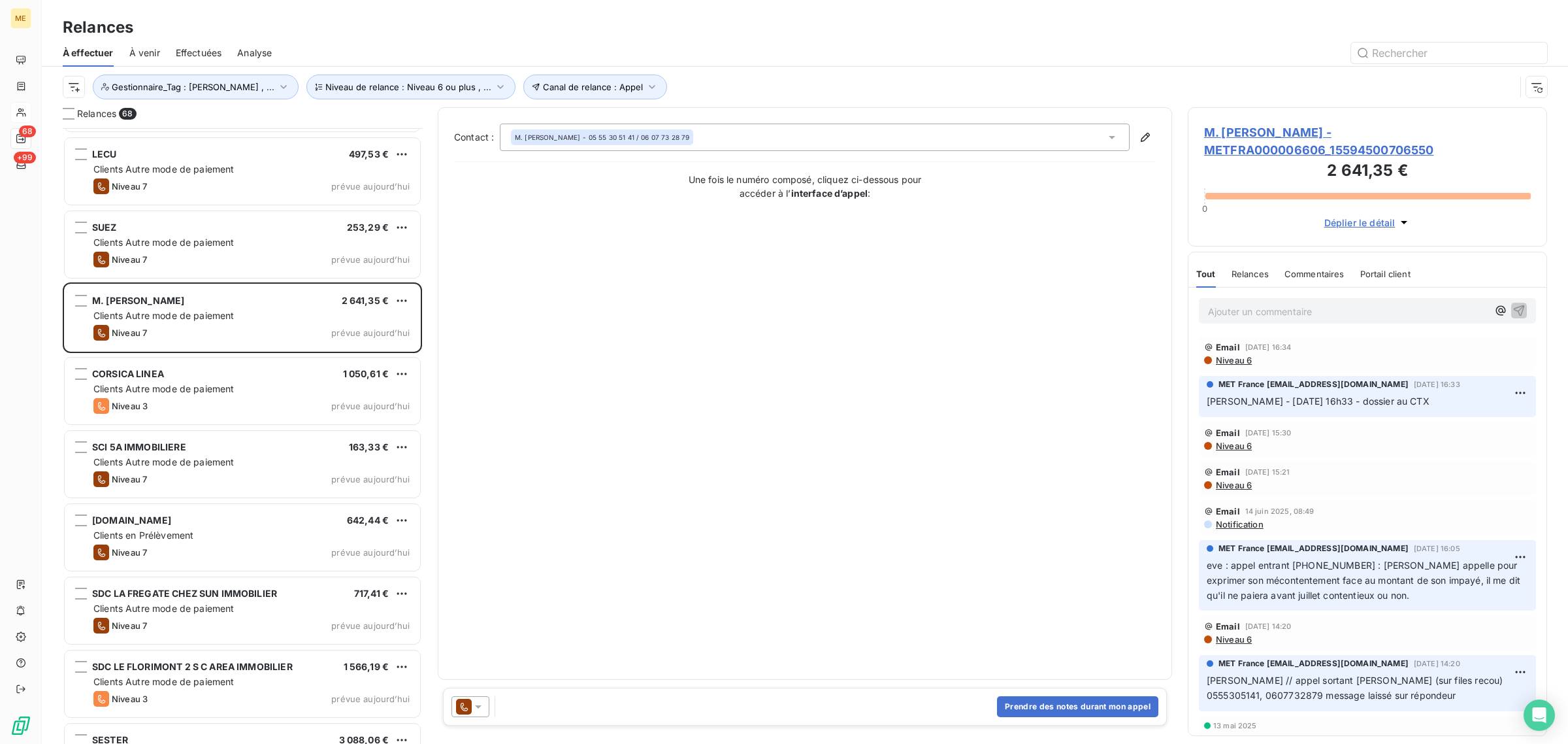
click at [1264, 140] on span "M. [PERSON_NAME] - METFRA000006606_15594500706550" at bounding box center [1367, 141] width 327 height 36
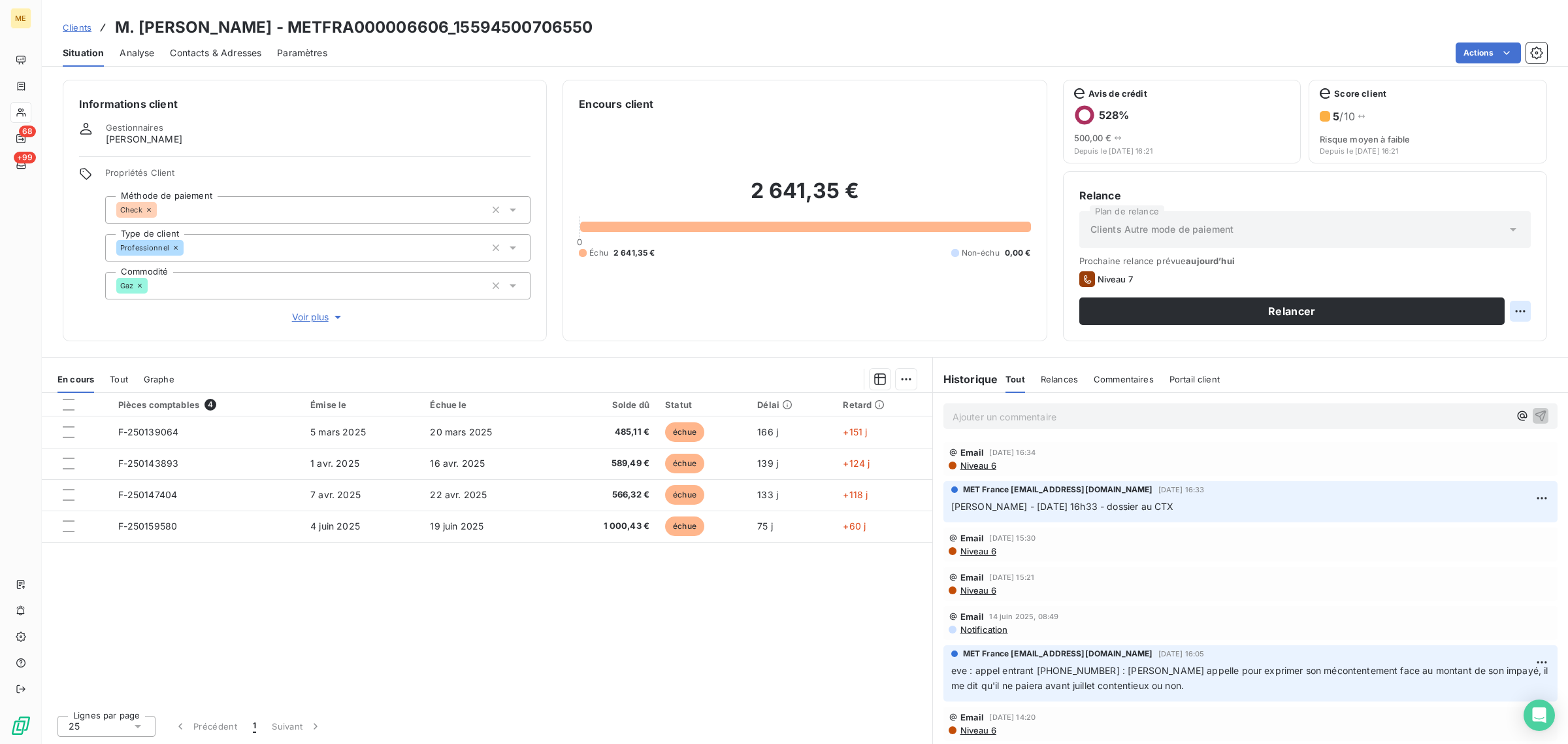
click at [1526, 311] on html "ME 68 +99 Clients M. [PERSON_NAME] - METFRA000006606_15594500706550 Situation A…" at bounding box center [784, 372] width 1568 height 744
click at [1474, 347] on div "Replanifier cette action" at bounding box center [1467, 340] width 117 height 21
select select "7"
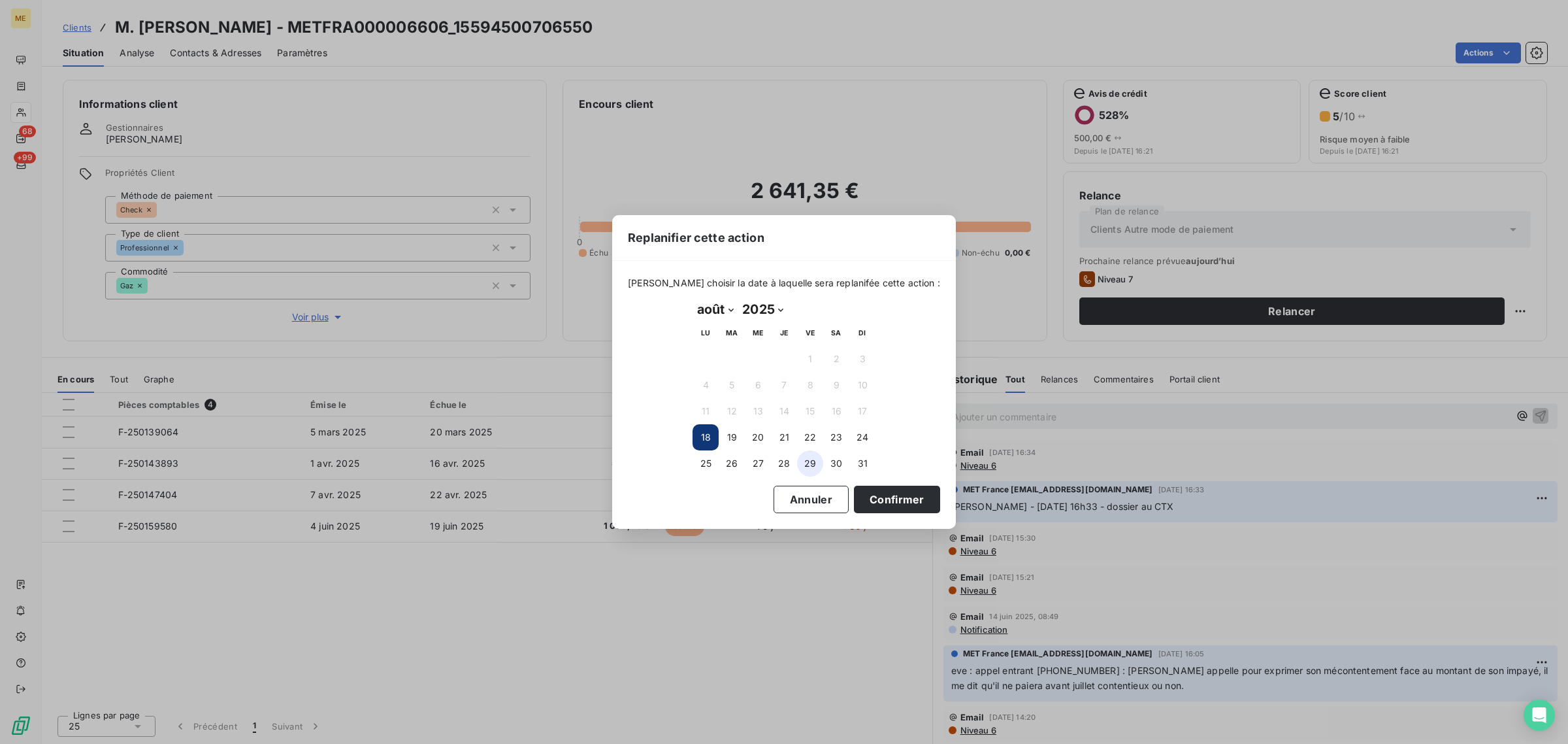
click at [811, 458] on button "29" at bounding box center [810, 464] width 26 height 26
click at [889, 502] on button "Confirmer" at bounding box center [896, 499] width 86 height 27
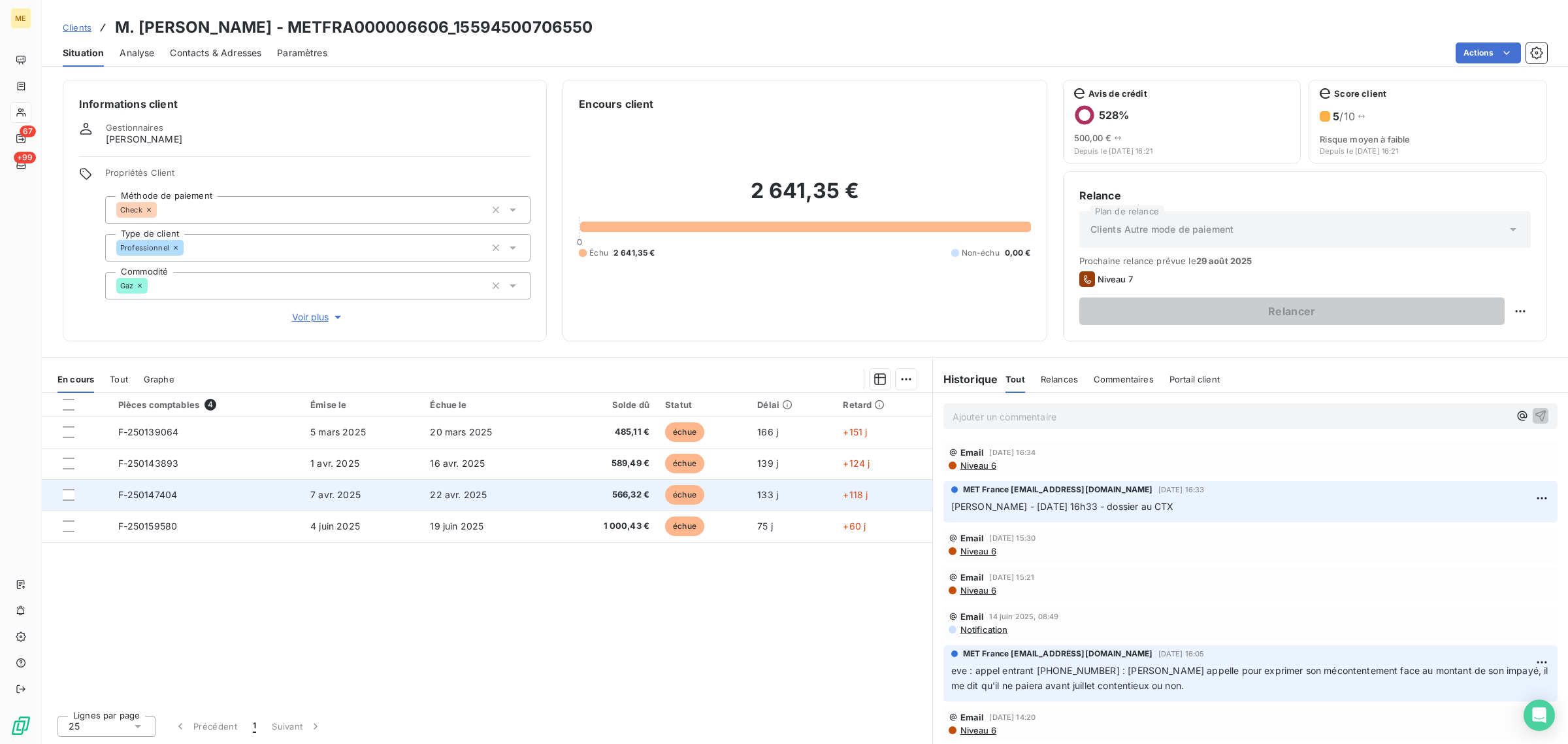
drag, startPoint x: 441, startPoint y: 616, endPoint x: 168, endPoint y: 491, distance: 300.3
click at [441, 616] on div "Pièces comptables 4 Émise le Échue le Solde dû Statut Délai Retard F-250139064 …" at bounding box center [487, 549] width 891 height 311
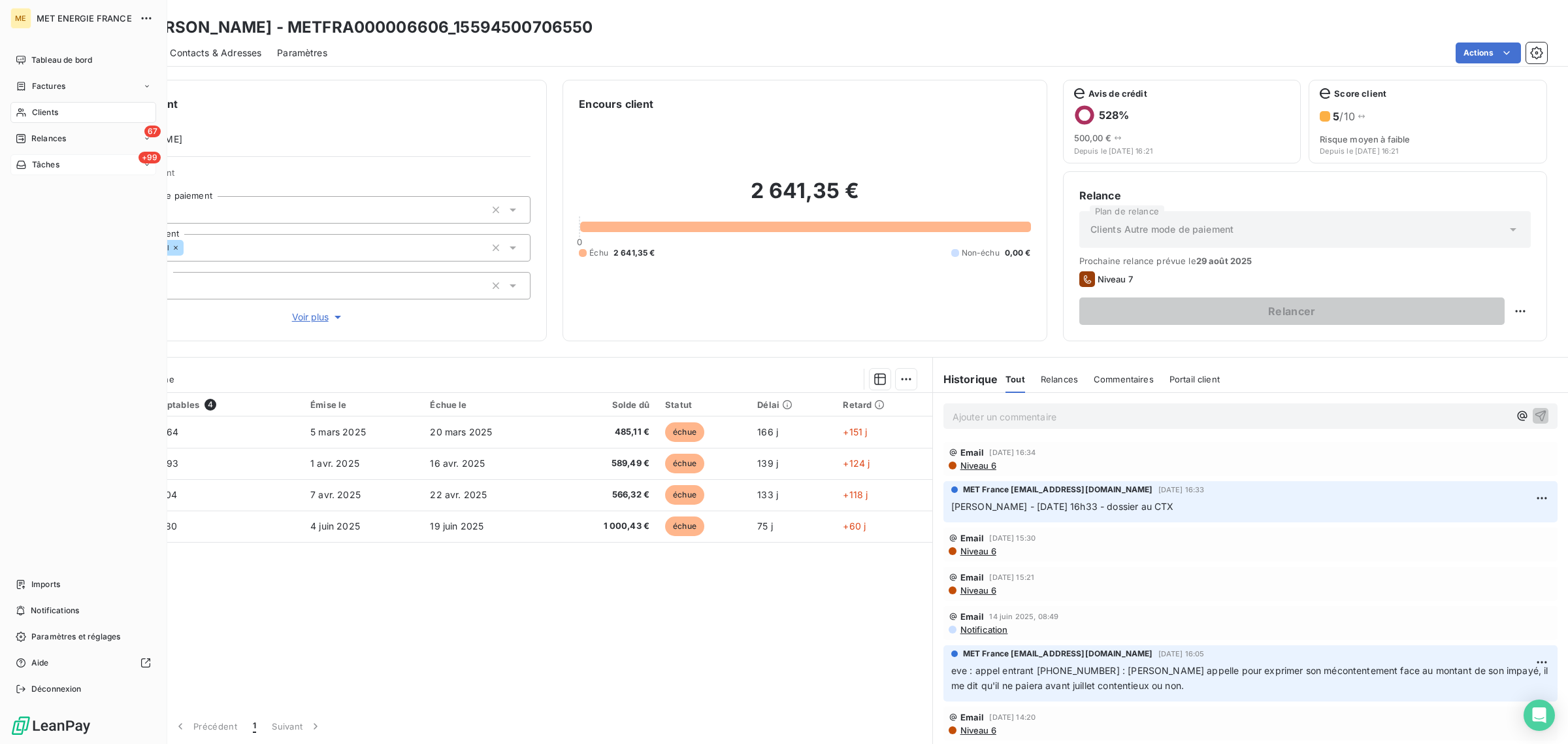
click at [38, 160] on span "Tâches" at bounding box center [46, 164] width 27 height 12
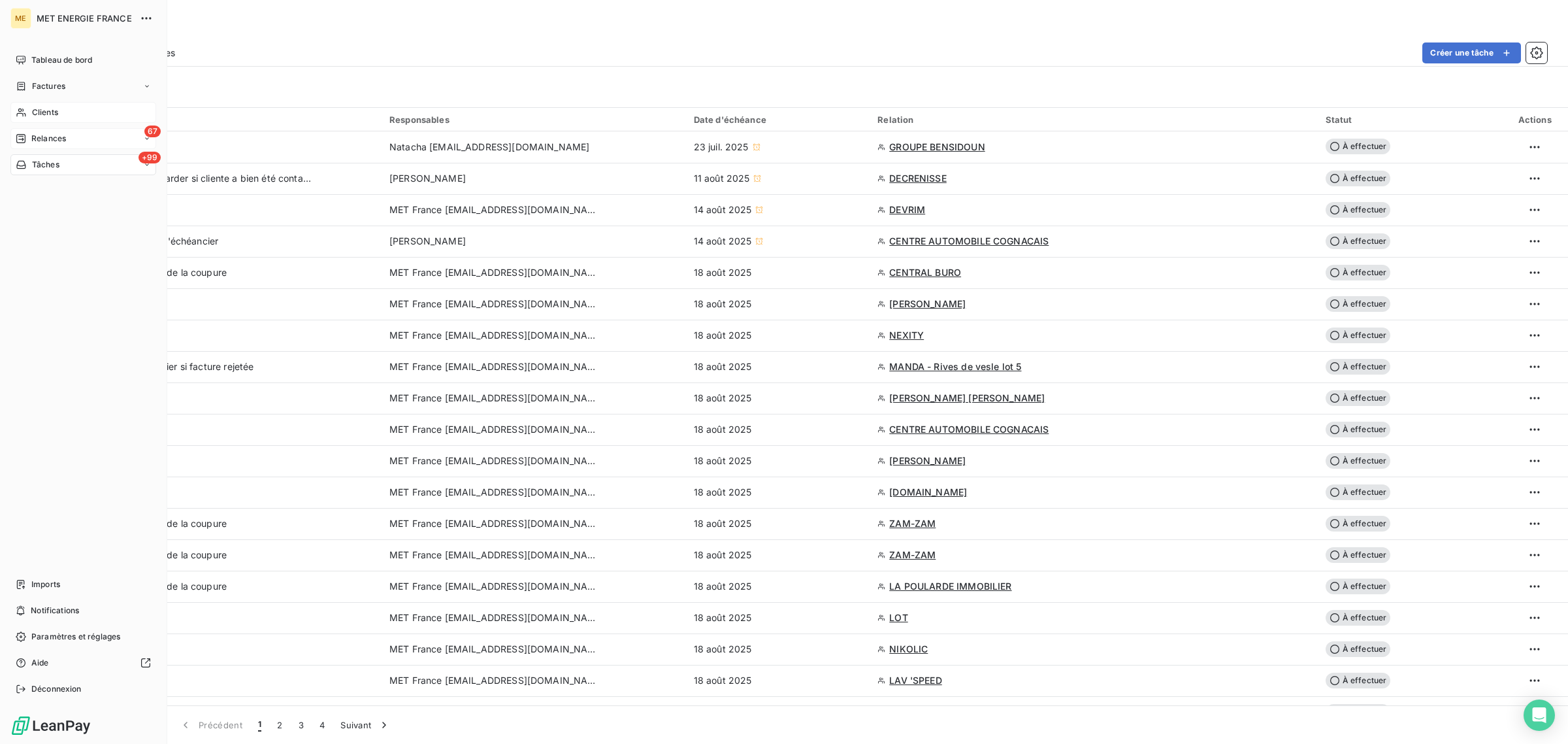
click at [24, 136] on icon at bounding box center [20, 138] width 10 height 10
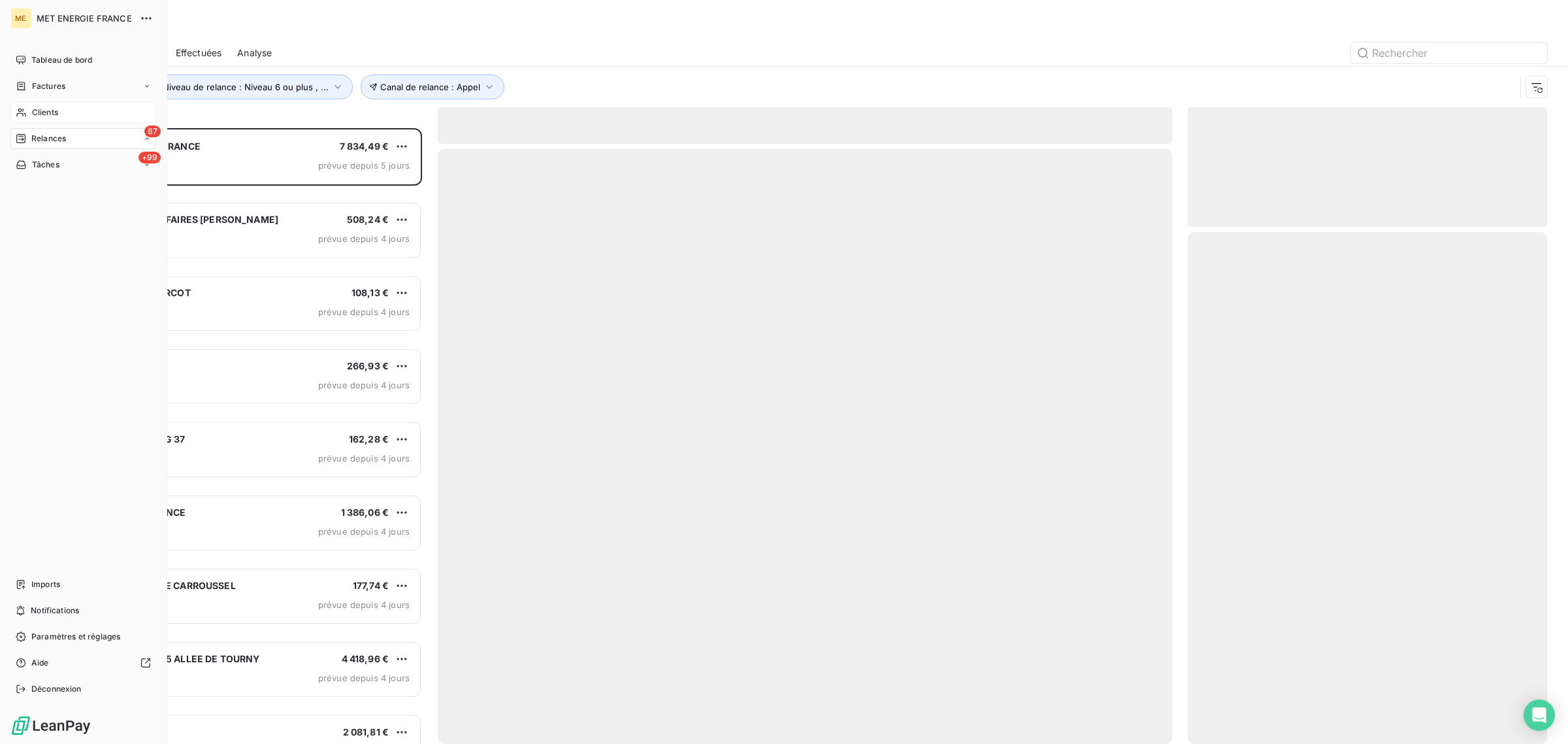
scroll to position [604, 347]
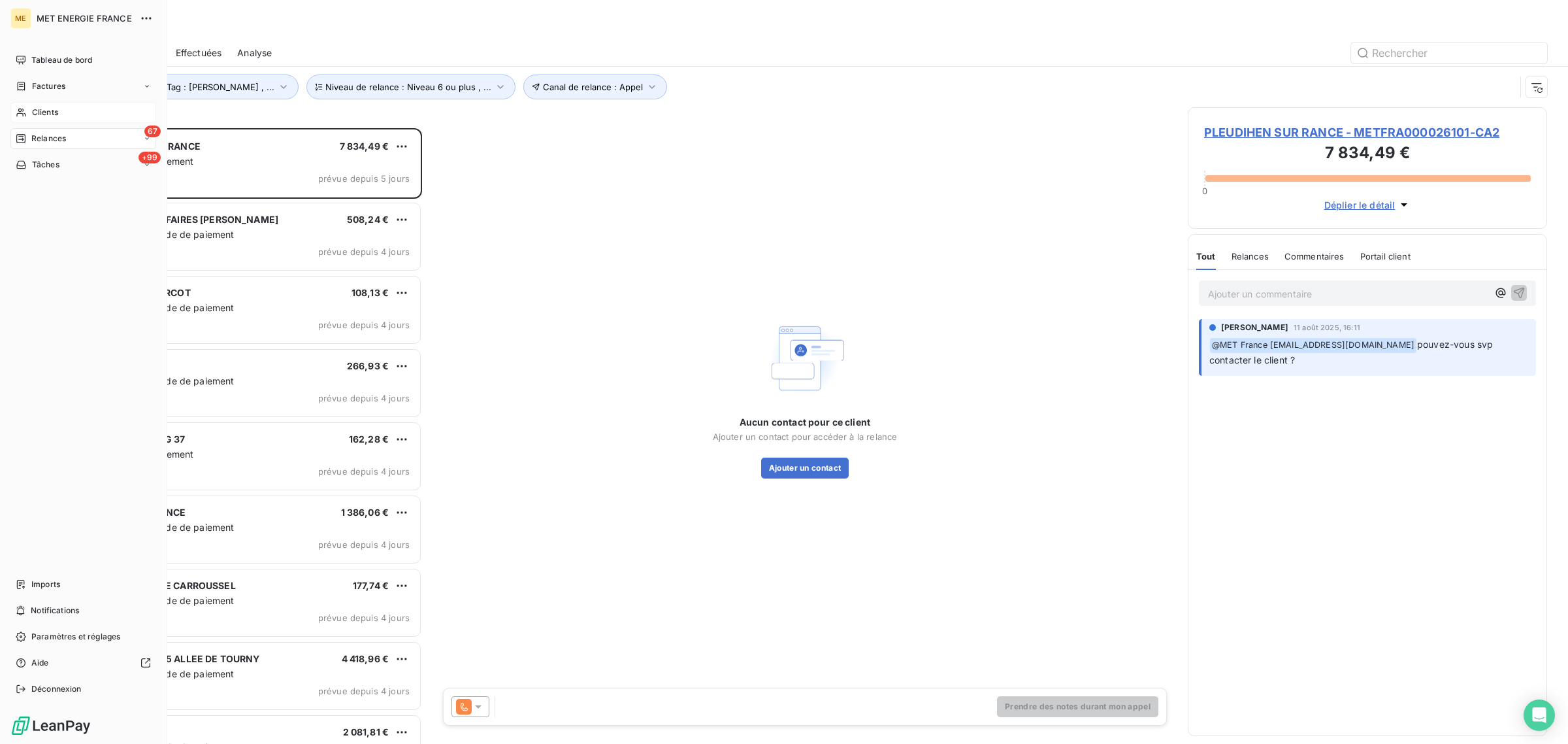
click at [16, 108] on icon at bounding box center [21, 112] width 11 height 10
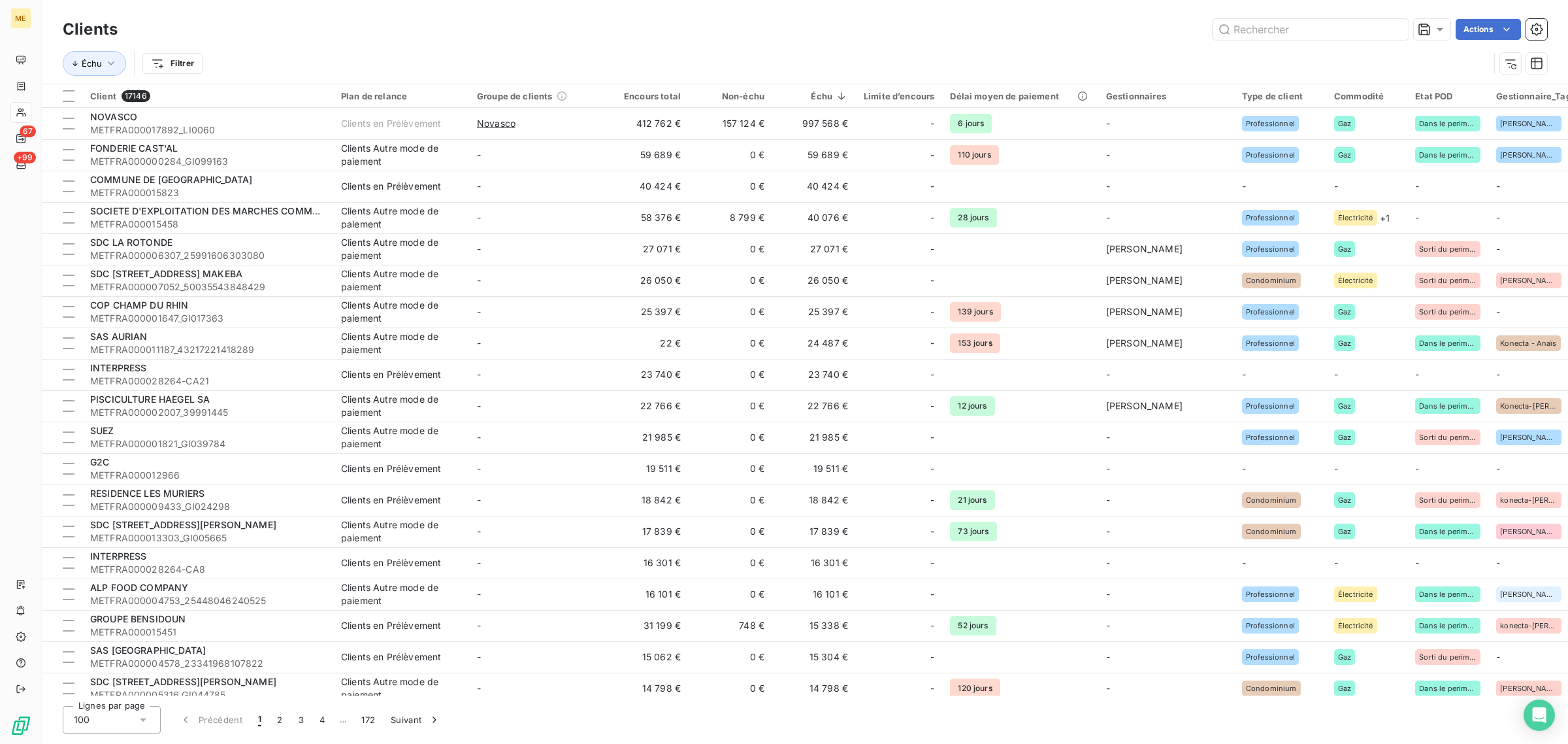
click at [20, 110] on icon at bounding box center [21, 112] width 11 height 10
click at [1276, 27] on input "text" at bounding box center [1310, 29] width 196 height 21
paste input "METFRA000007596"
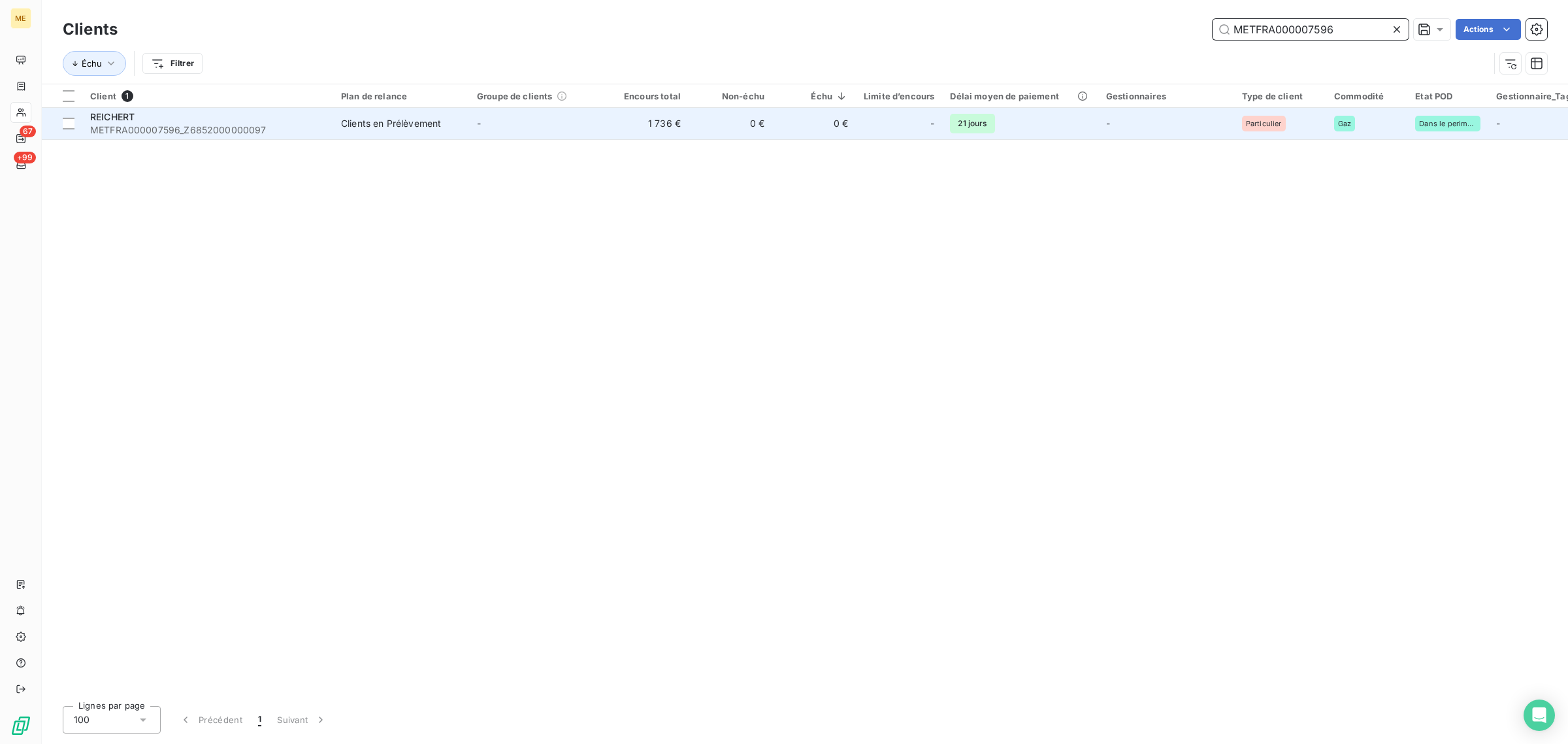
type input "METFRA000007596"
click at [452, 138] on td "Clients en Prélèvement" at bounding box center [400, 123] width 136 height 31
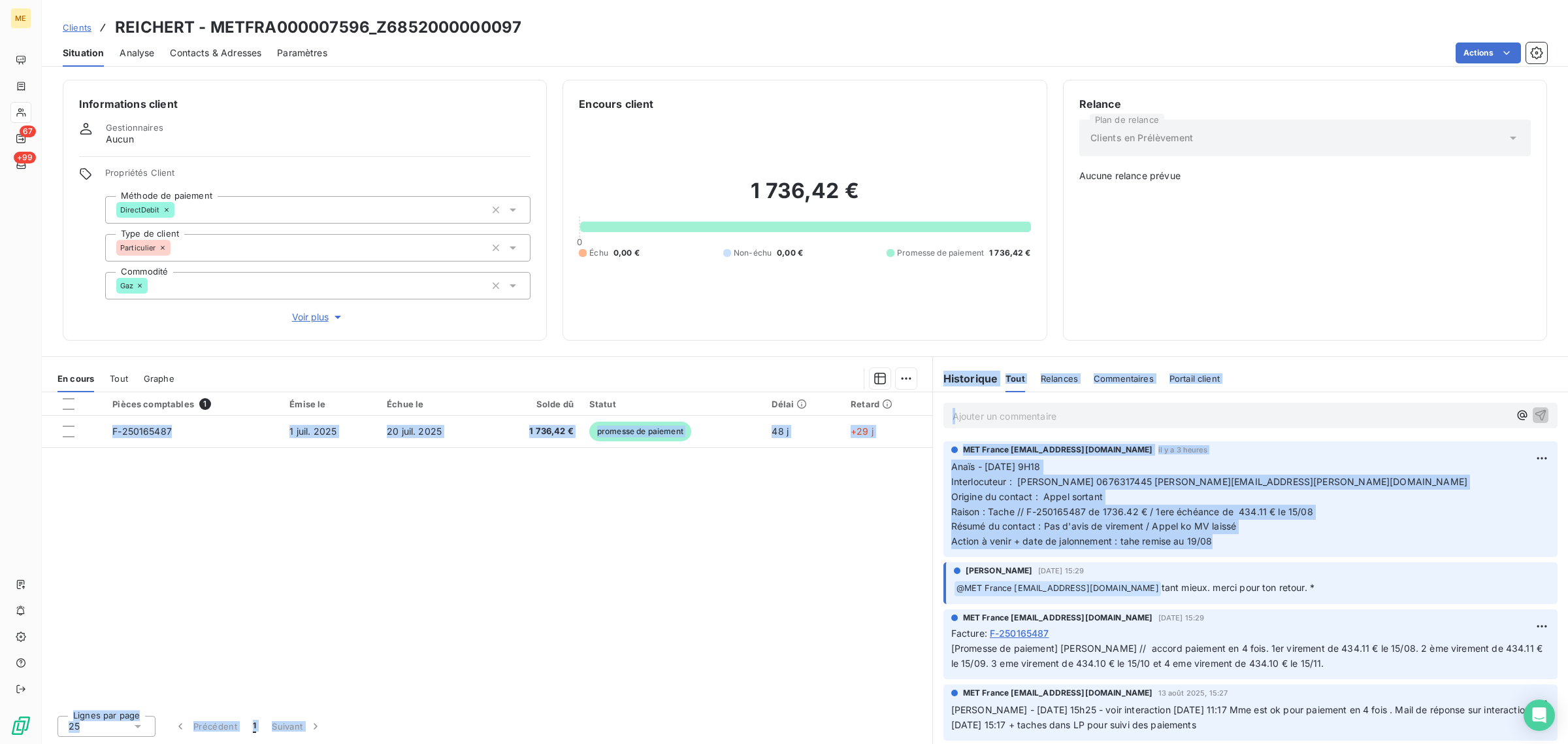
drag, startPoint x: 1229, startPoint y: 546, endPoint x: 931, endPoint y: 472, distance: 307.1
click at [931, 472] on div "En cours Tout Graphe Pièces comptables 1 Émise le Échue le Solde dû Statut Déla…" at bounding box center [804, 550] width 1526 height 388
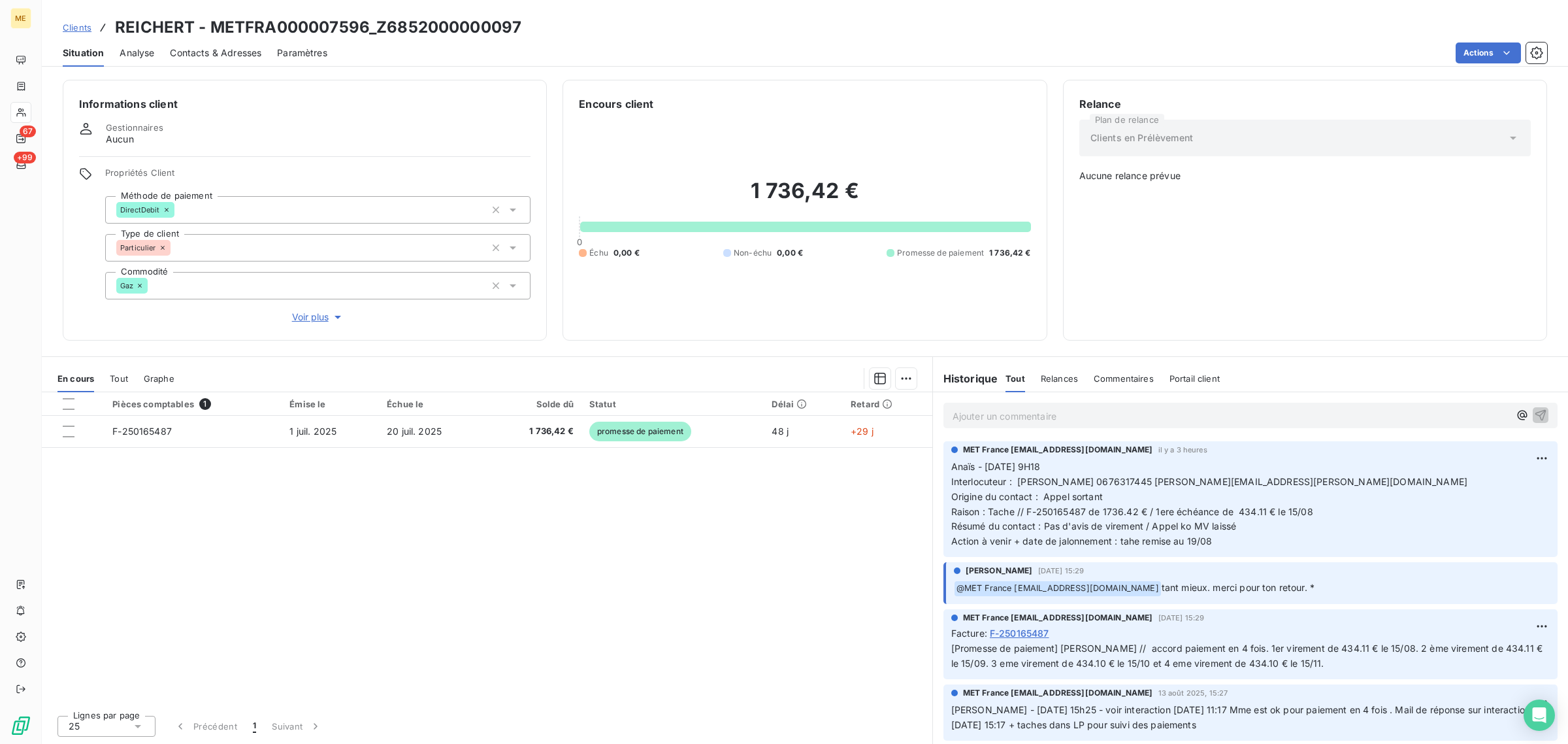
click at [745, 532] on div "Pièces comptables 1 Émise le Échue le Solde dû Statut Délai Retard F-250165487 …" at bounding box center [487, 548] width 891 height 312
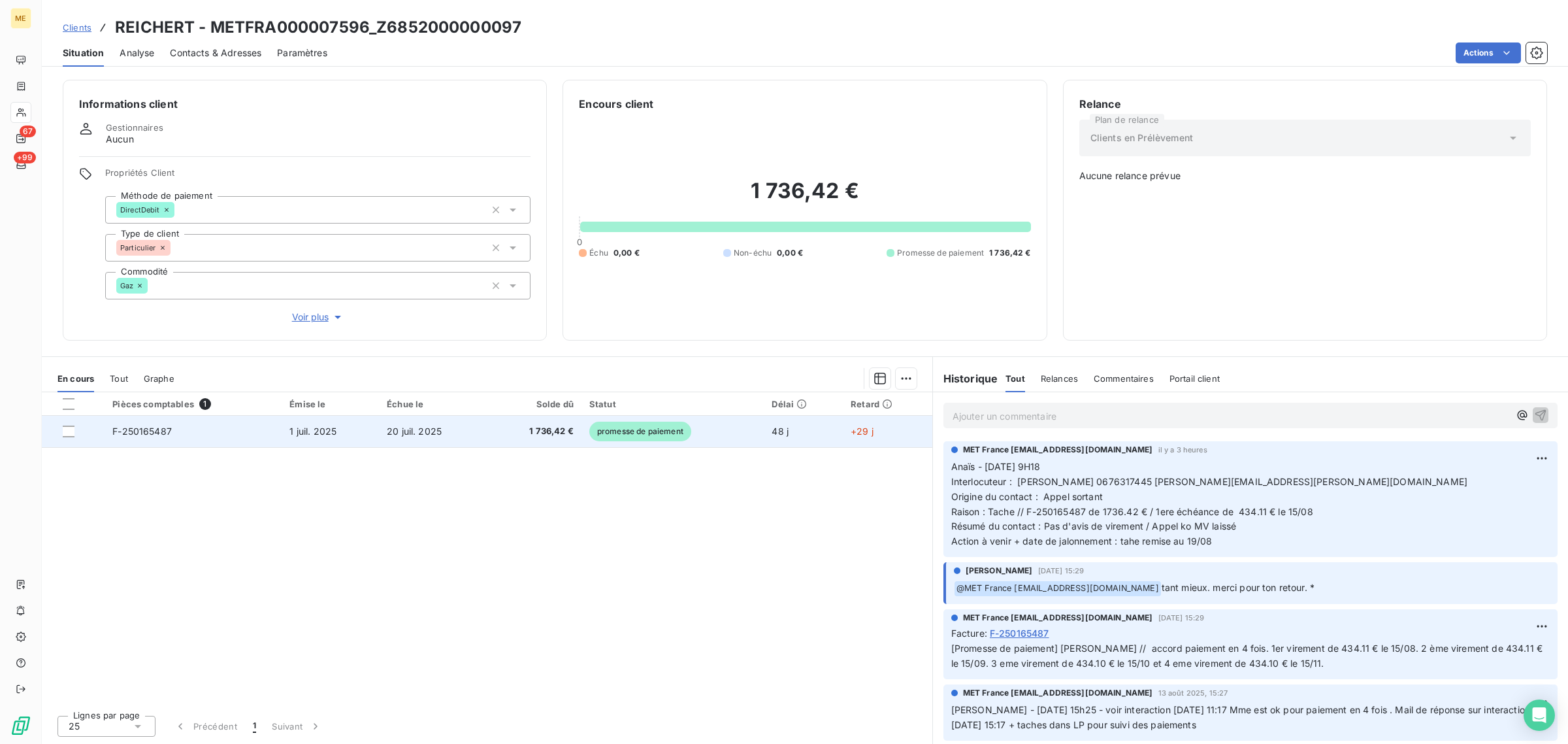
click at [665, 433] on span "promesse de paiement" at bounding box center [641, 432] width 102 height 20
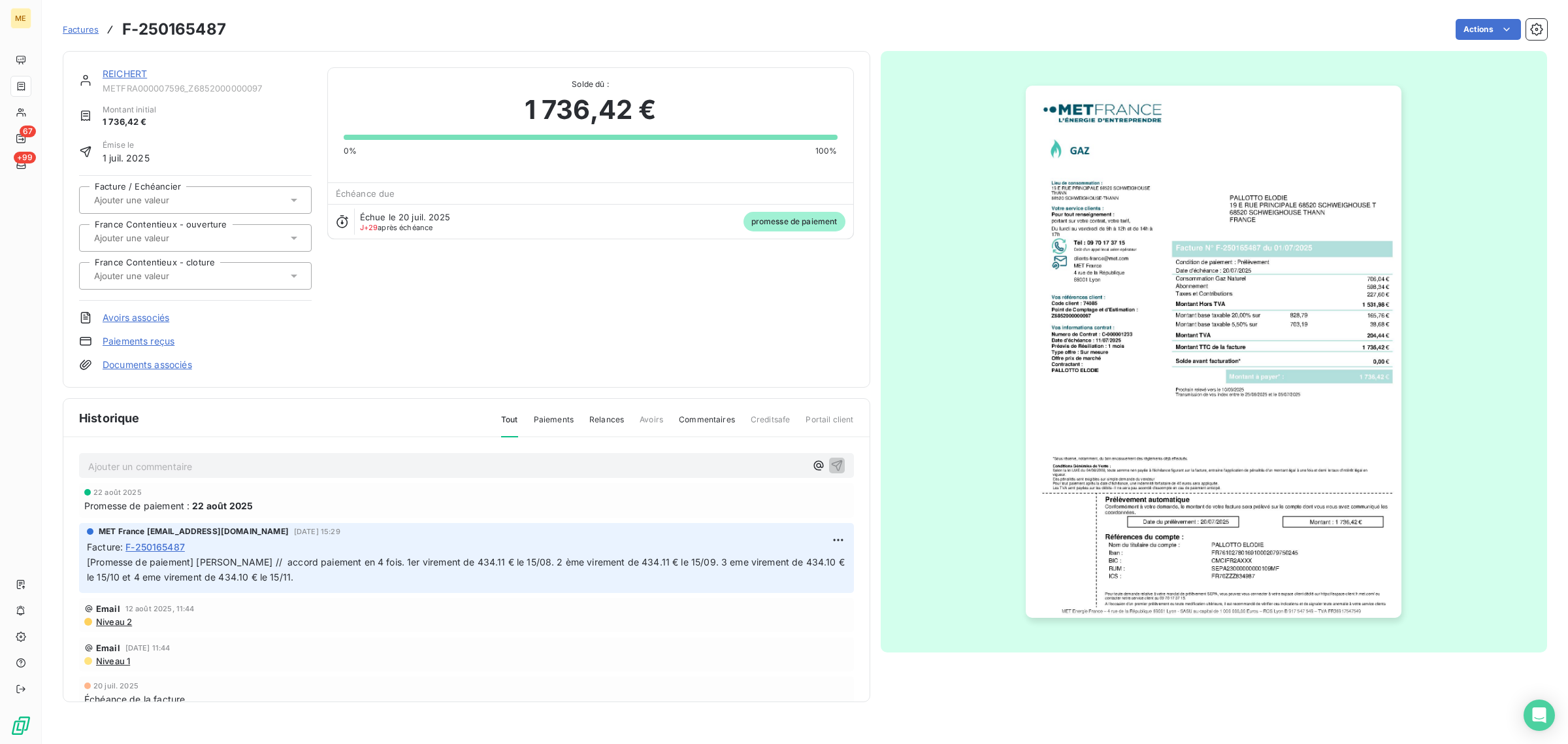
click at [410, 233] on div "Échue le [DATE] J+29 après échéance promesse de paiement" at bounding box center [590, 221] width 525 height 35
click at [478, 218] on div "Échue le [DATE] J+29 après échéance promesse de paiement" at bounding box center [590, 221] width 525 height 35
click at [805, 226] on span "promesse de paiement" at bounding box center [794, 222] width 102 height 20
click at [136, 82] on div "REICHERT METFRA000007596_Z6852000000097" at bounding box center [207, 80] width 209 height 26
click at [131, 74] on link "REICHERT" at bounding box center [125, 74] width 45 height 11
